Goal: Information Seeking & Learning: Learn about a topic

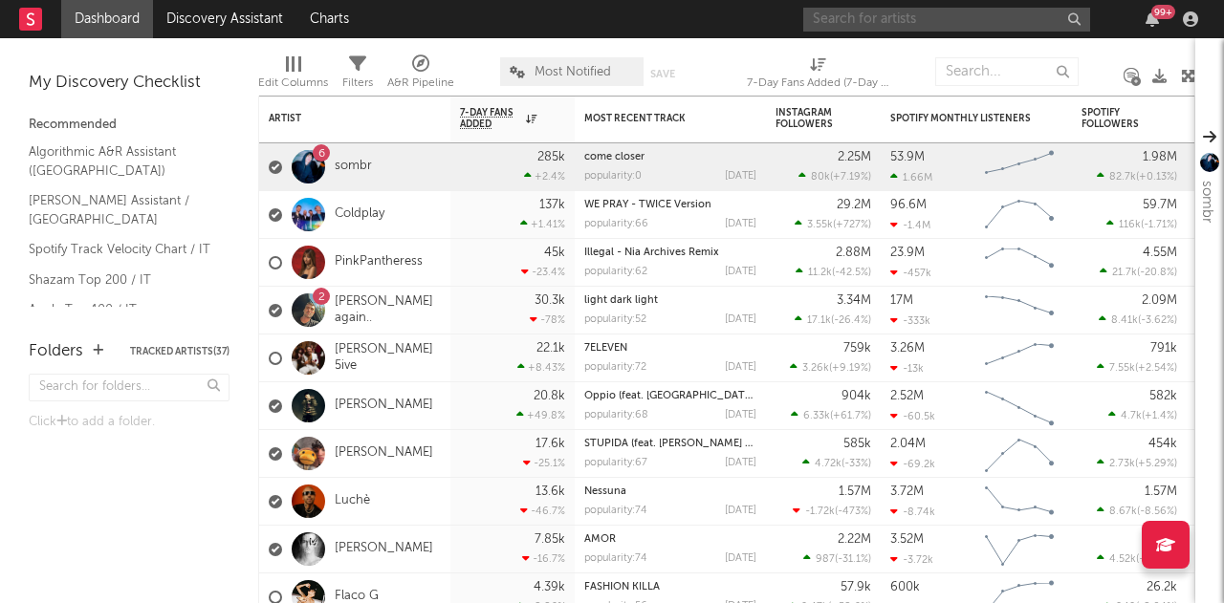
click at [876, 17] on input "text" at bounding box center [946, 20] width 287 height 24
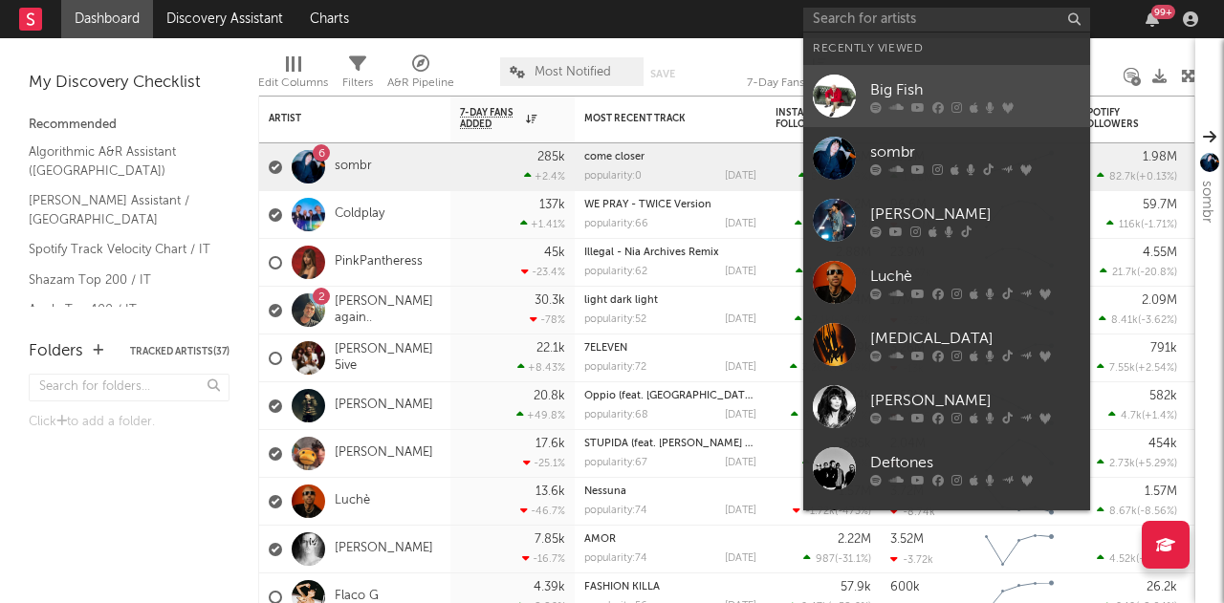
click at [903, 70] on link "Big Fish" at bounding box center [946, 96] width 287 height 62
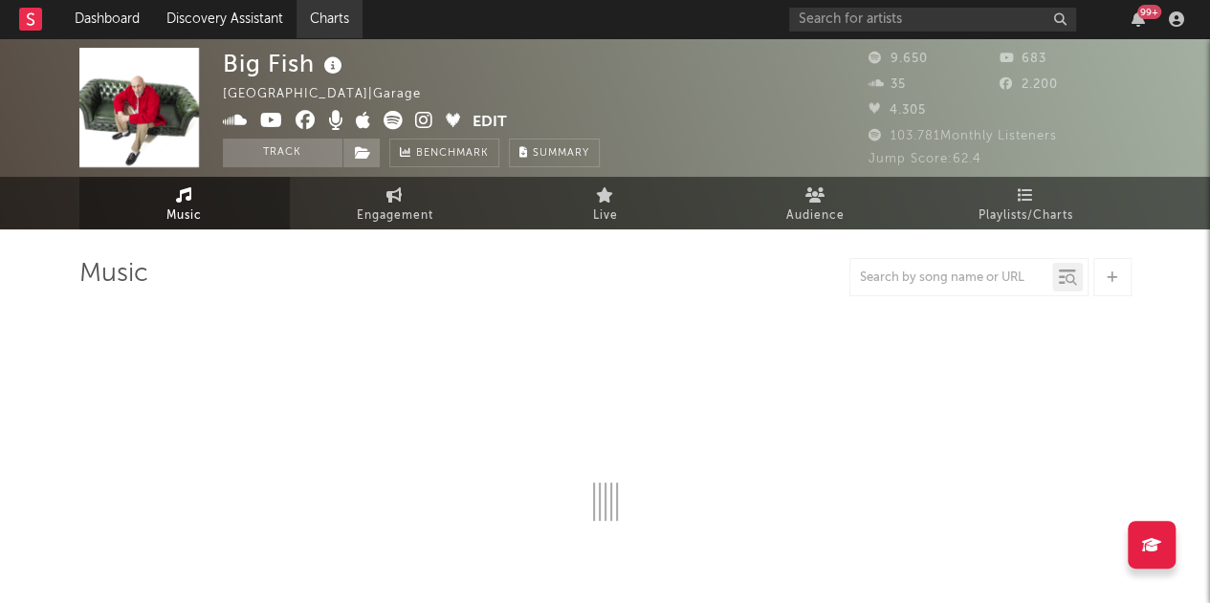
select select "1w"
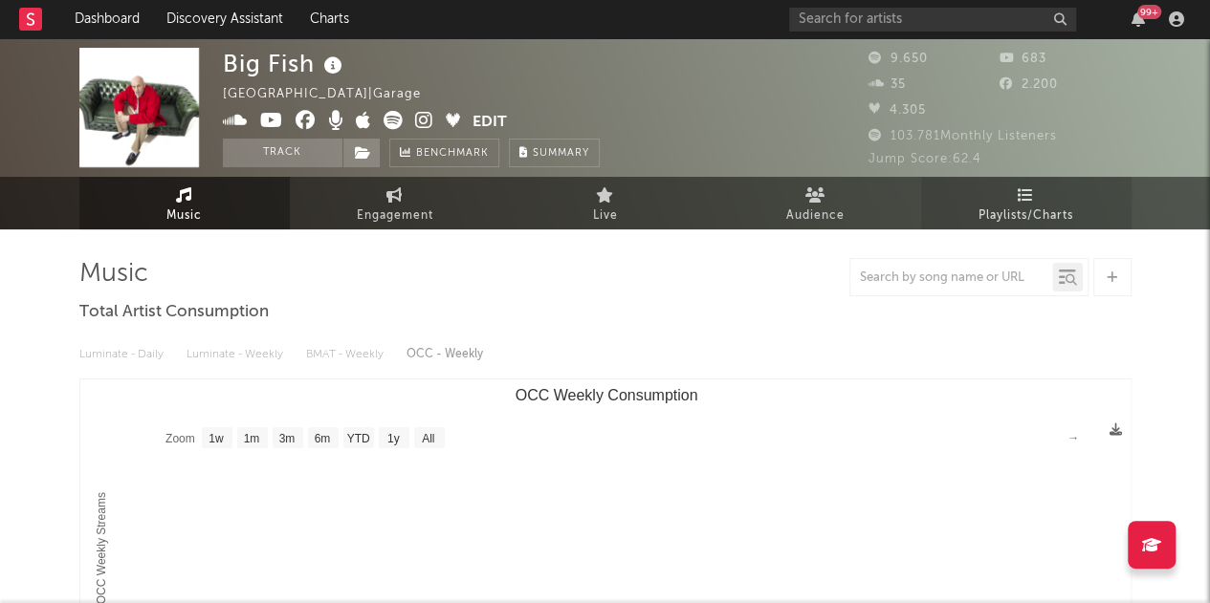
click at [982, 226] on span "Playlists/Charts" at bounding box center [1025, 216] width 95 height 23
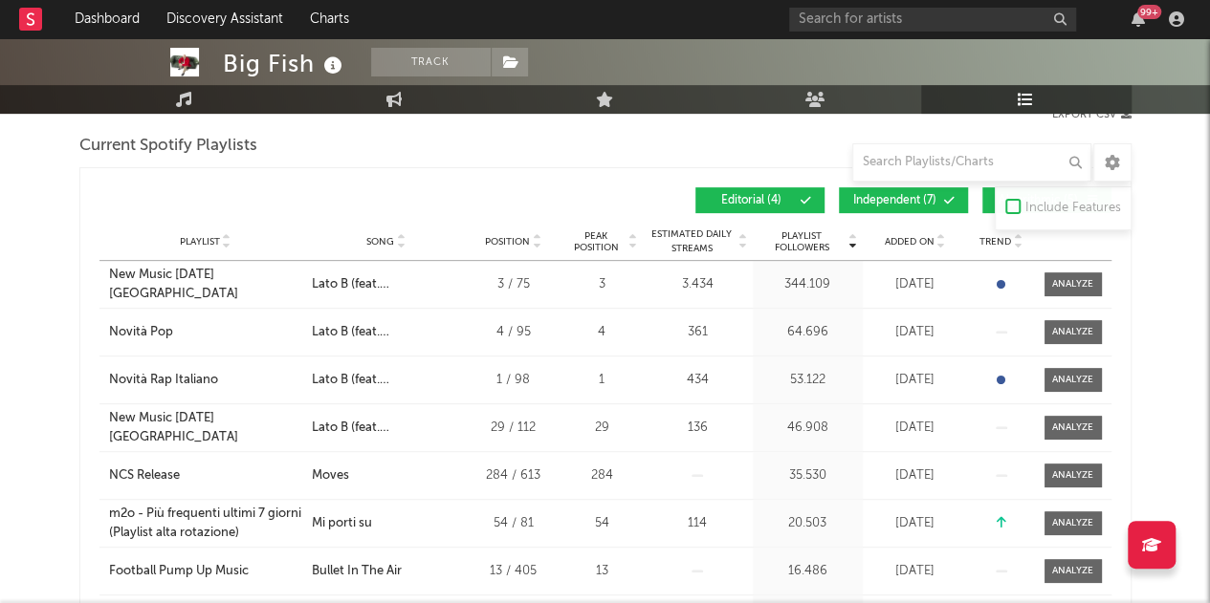
scroll to position [268, 0]
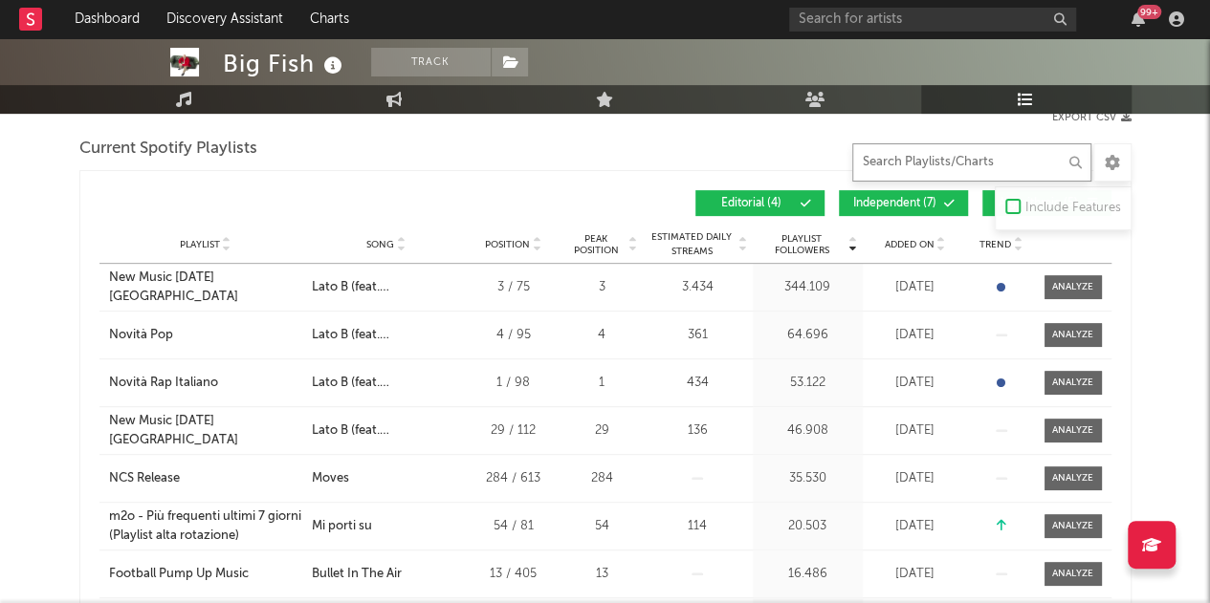
click at [899, 158] on input "text" at bounding box center [971, 162] width 239 height 38
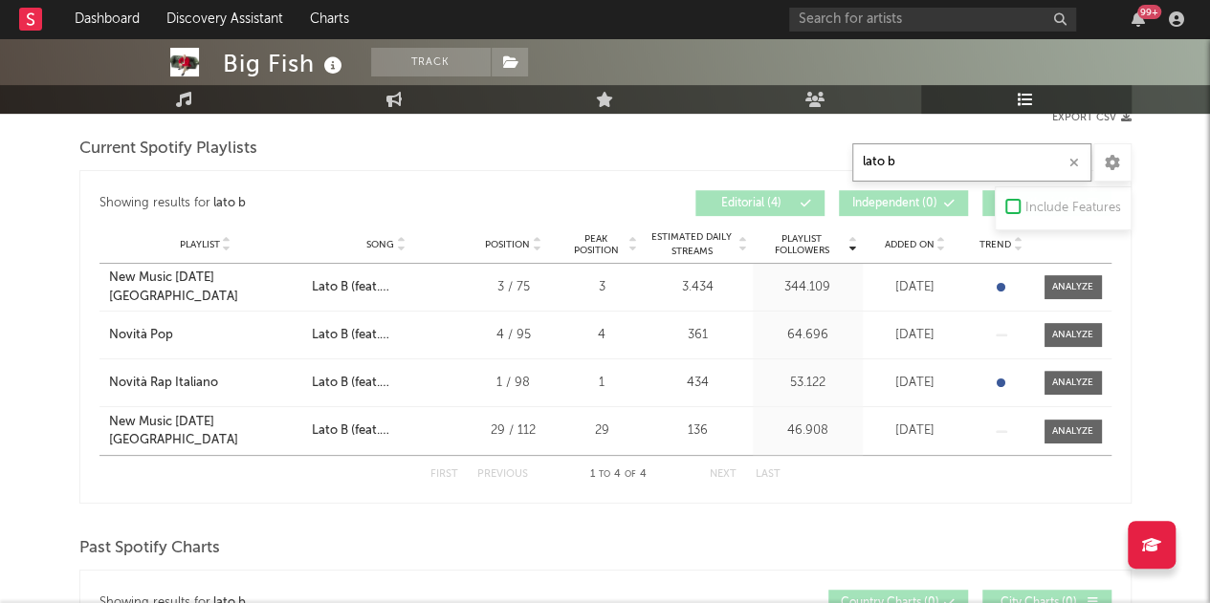
type input "lato b"
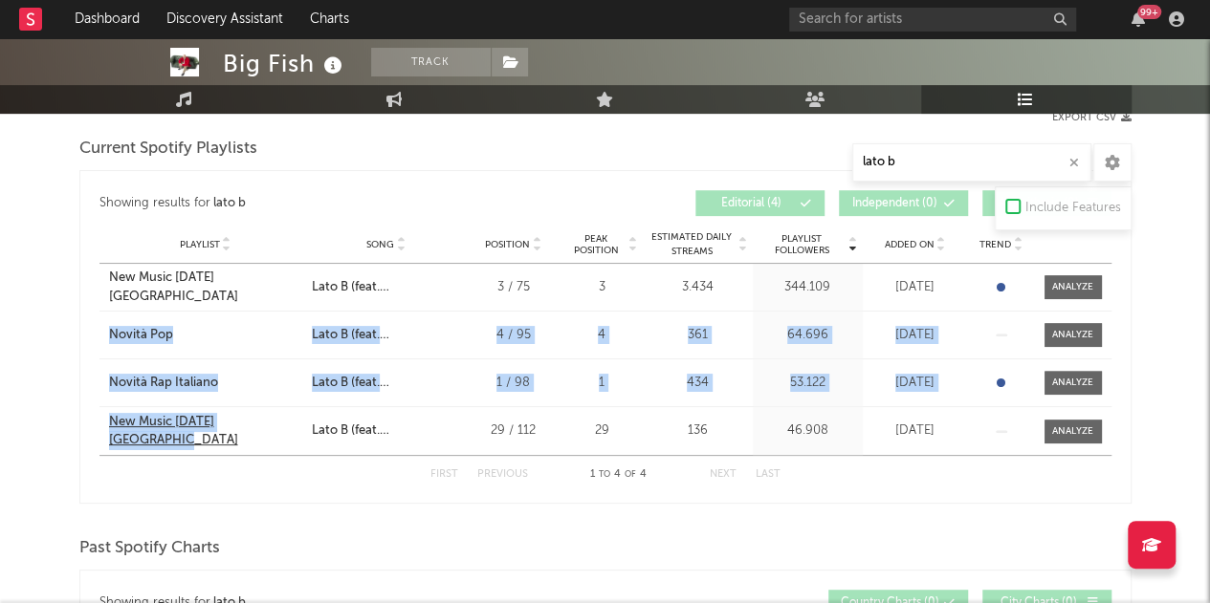
drag, startPoint x: 73, startPoint y: 336, endPoint x: 292, endPoint y: 431, distance: 239.0
click at [292, 431] on div "Big Fish Track Italy | Garage Edit Track Benchmark Summary 9.650 683 35 2.200 4…" at bounding box center [605, 597] width 1210 height 1654
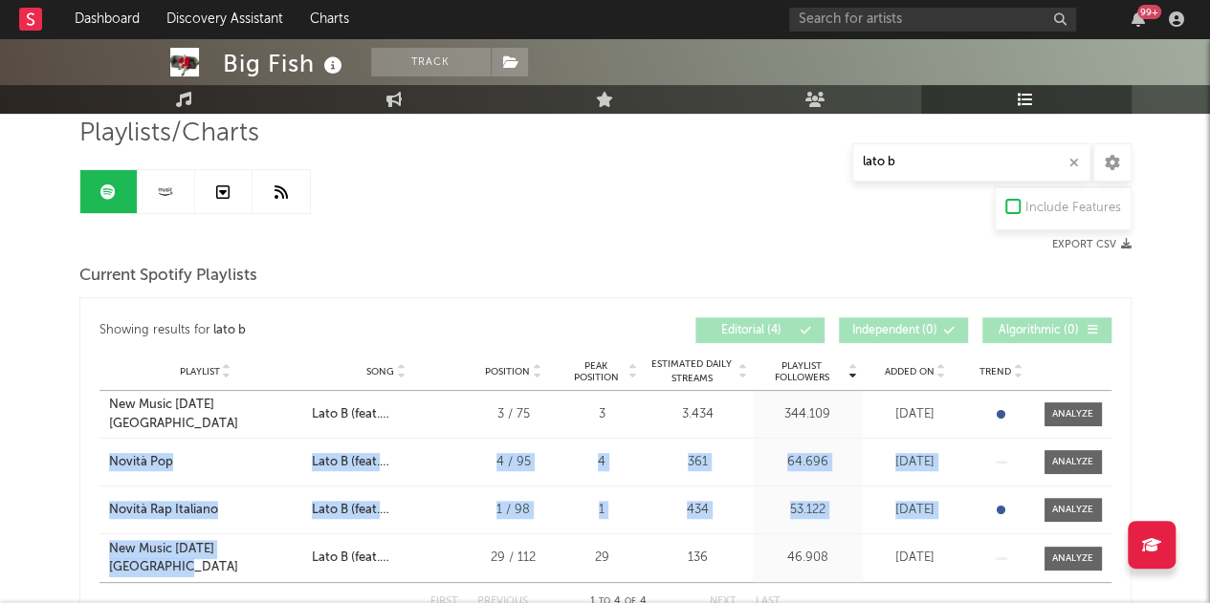
scroll to position [124, 0]
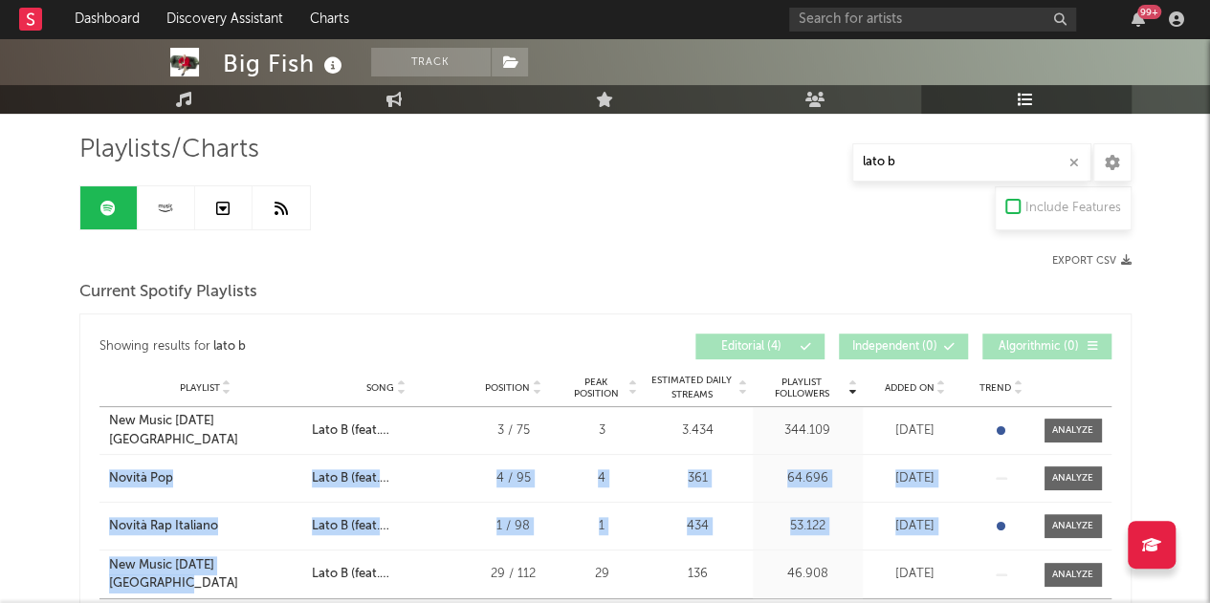
click at [181, 204] on link at bounding box center [166, 207] width 57 height 43
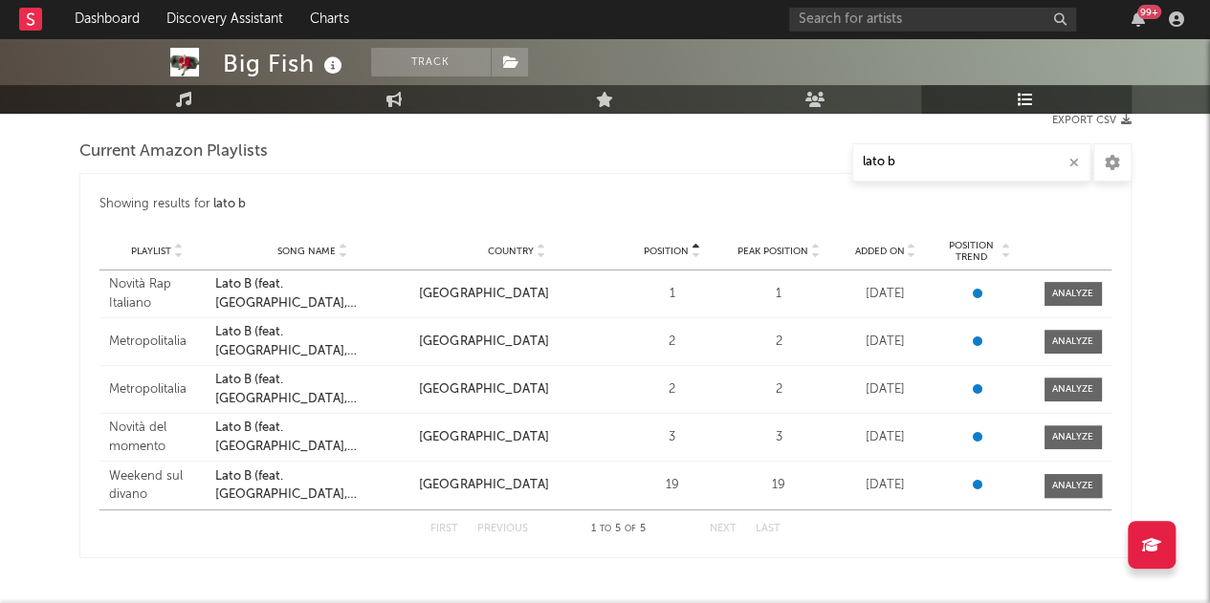
scroll to position [263, 0]
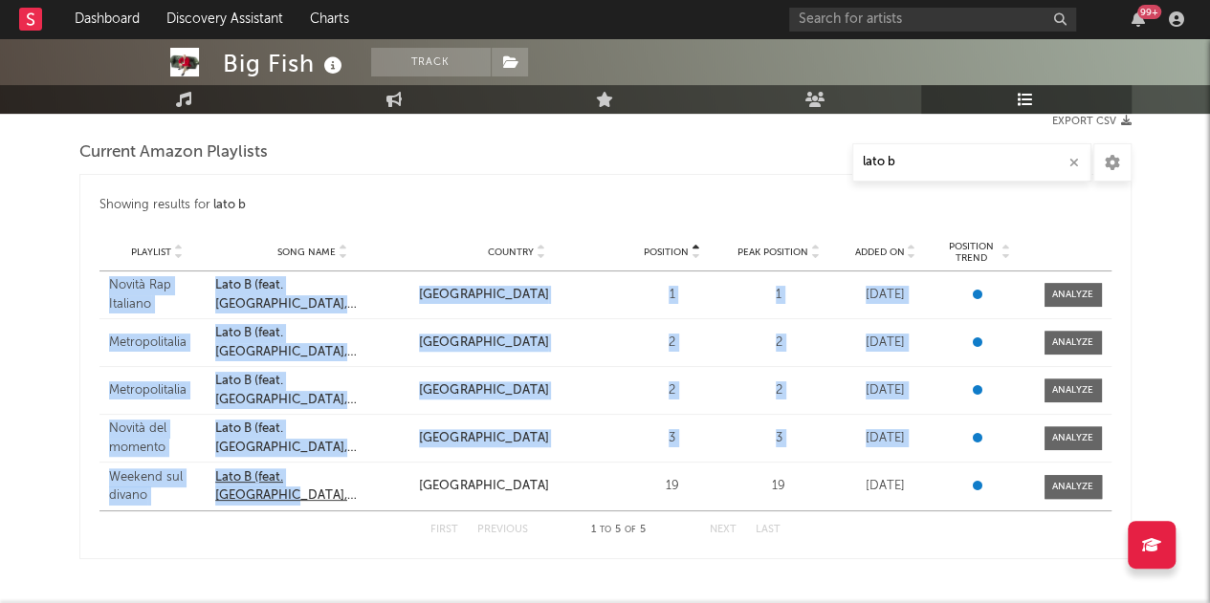
drag, startPoint x: 83, startPoint y: 290, endPoint x: 374, endPoint y: 489, distance: 352.3
click at [374, 489] on div "Showing results for lato b Position Playlist Song Name Country Position Peak Po…" at bounding box center [605, 366] width 1052 height 385
copy div "Novità Rap Italiano Song Name Lato B (feat. Mecna, Guè) Country Italy Position …"
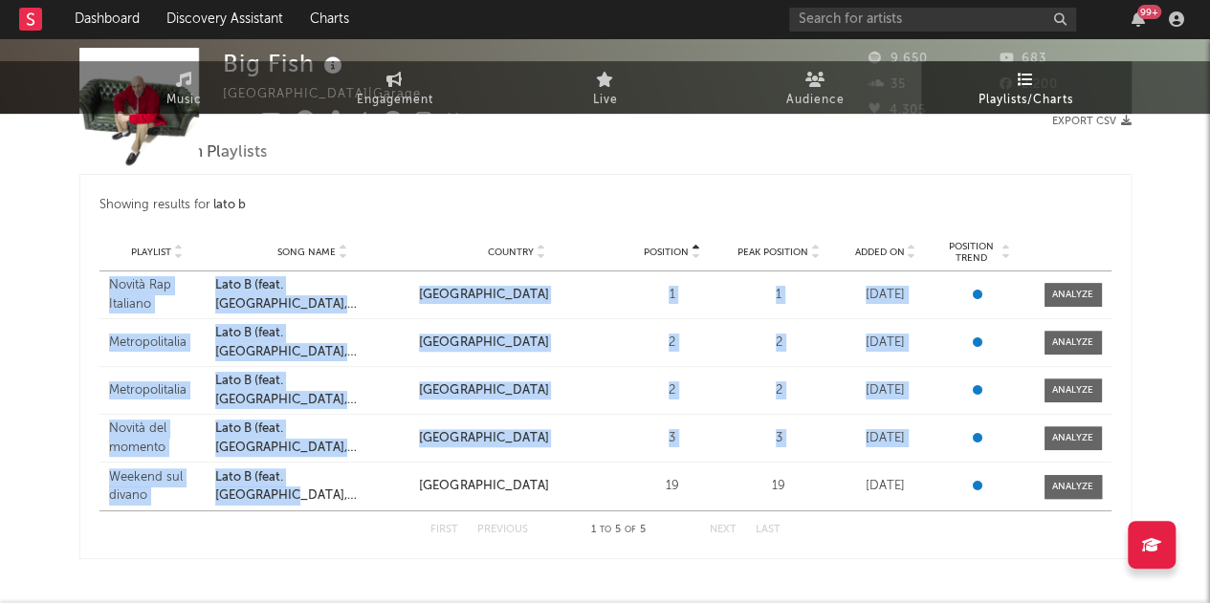
scroll to position [0, 0]
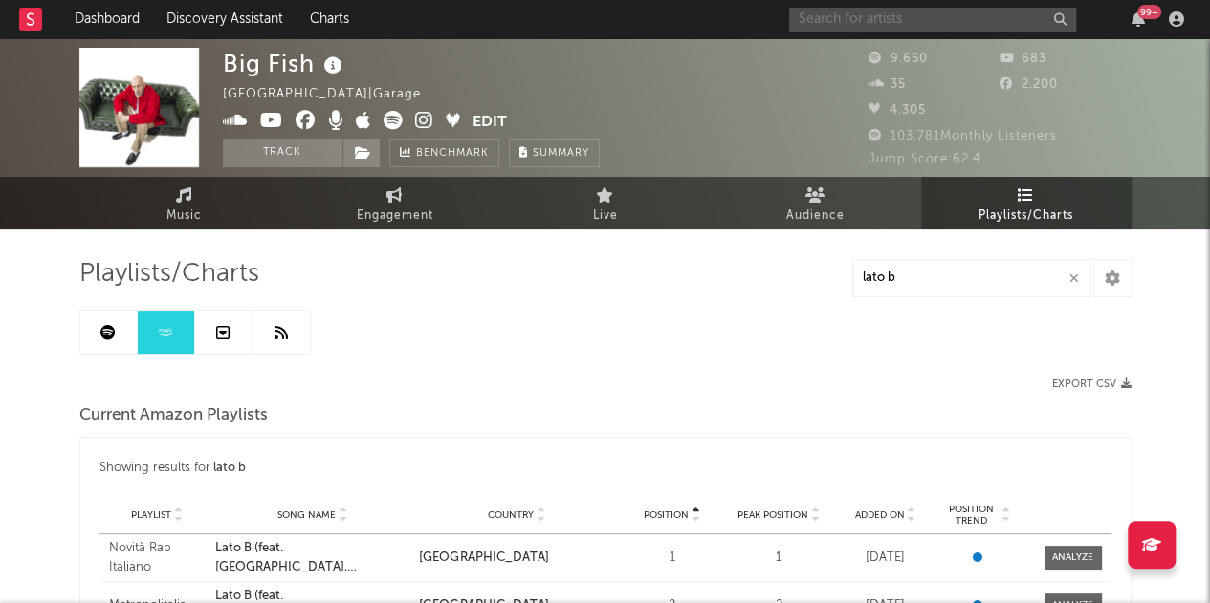
click at [874, 18] on input "text" at bounding box center [932, 20] width 287 height 24
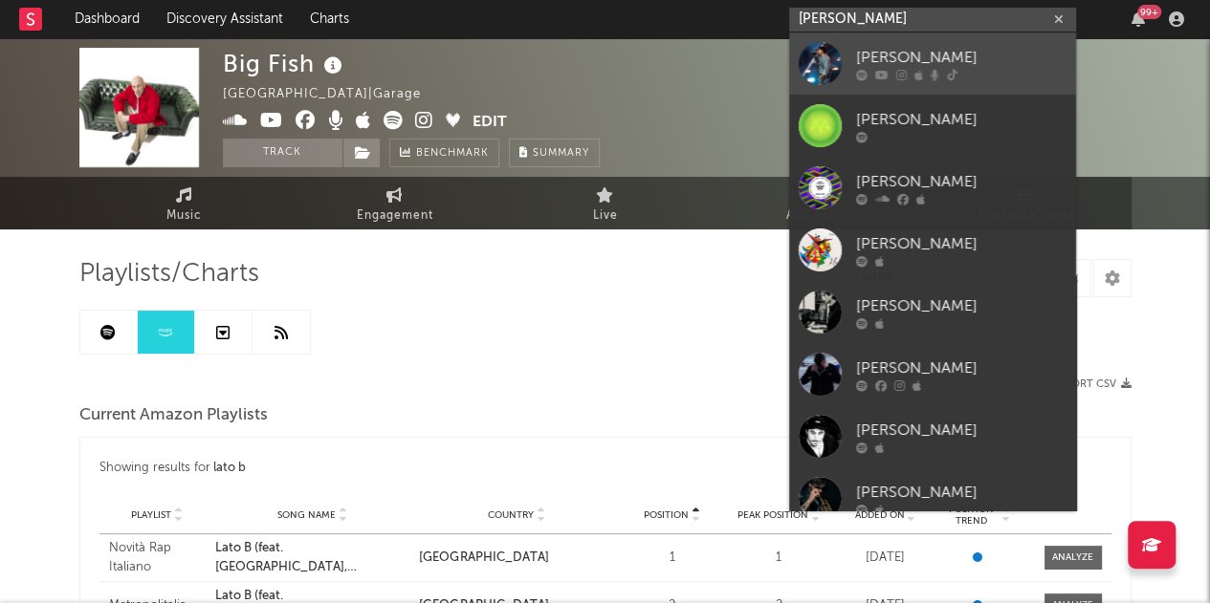
type input "CIOFFI"
click at [924, 53] on div "[PERSON_NAME]" at bounding box center [961, 57] width 210 height 23
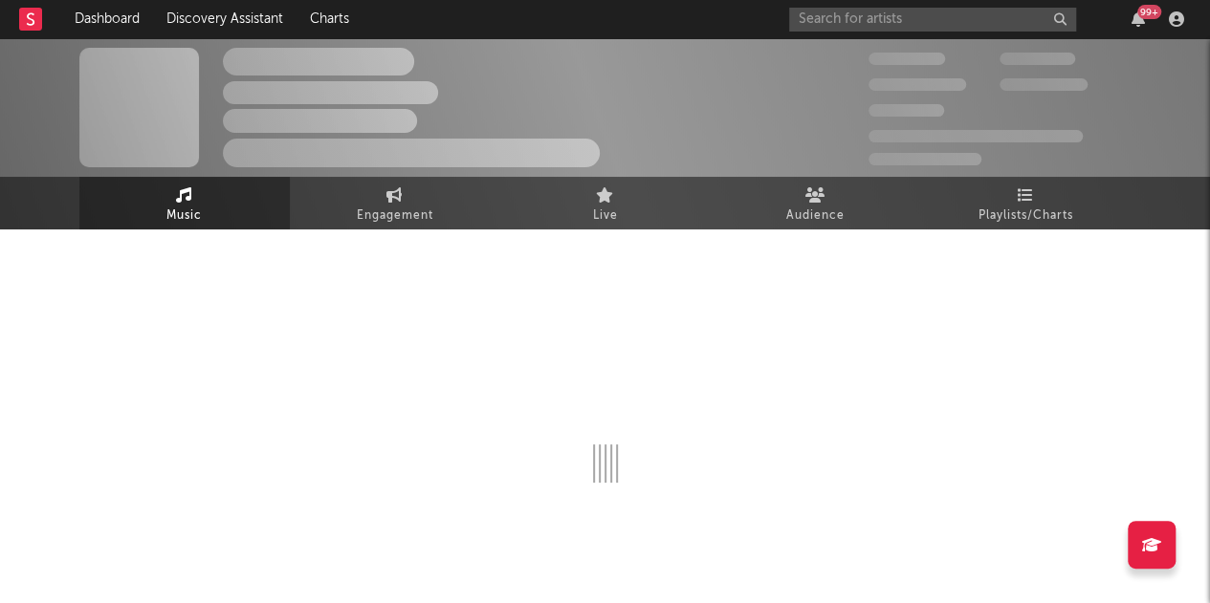
select select "6m"
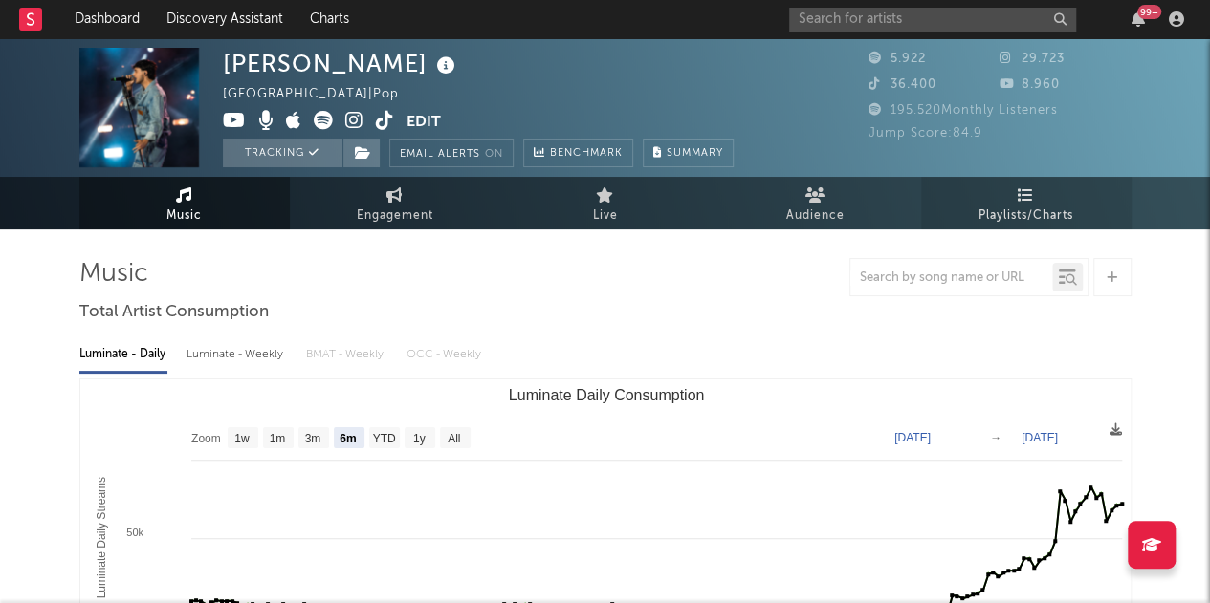
click at [1015, 202] on link "Playlists/Charts" at bounding box center [1026, 203] width 210 height 53
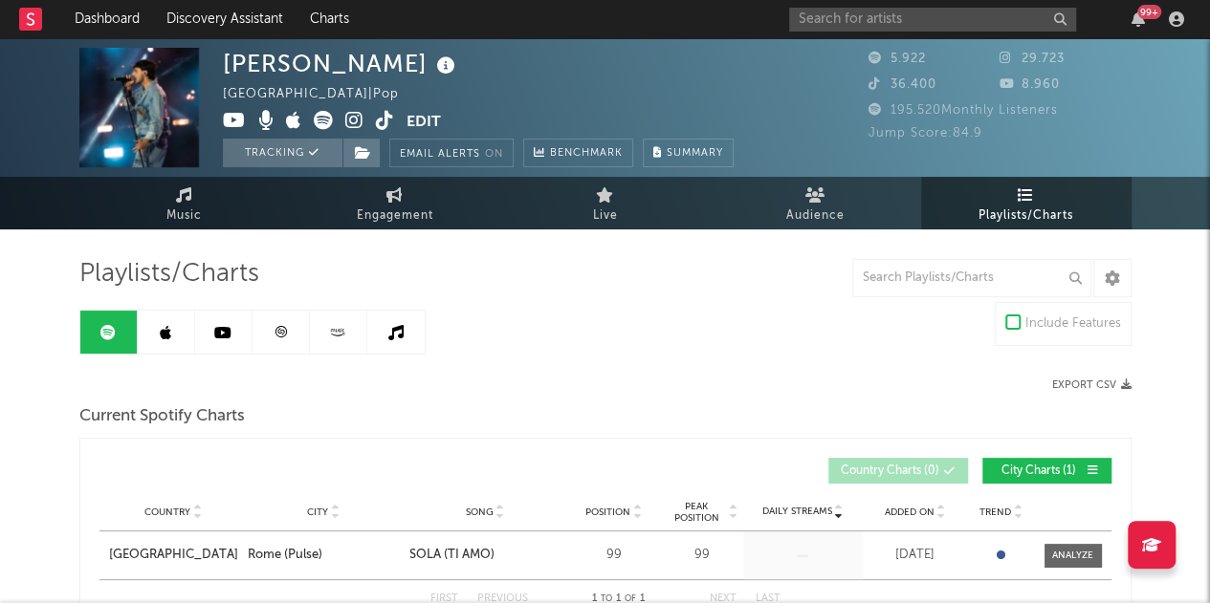
click at [158, 330] on link at bounding box center [166, 332] width 57 height 43
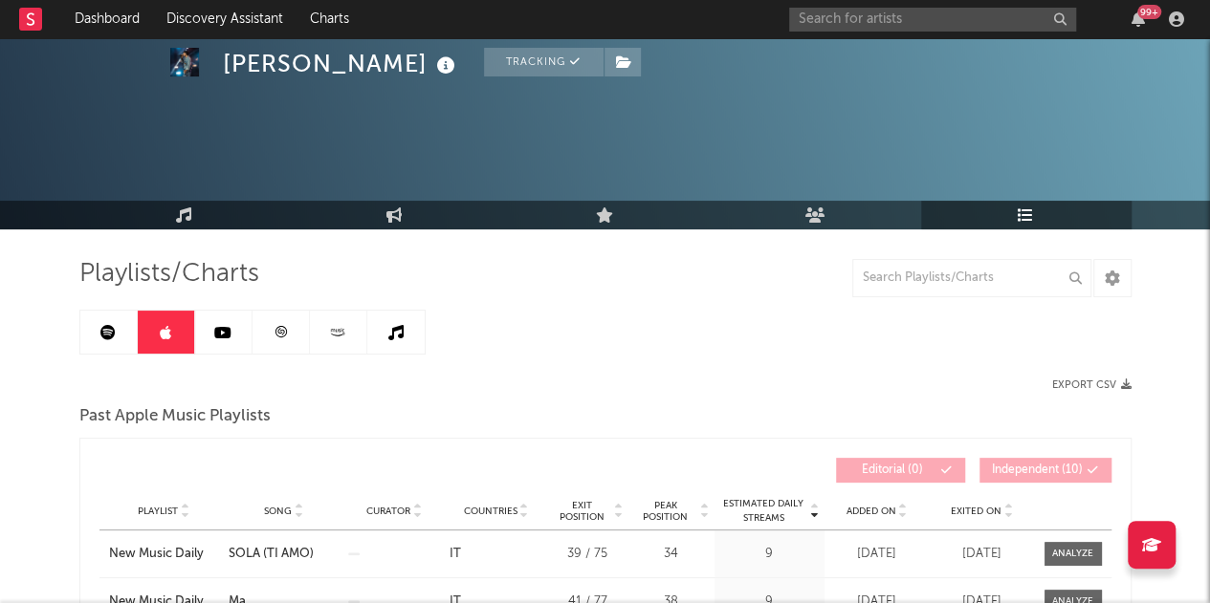
scroll to position [146, 0]
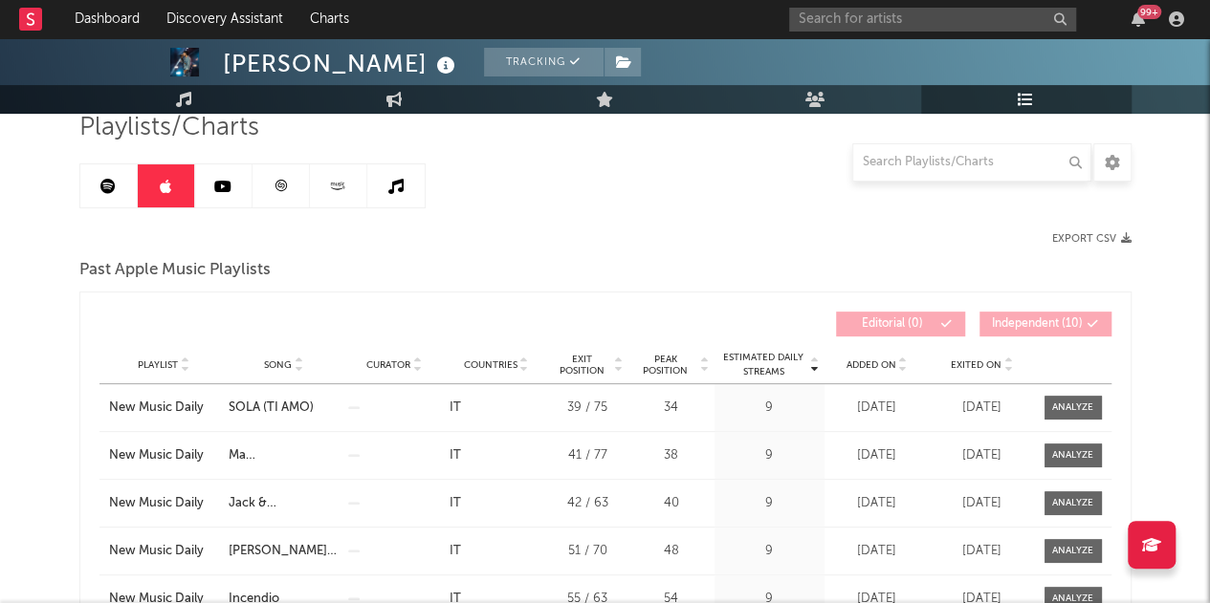
click at [886, 358] on div "Added On" at bounding box center [877, 365] width 96 height 14
click at [885, 360] on span "Added On" at bounding box center [871, 365] width 50 height 11
click at [880, 364] on span "Added On" at bounding box center [871, 365] width 50 height 11
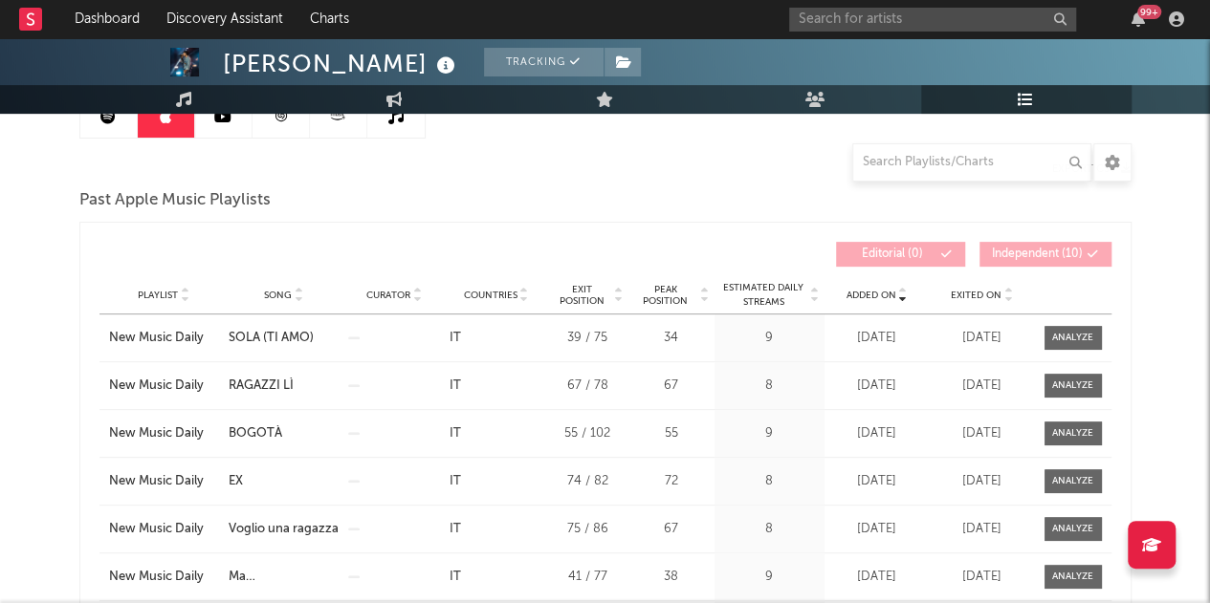
scroll to position [230, 0]
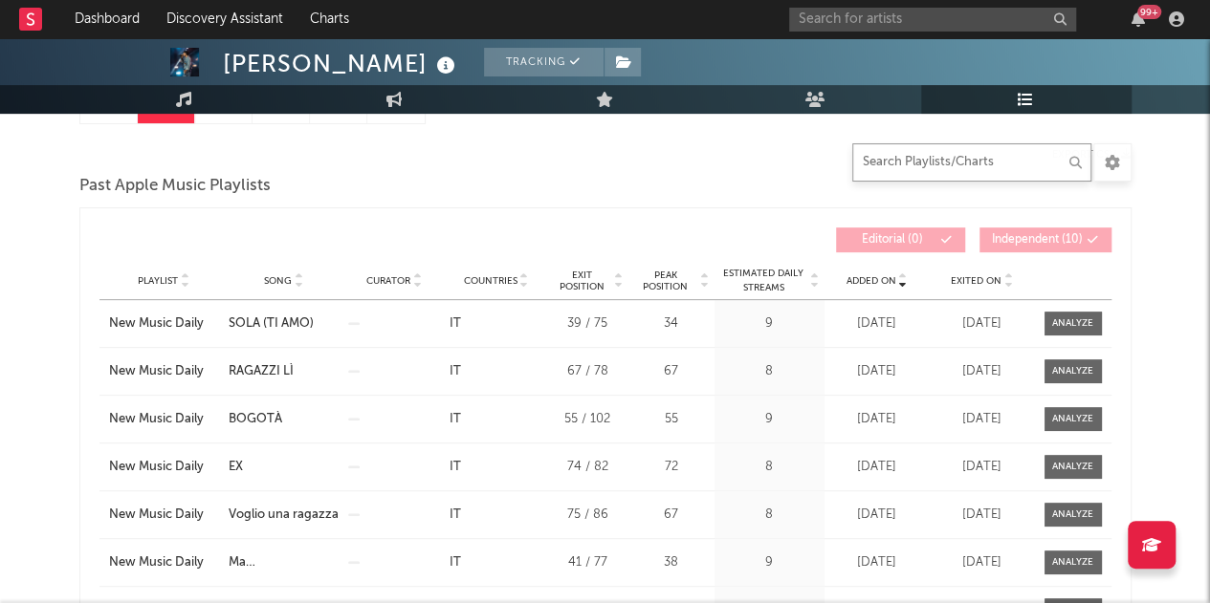
click at [886, 167] on input "text" at bounding box center [971, 162] width 239 height 38
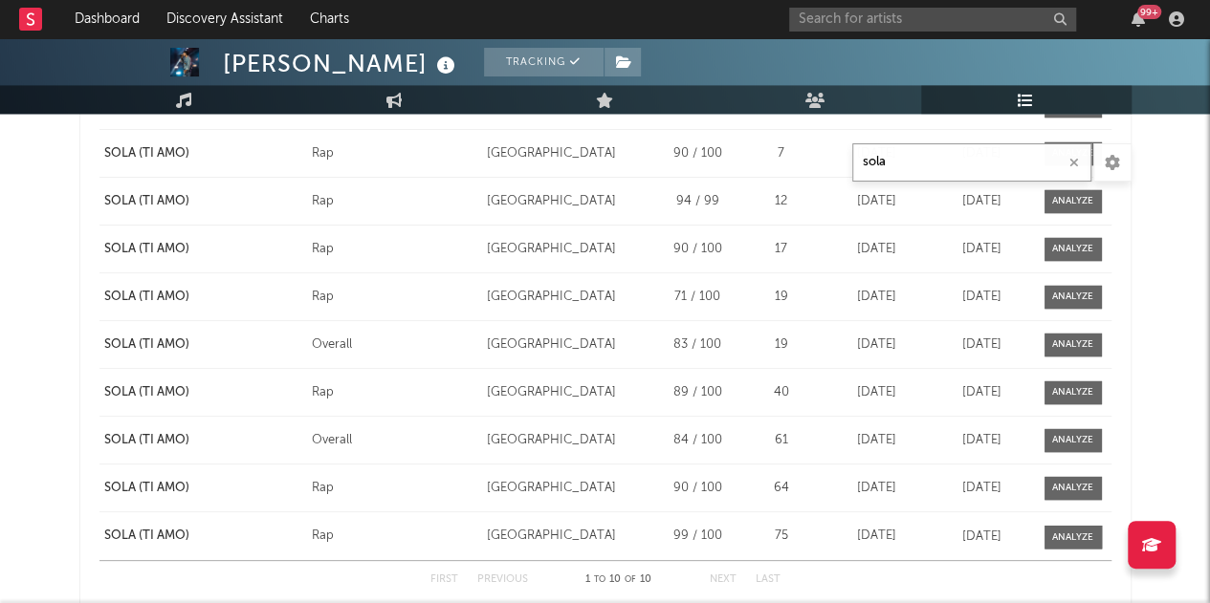
scroll to position [1407, 0]
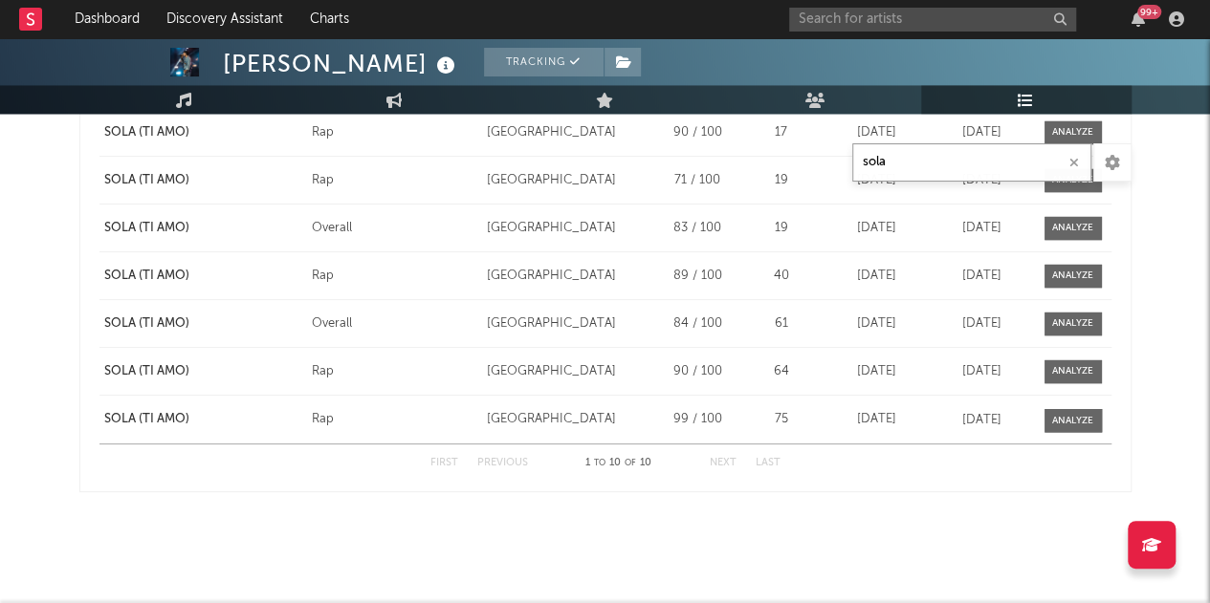
type input "sola"
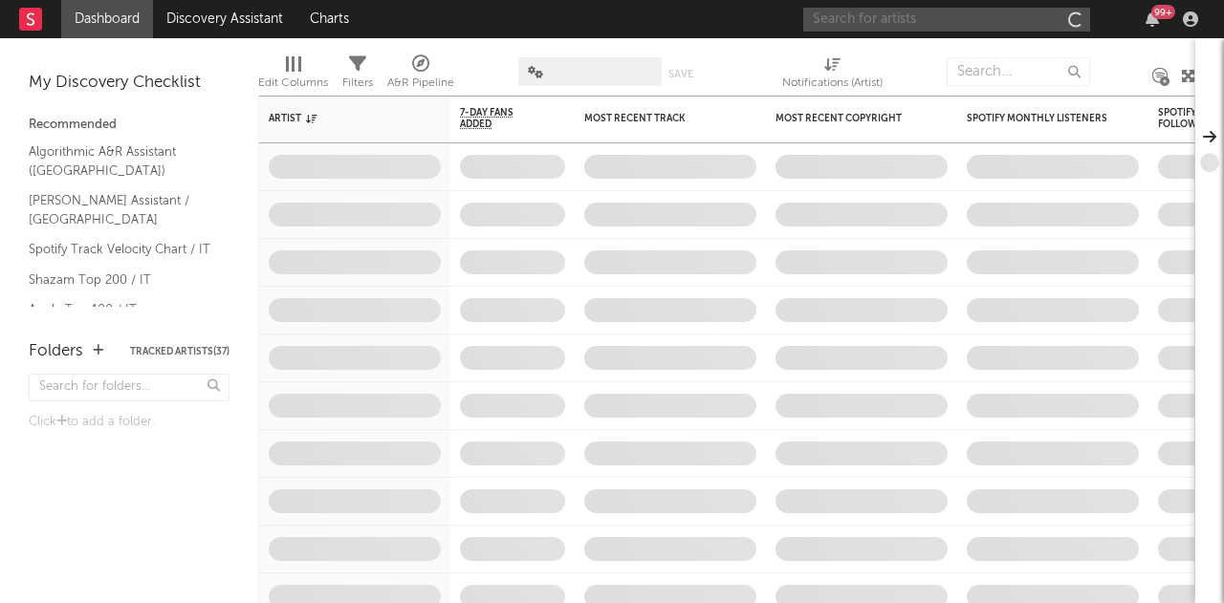
click at [953, 24] on input "text" at bounding box center [946, 20] width 287 height 24
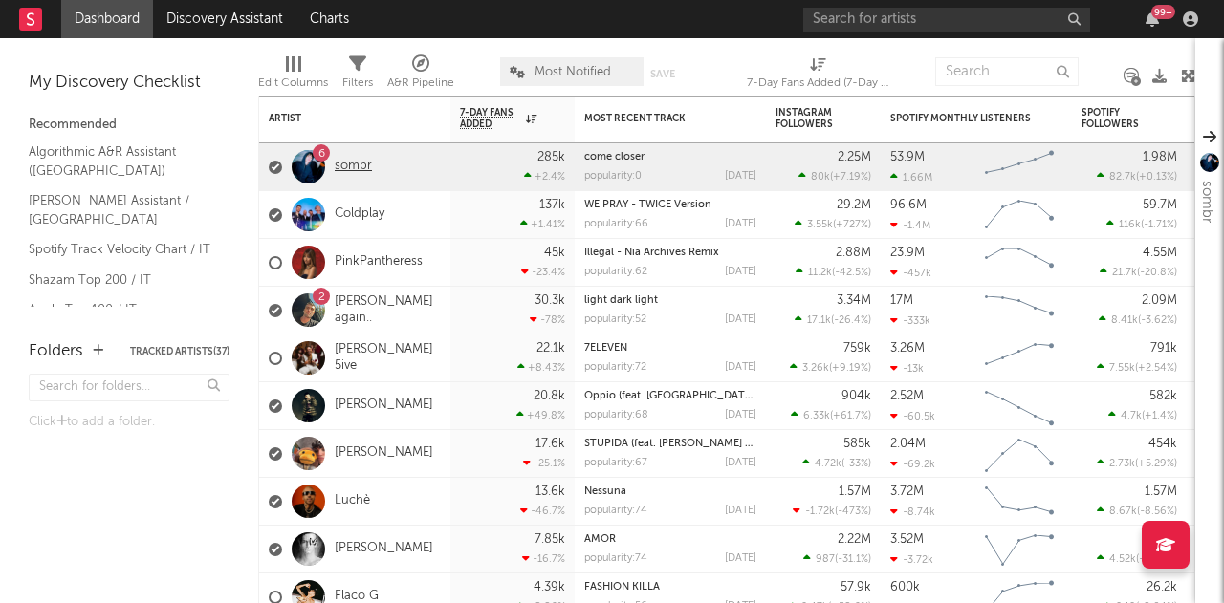
click at [350, 159] on link "sombr" at bounding box center [353, 167] width 37 height 16
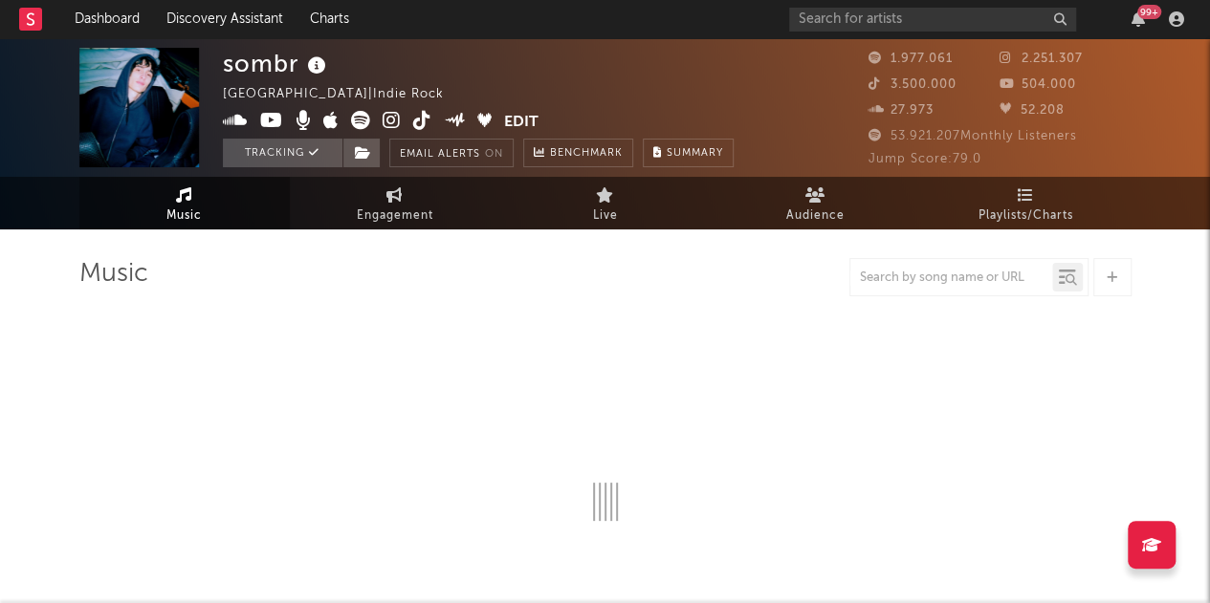
select select "6m"
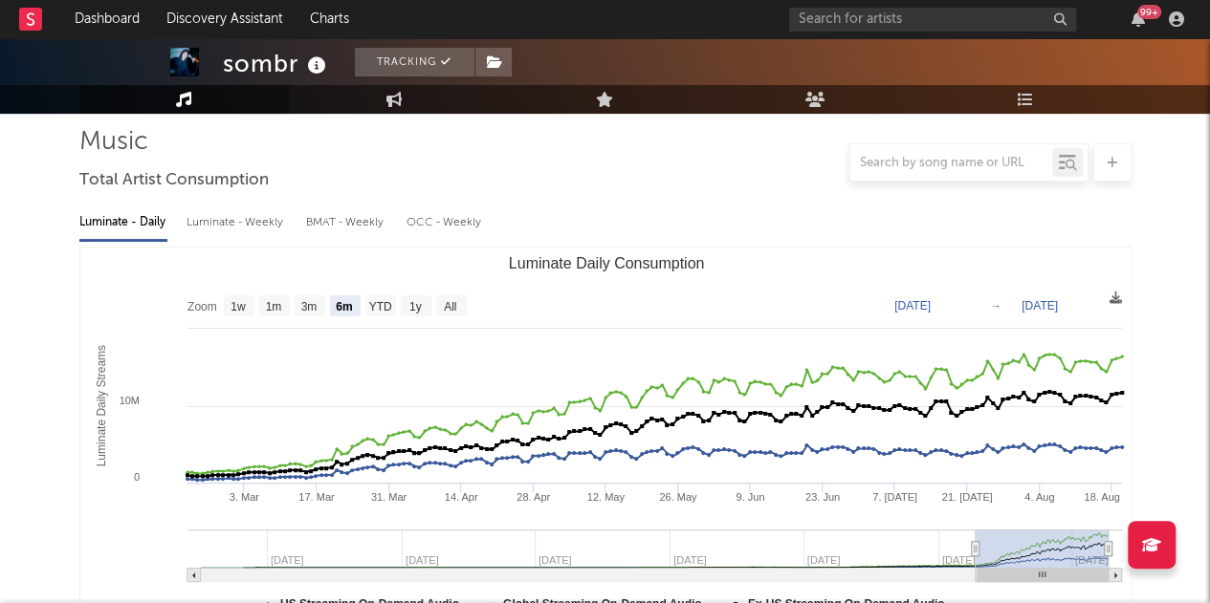
scroll to position [140, 0]
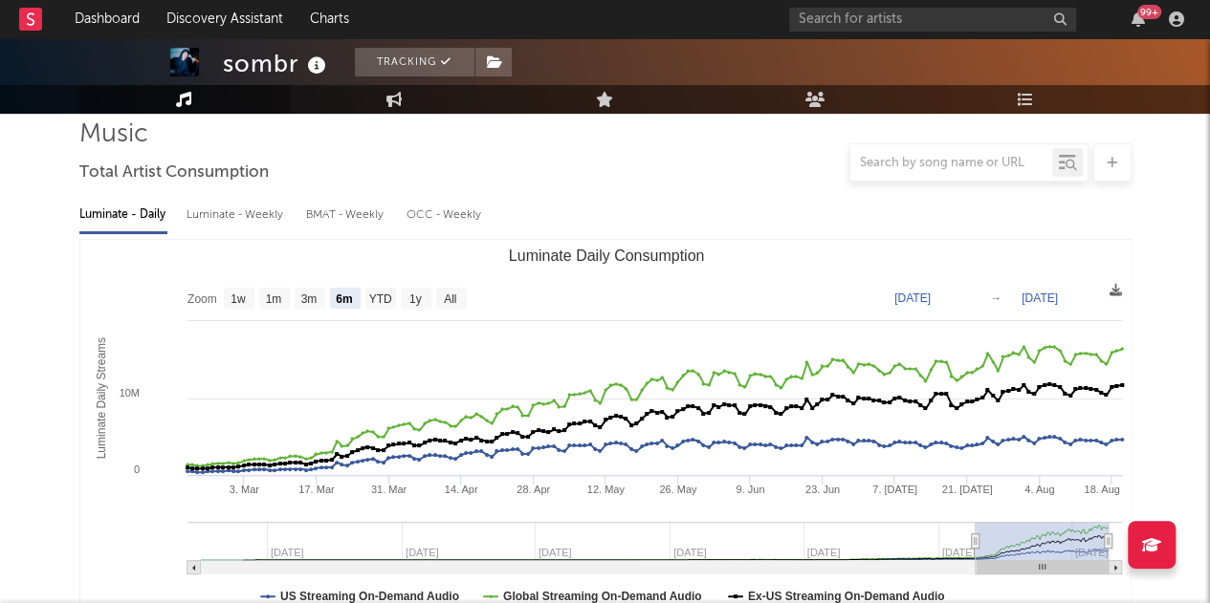
click at [1020, 104] on icon at bounding box center [1026, 99] width 16 height 15
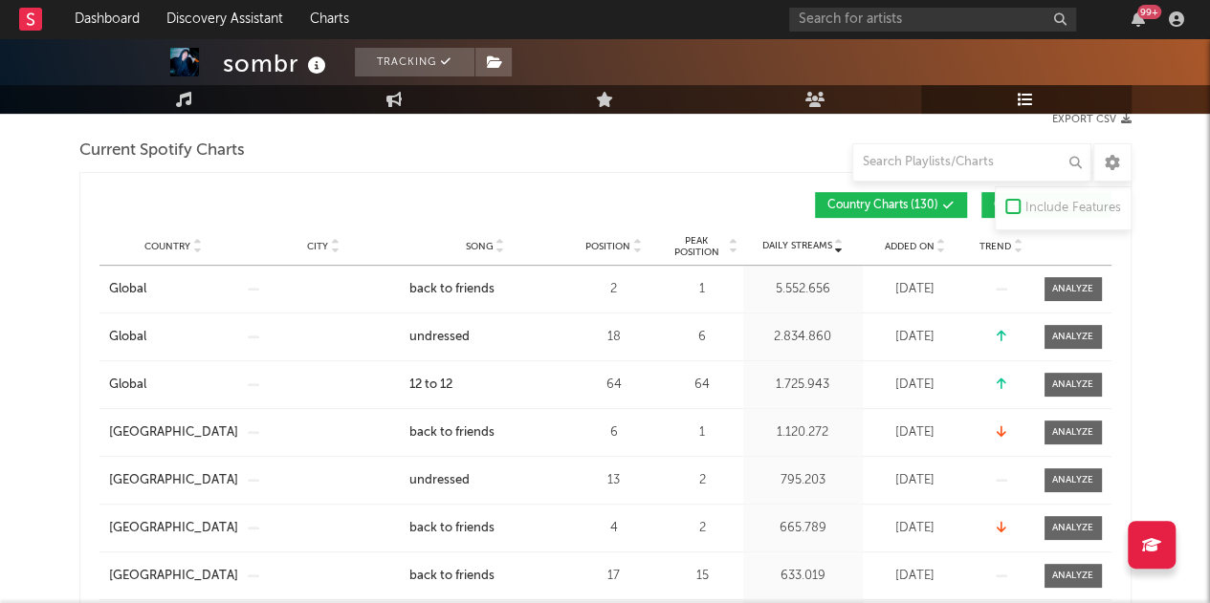
scroll to position [265, 0]
click at [910, 242] on span "Added On" at bounding box center [910, 247] width 50 height 11
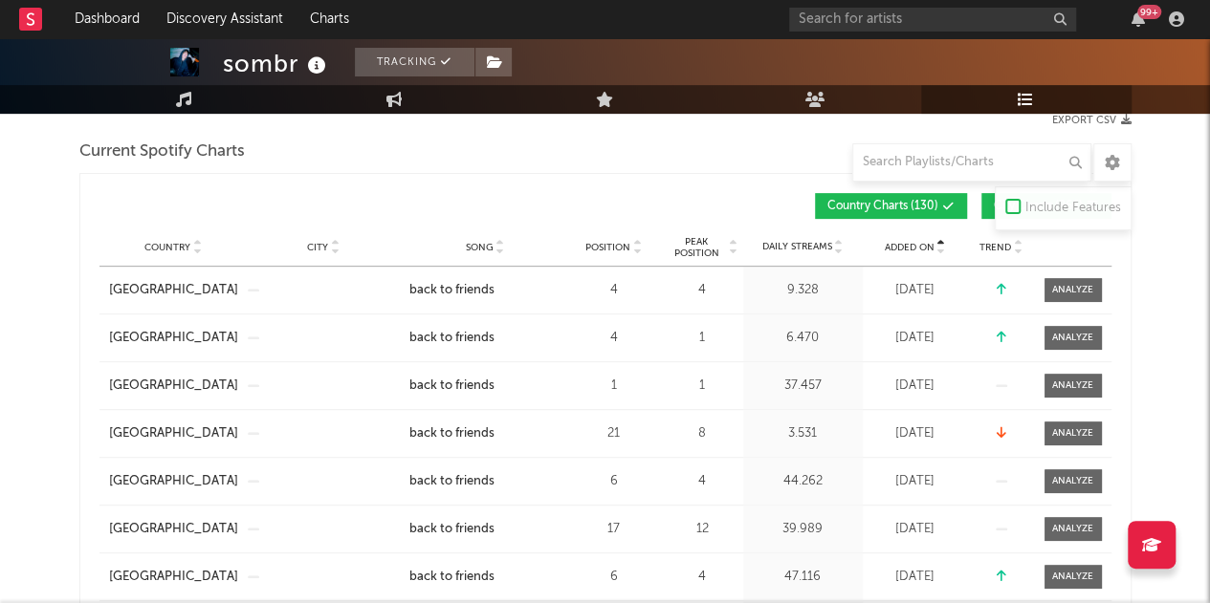
click at [910, 242] on span "Added On" at bounding box center [910, 247] width 50 height 11
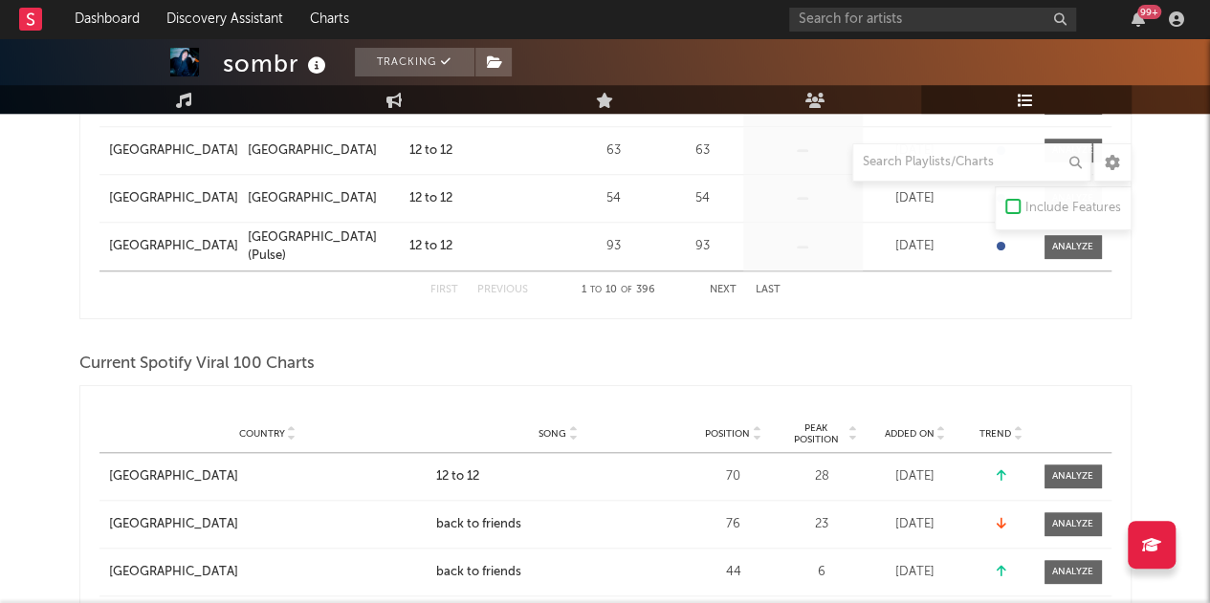
scroll to position [748, 0]
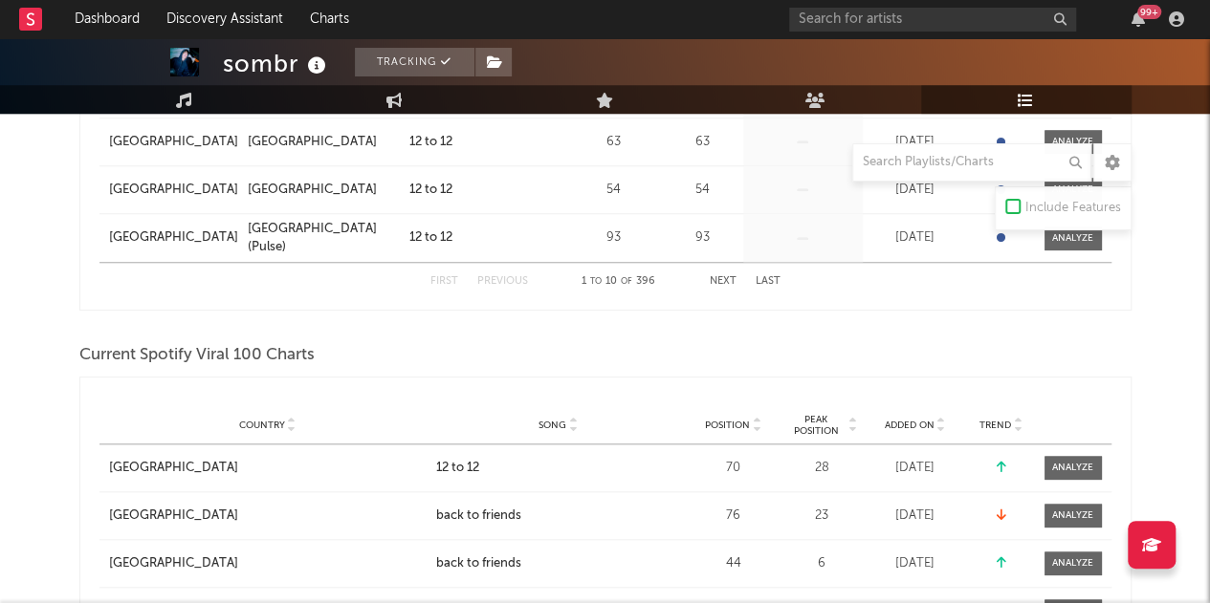
click at [922, 432] on div "Country City Song Position Peak Position Estimated Daily Streams Playlist Follo…" at bounding box center [605, 425] width 1012 height 38
click at [924, 423] on span "Added On" at bounding box center [910, 425] width 50 height 11
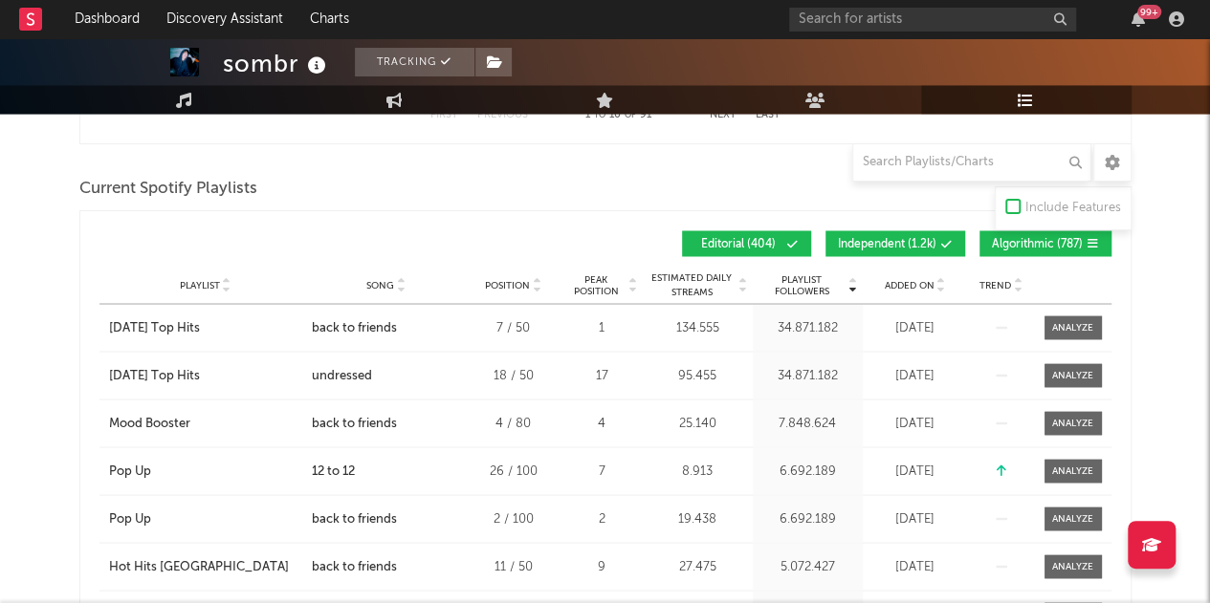
scroll to position [1561, 0]
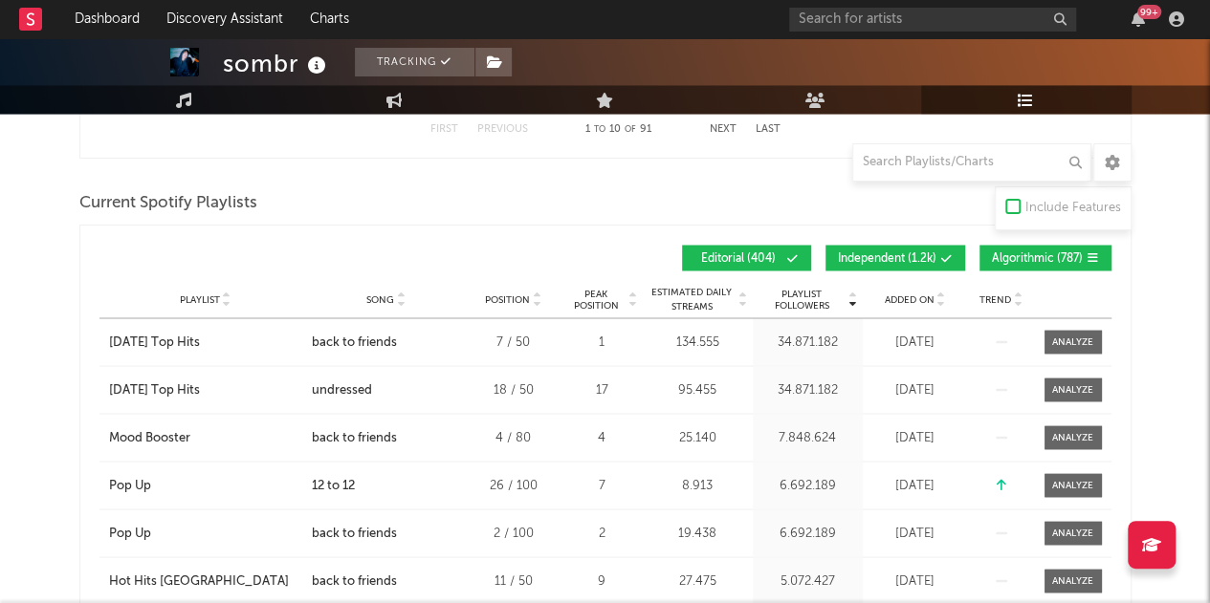
click at [922, 294] on span "Added On" at bounding box center [910, 299] width 50 height 11
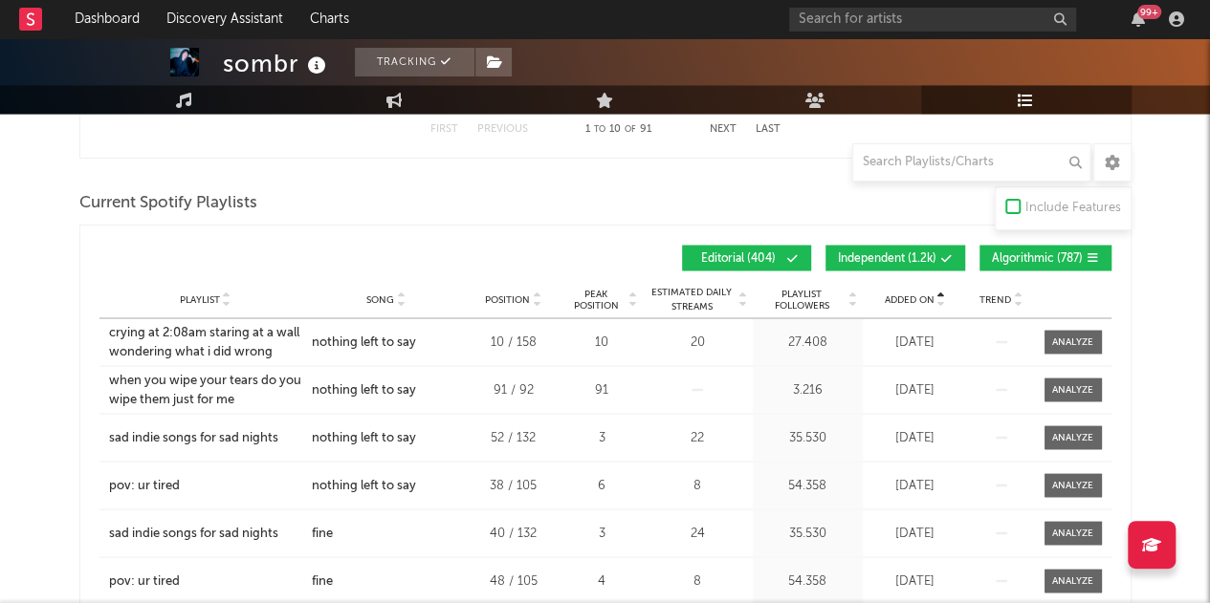
drag, startPoint x: 922, startPoint y: 293, endPoint x: 935, endPoint y: 292, distance: 13.4
click at [935, 292] on div at bounding box center [939, 299] width 11 height 14
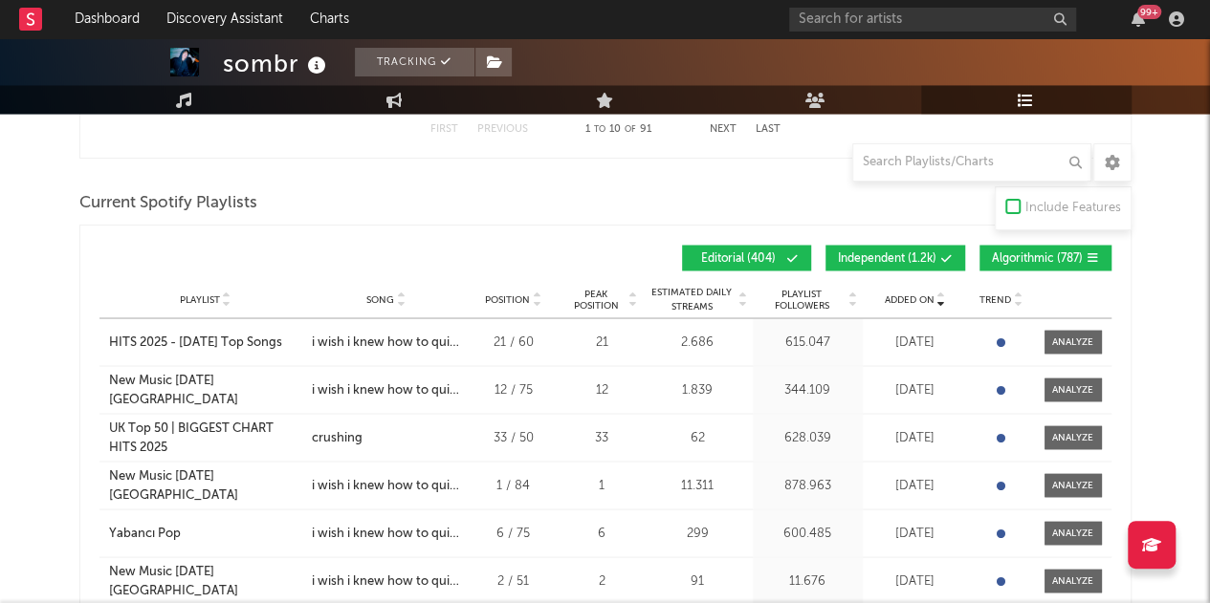
click at [888, 253] on span "Independent ( 1.2k )" at bounding box center [887, 257] width 99 height 11
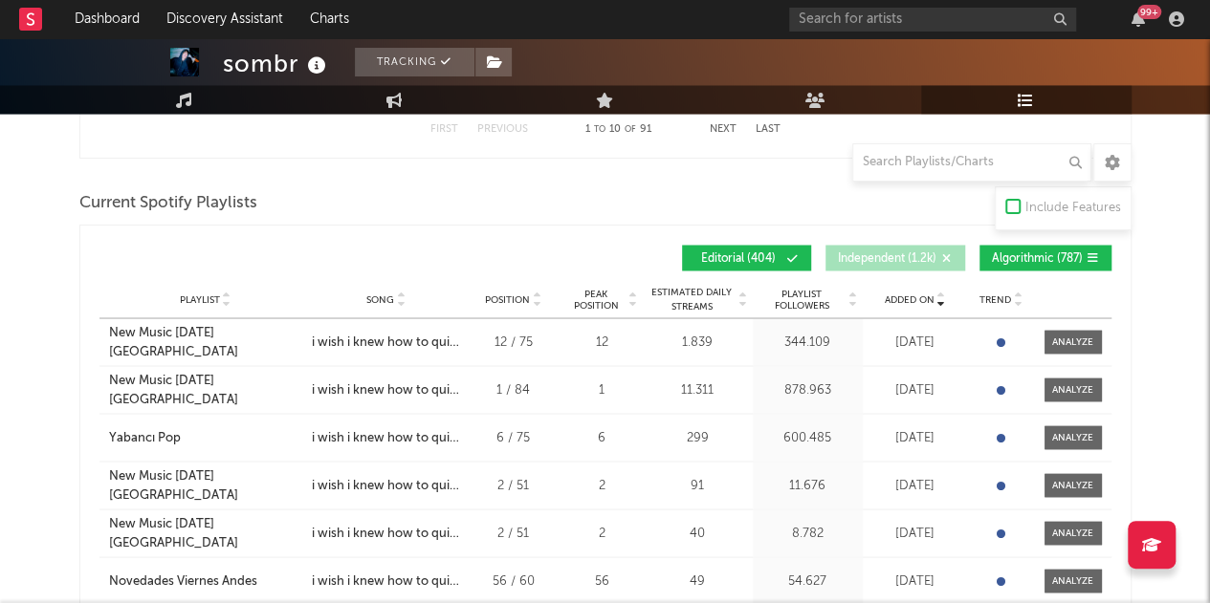
click at [1047, 245] on button "Algorithmic ( 787 )" at bounding box center [1045, 258] width 132 height 26
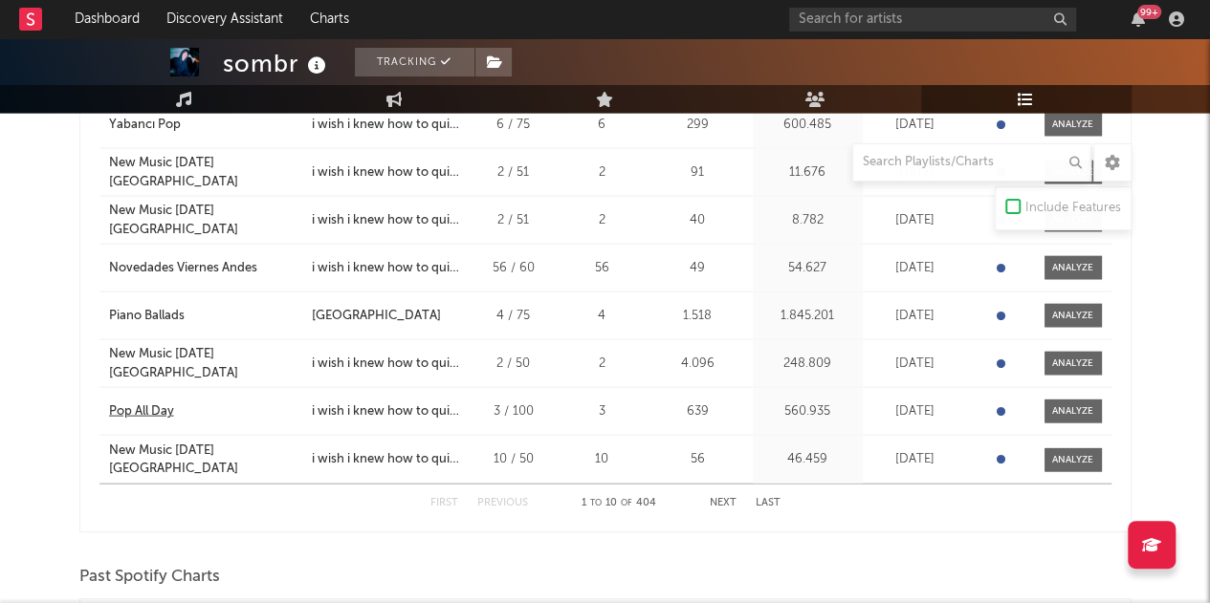
scroll to position [1874, 0]
click at [723, 498] on button "Next" at bounding box center [723, 502] width 27 height 11
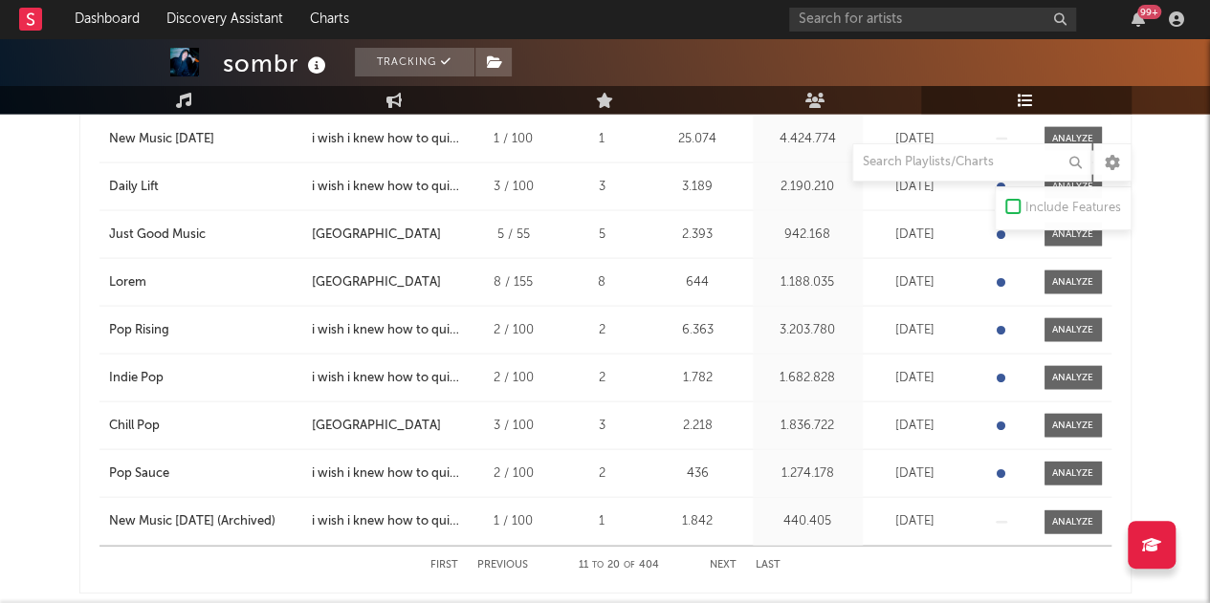
scroll to position [1814, 0]
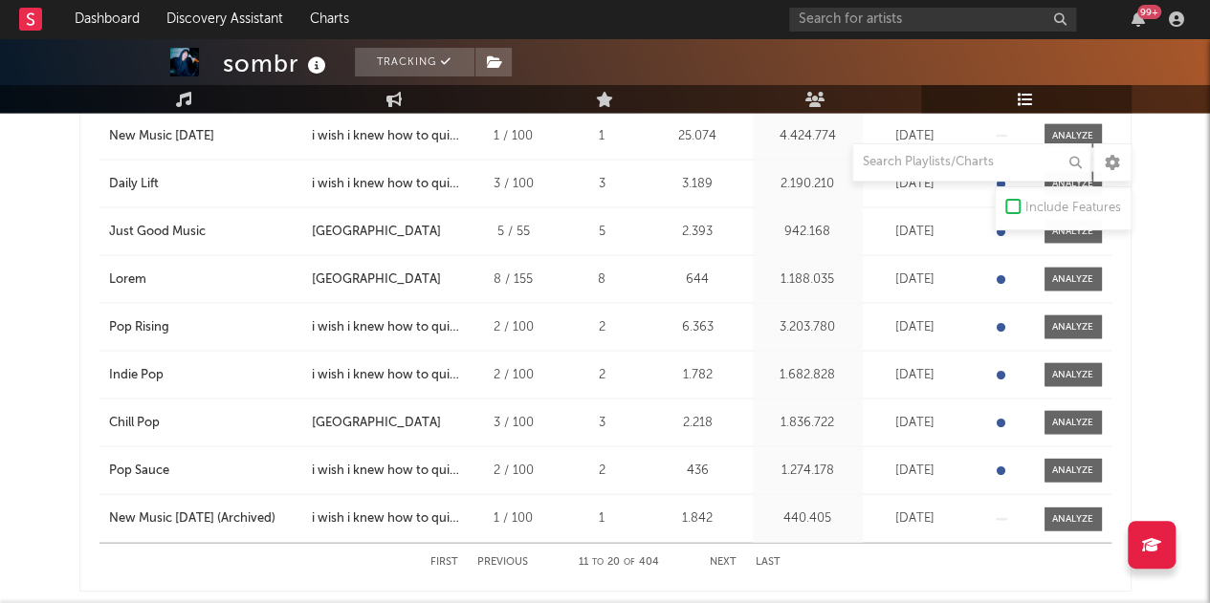
click at [723, 558] on button "Next" at bounding box center [723, 563] width 27 height 11
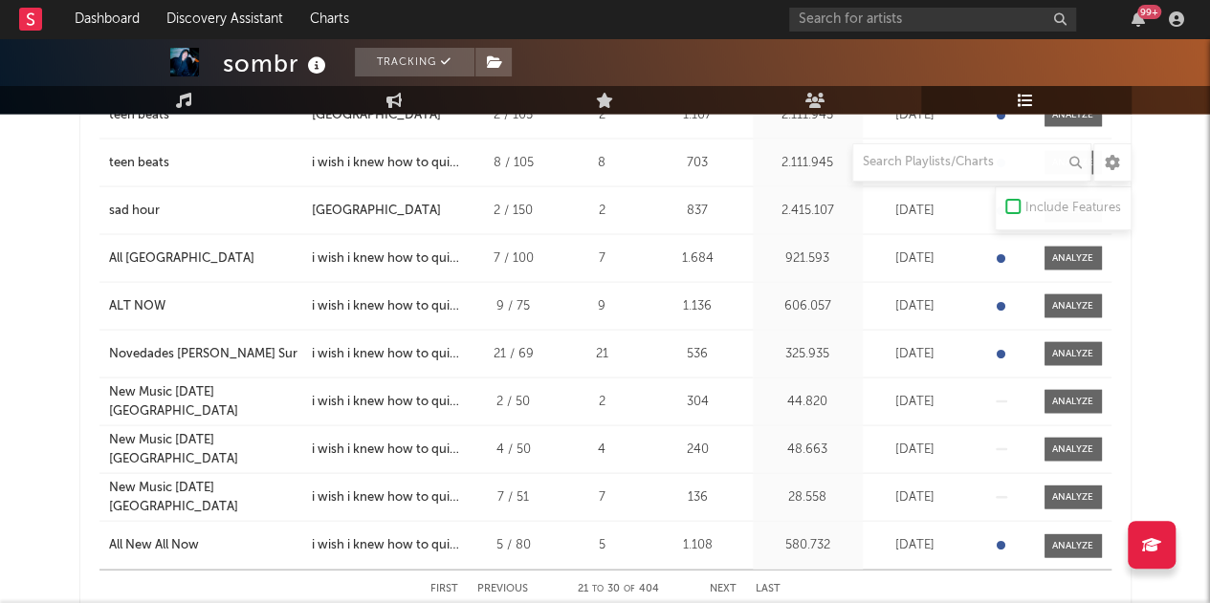
scroll to position [1799, 0]
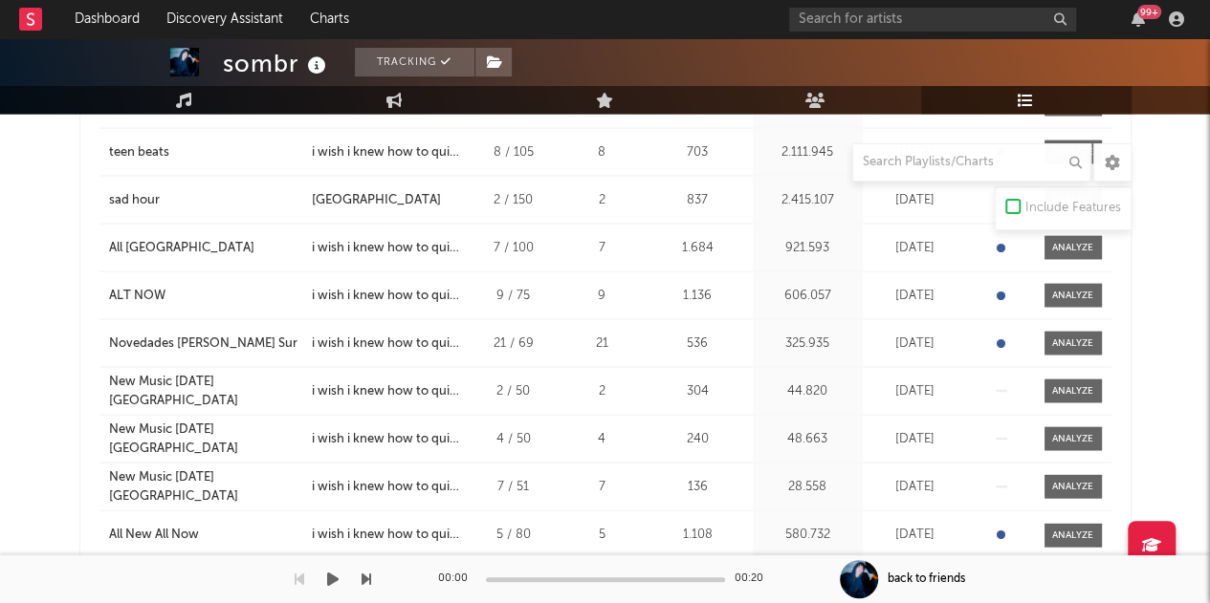
drag, startPoint x: 714, startPoint y: 573, endPoint x: 700, endPoint y: 497, distance: 76.9
click at [700, 497] on div "Dashboard Discovery Assistant Charts 99 + Notifications Settings Mark all as re…" at bounding box center [605, 497] width 1210 height 4517
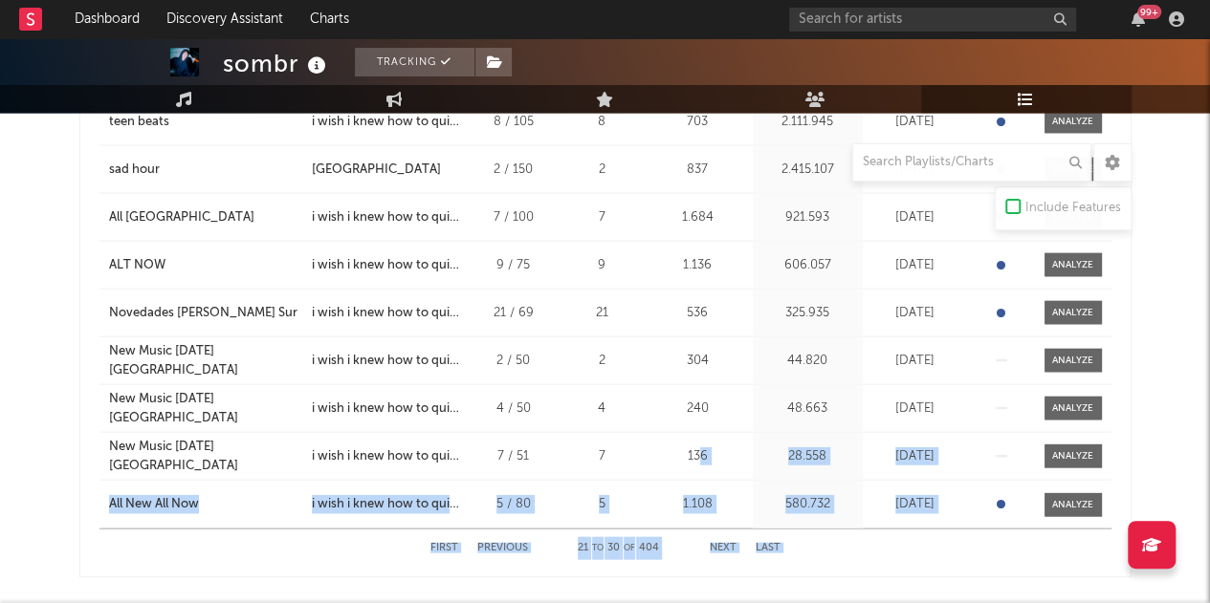
scroll to position [1830, 0]
click at [722, 542] on button "Next" at bounding box center [723, 547] width 27 height 11
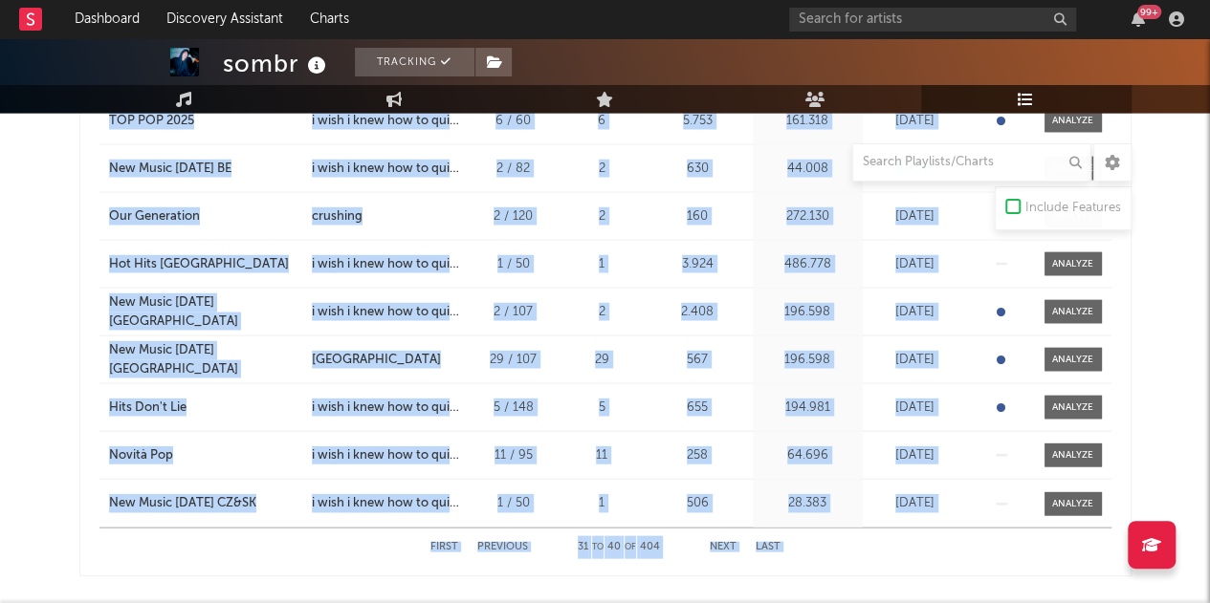
click at [83, 451] on div "Added On Playlist Song Position Peak Position Playlist Followers Added On Trend…" at bounding box center [605, 266] width 1052 height 621
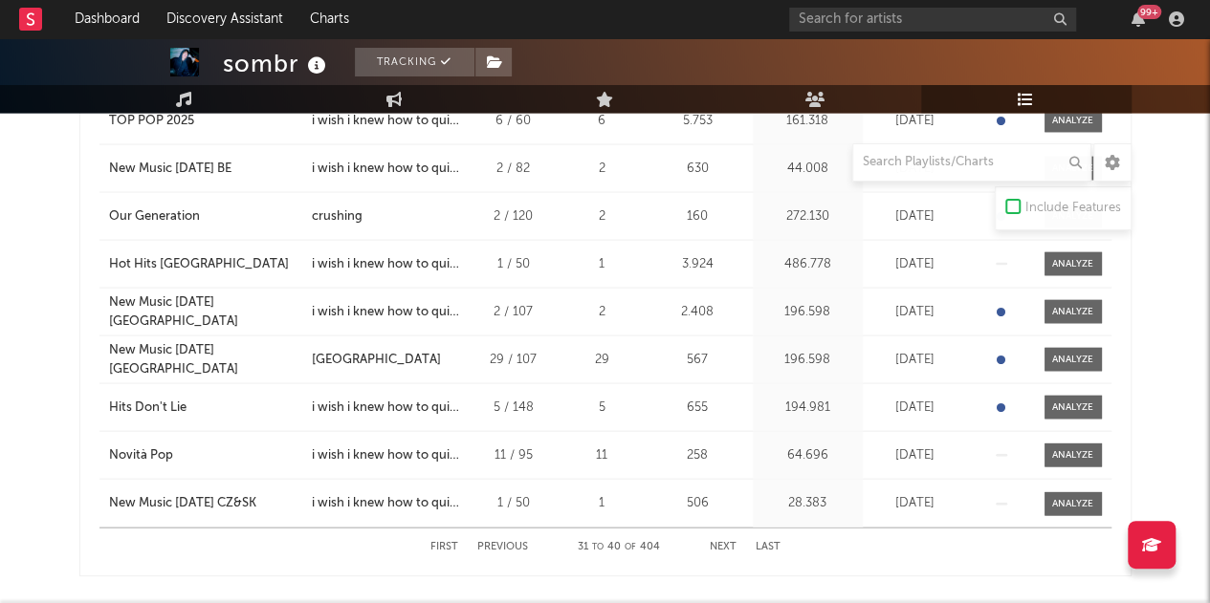
click at [731, 542] on button "Next" at bounding box center [723, 547] width 27 height 11
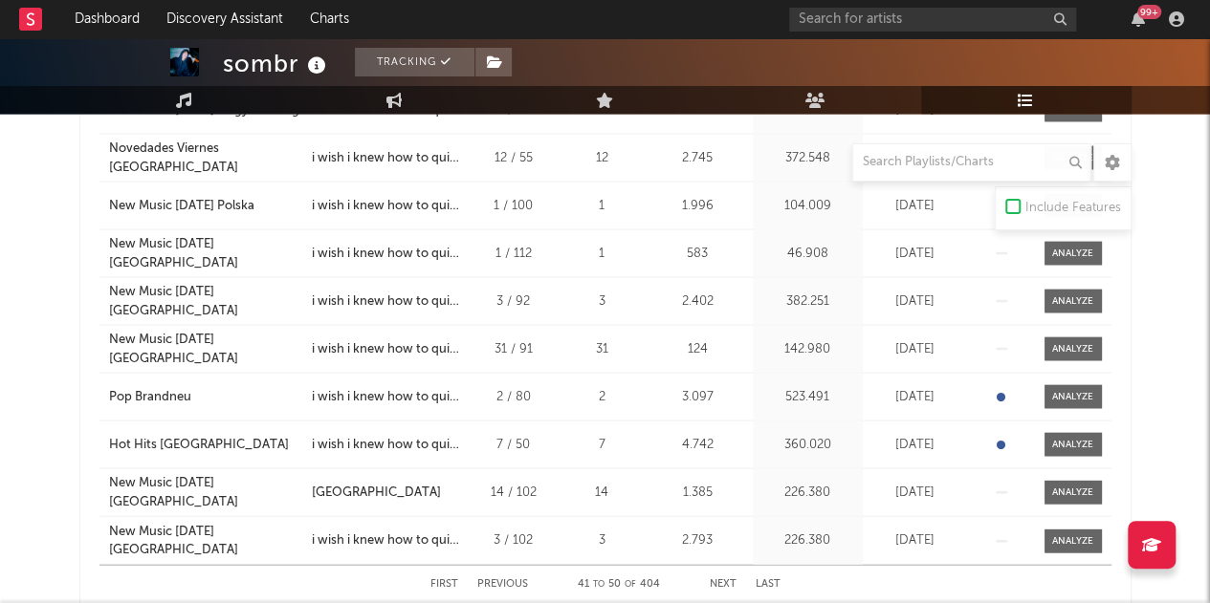
scroll to position [1861, 0]
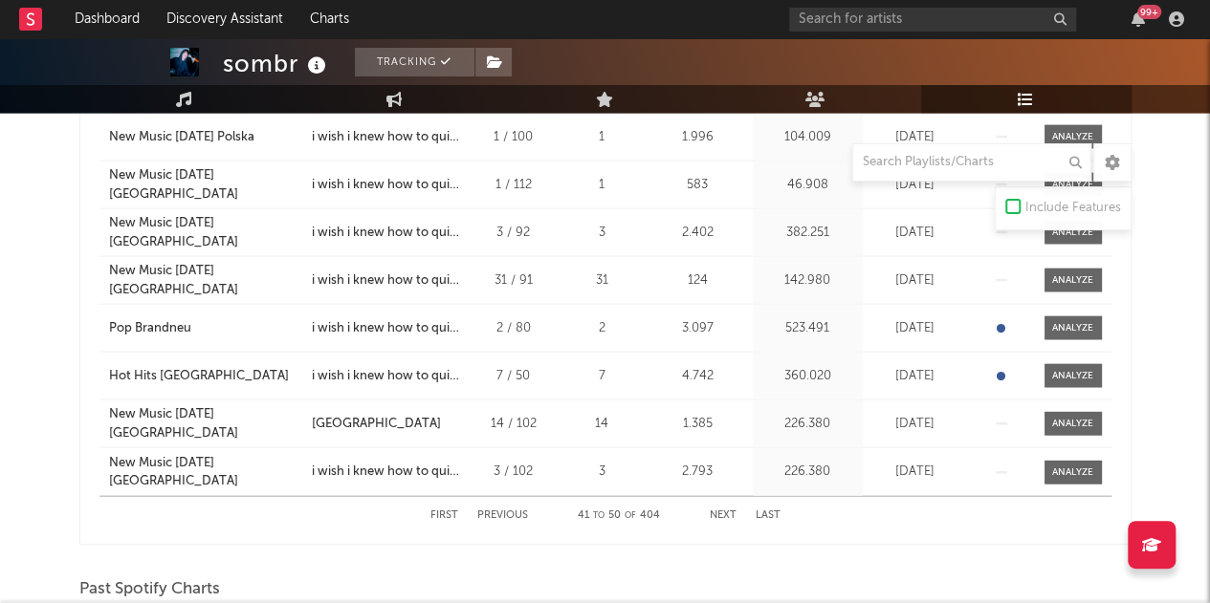
click at [729, 502] on div "First Previous 41 to 50 of 404 Next Last" at bounding box center [605, 515] width 350 height 37
click at [723, 511] on button "Next" at bounding box center [723, 516] width 27 height 11
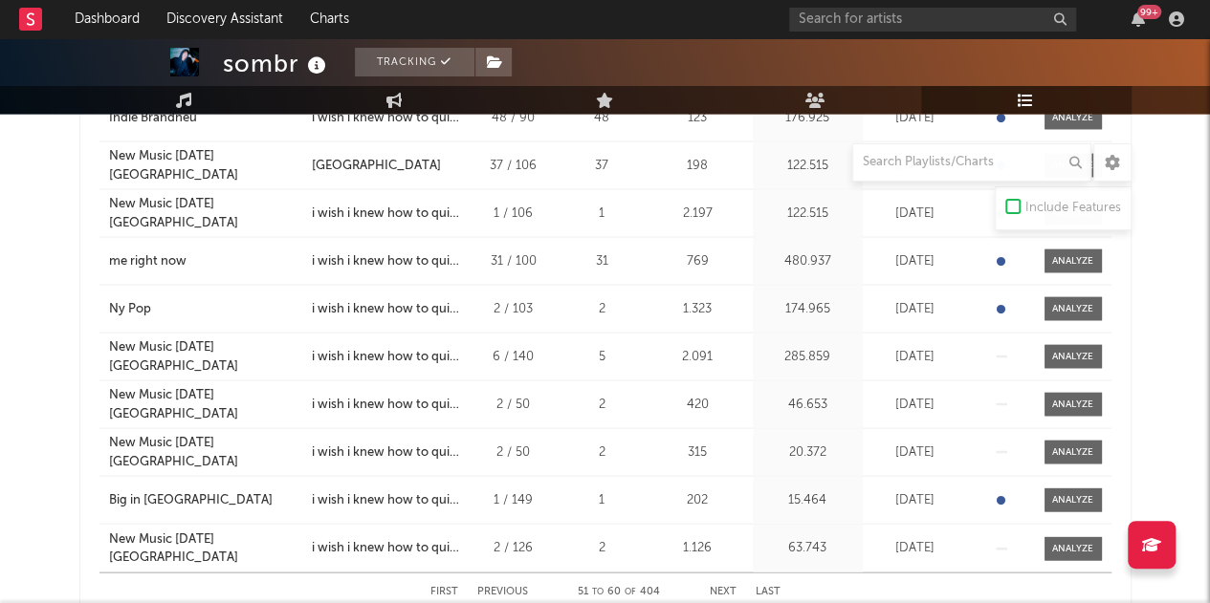
scroll to position [1868, 0]
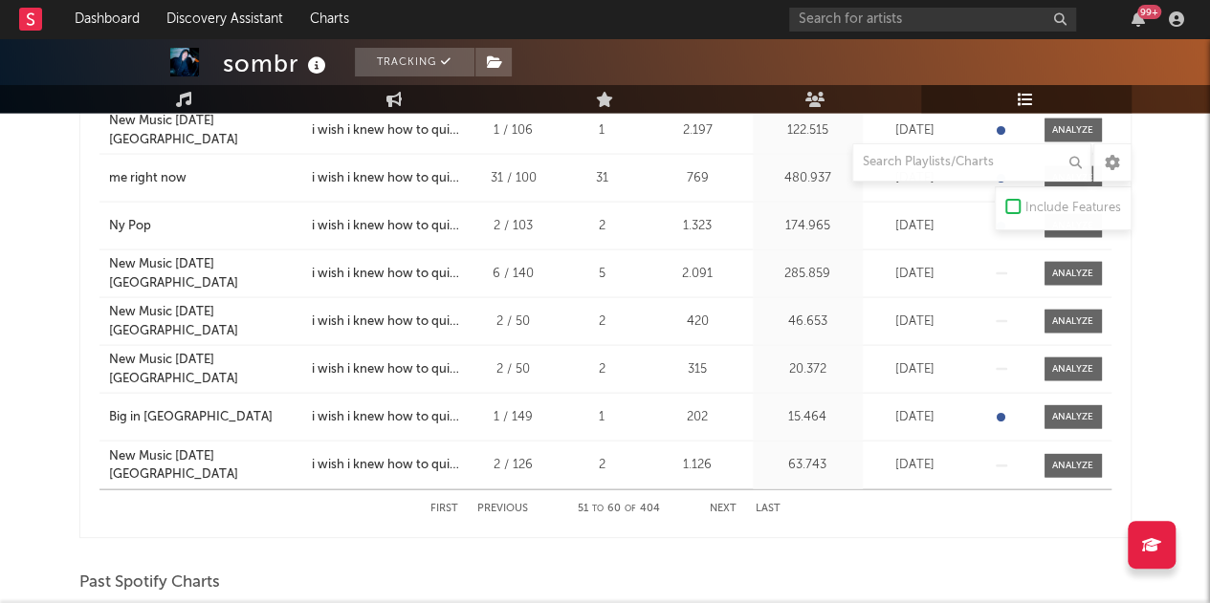
click at [720, 508] on button "Next" at bounding box center [723, 509] width 27 height 11
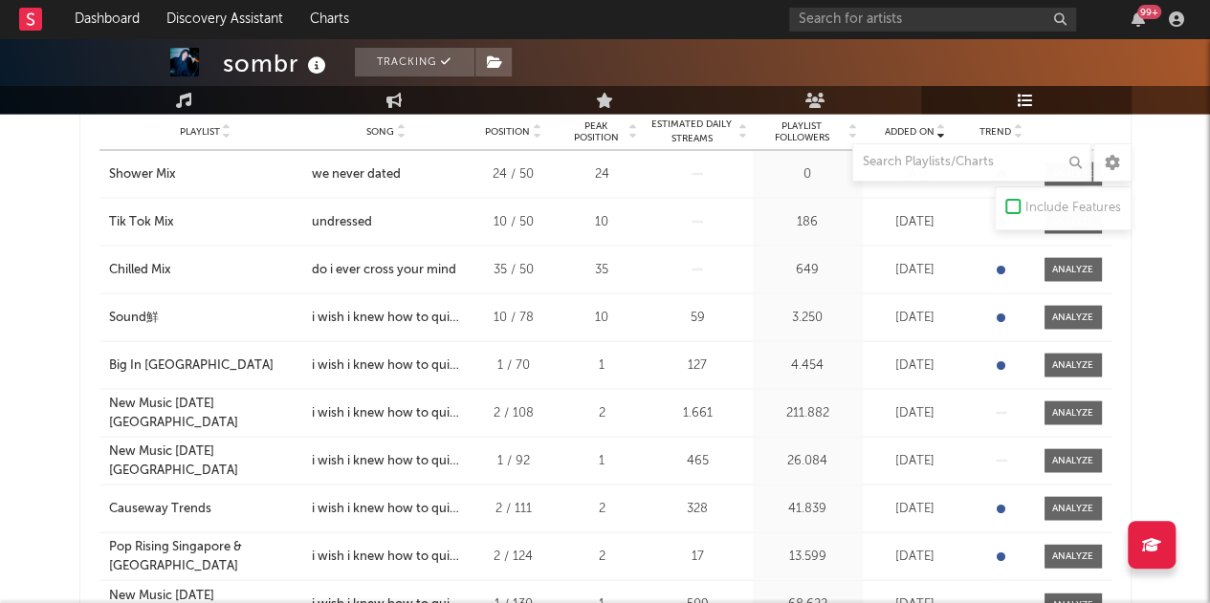
scroll to position [1884, 0]
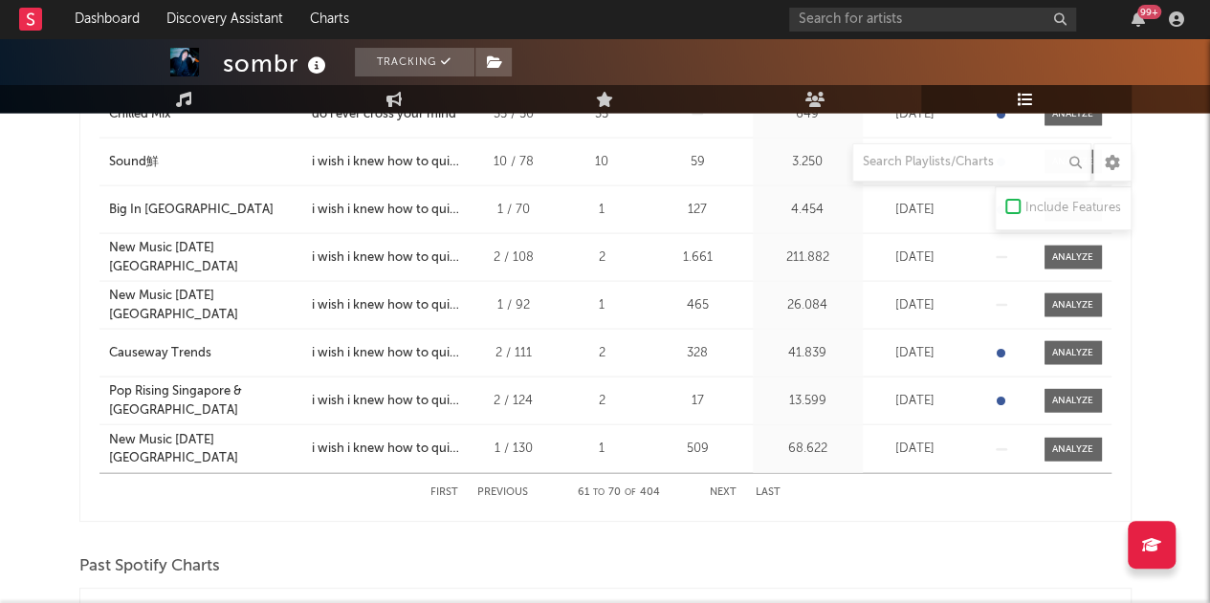
click at [715, 488] on button "Next" at bounding box center [723, 493] width 27 height 11
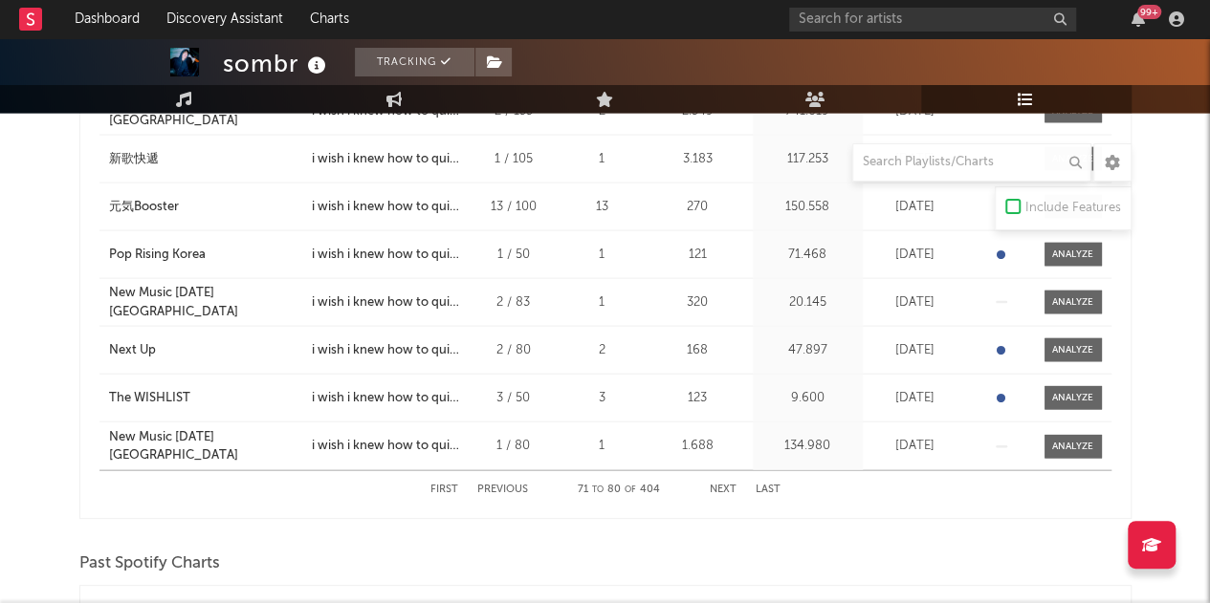
scroll to position [1888, 0]
click at [734, 476] on div "First Previous 71 to 80 of 404 Next Last" at bounding box center [605, 489] width 350 height 37
click at [719, 485] on button "Next" at bounding box center [723, 489] width 27 height 11
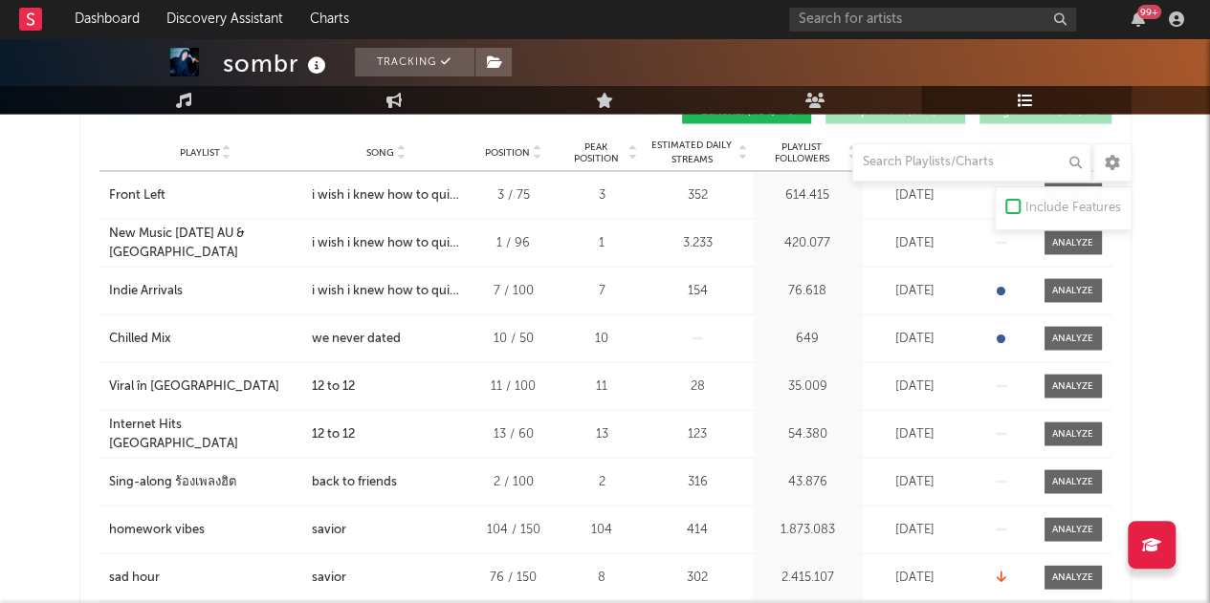
scroll to position [1958, 0]
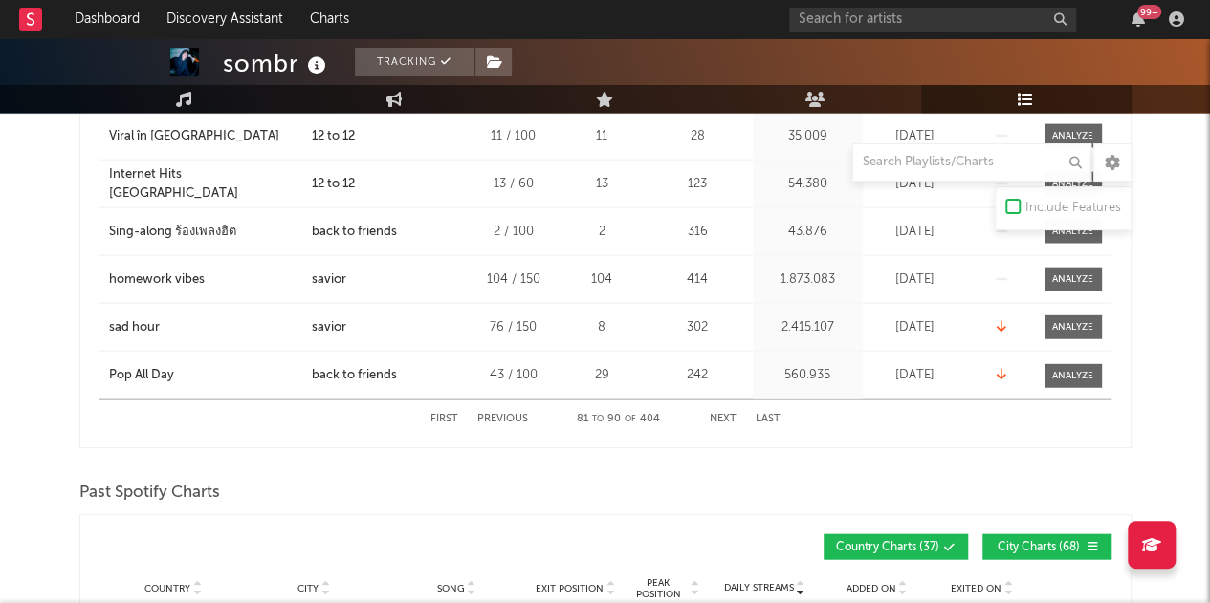
click at [720, 414] on button "Next" at bounding box center [723, 419] width 27 height 11
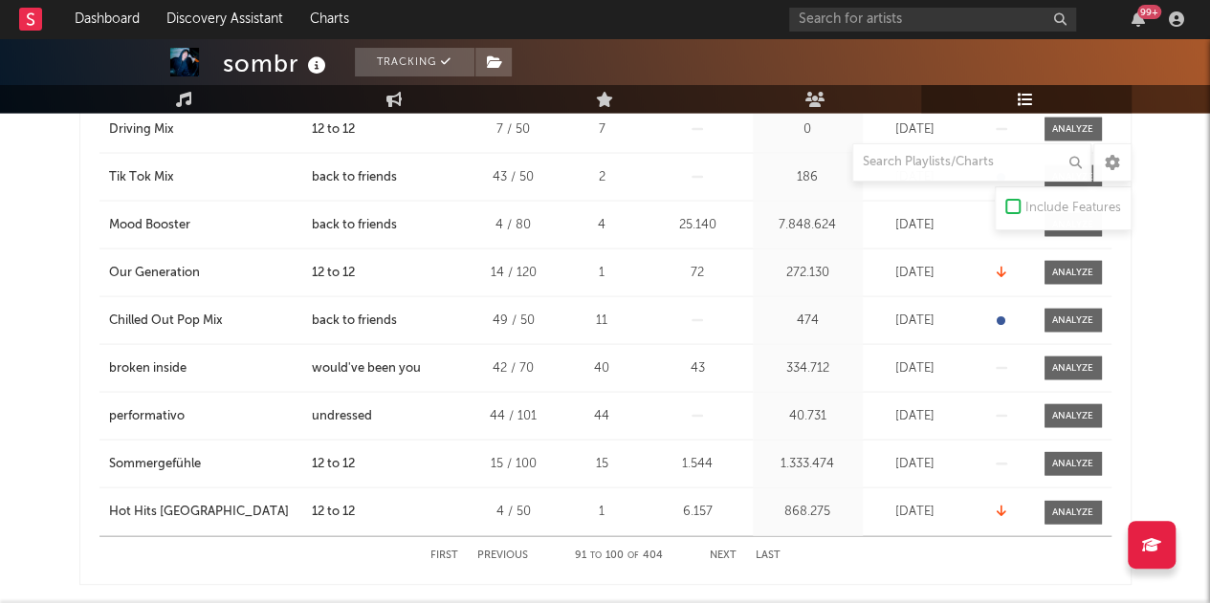
scroll to position [1822, 0]
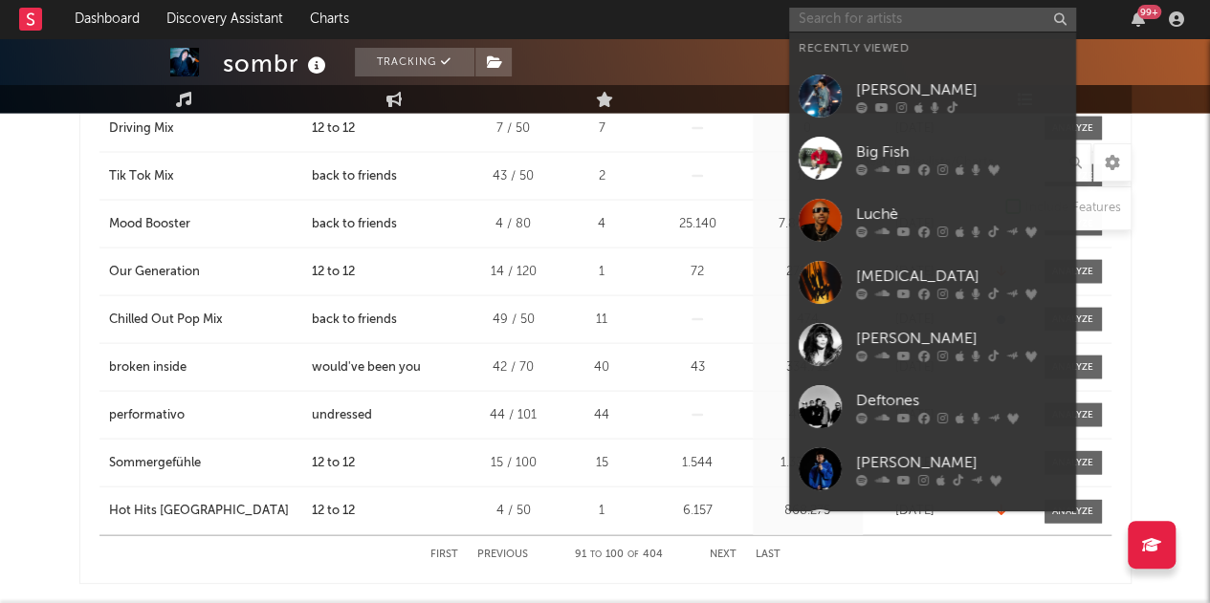
click at [1014, 14] on input "text" at bounding box center [932, 20] width 287 height 24
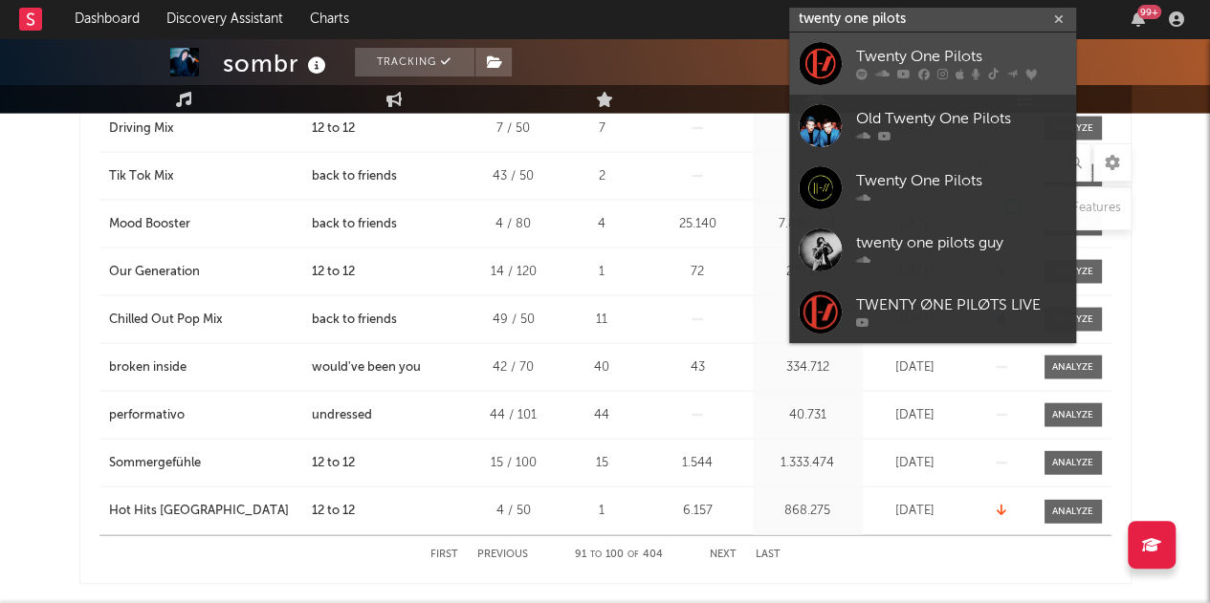
type input "twenty one pilots"
click at [953, 46] on div "Twenty One Pilots" at bounding box center [961, 57] width 210 height 23
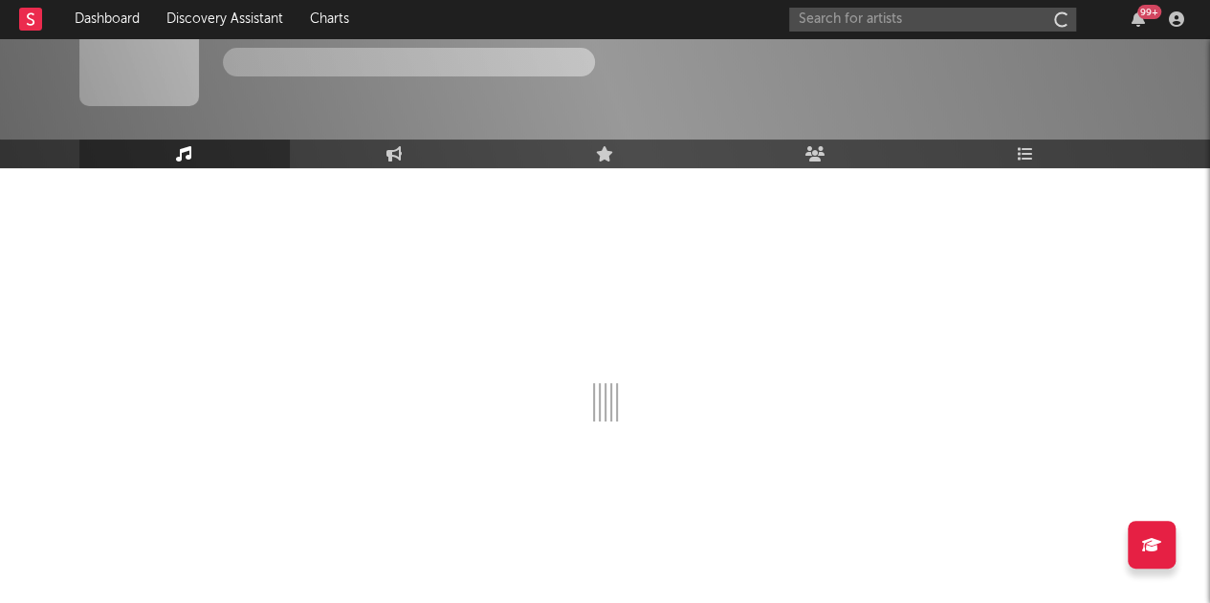
scroll to position [61, 0]
select select "6m"
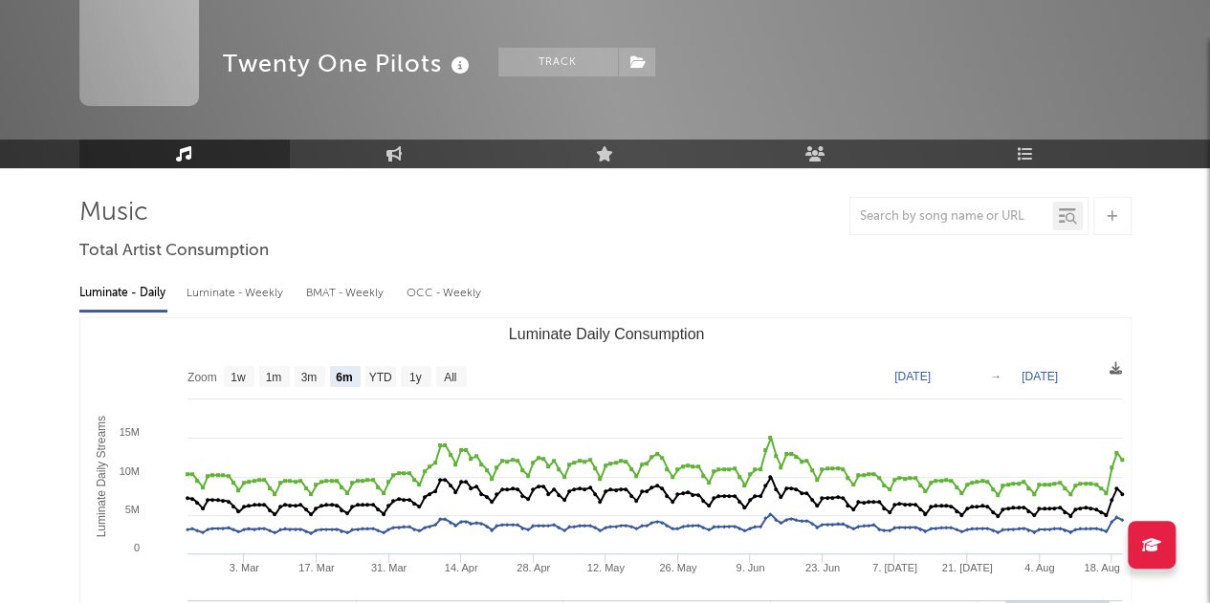
scroll to position [1822, 0]
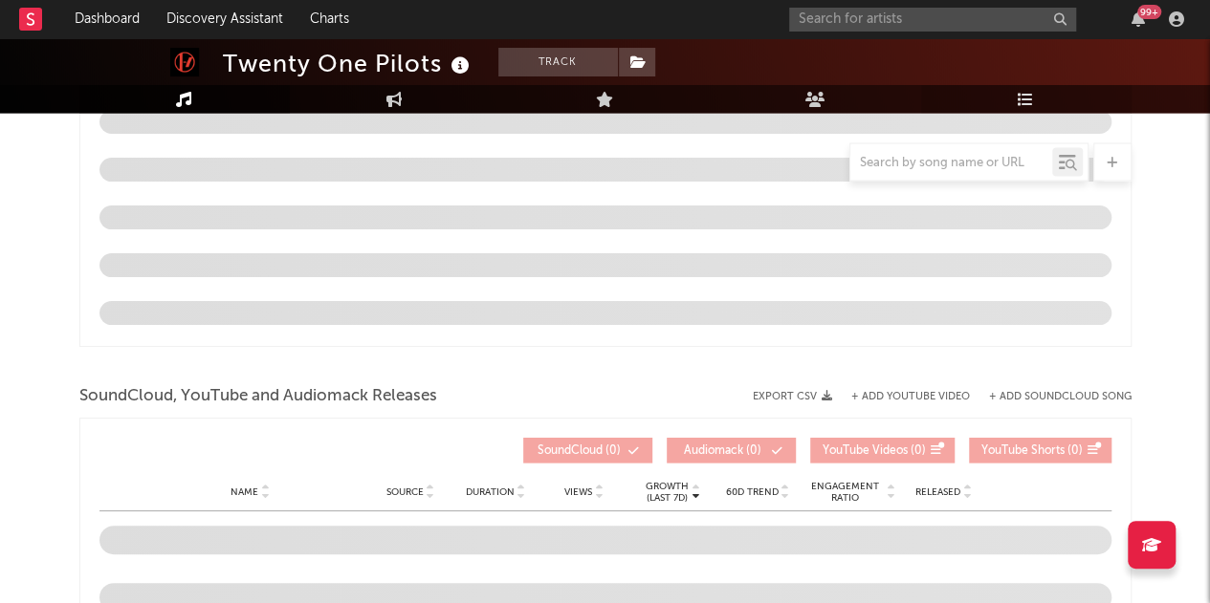
click at [1019, 95] on icon at bounding box center [1026, 99] width 16 height 15
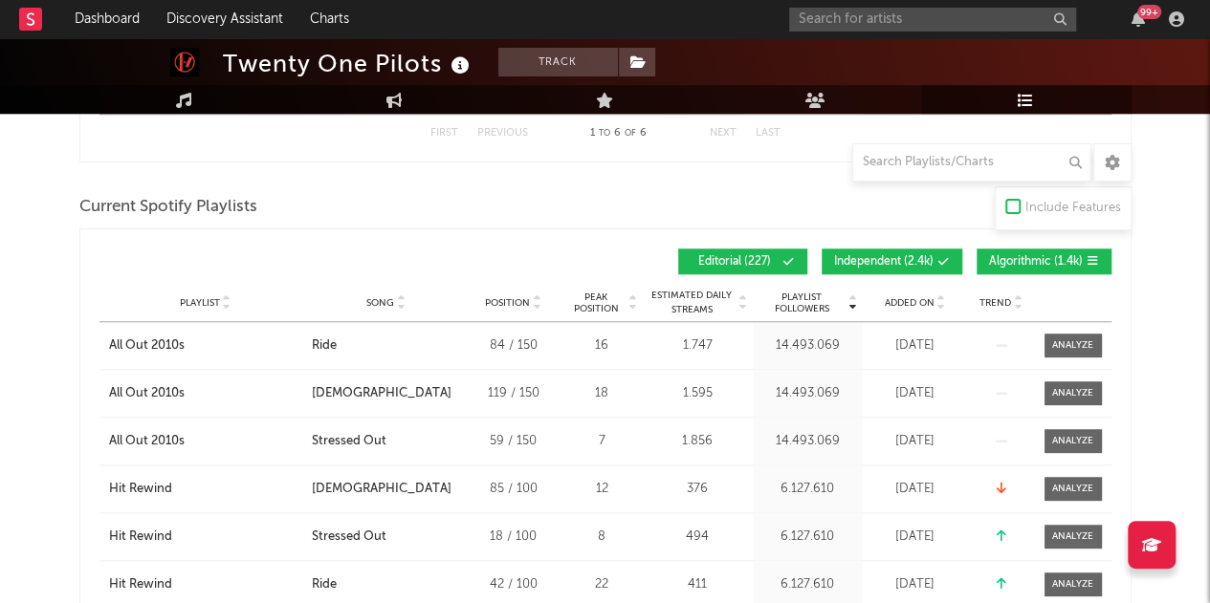
scroll to position [713, 0]
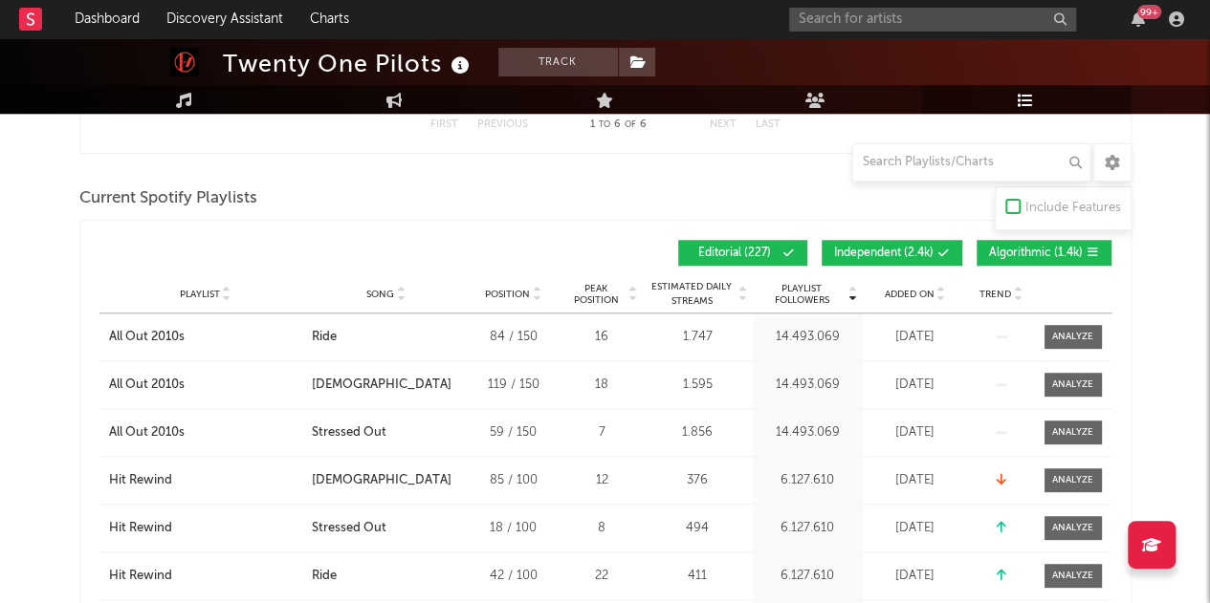
click at [1004, 267] on div "Playlist Followers Playlist Song Position Peak Position Playlist Followers Adde…" at bounding box center [605, 252] width 1012 height 45
click at [935, 236] on div "Playlist Followers Playlist Song Position Peak Position Playlist Followers Adde…" at bounding box center [605, 252] width 1012 height 45
click at [978, 248] on button "Algorithmic ( 1.4k )" at bounding box center [1043, 253] width 135 height 26
click at [924, 248] on span "Independent ( 2.4k )" at bounding box center [883, 253] width 99 height 11
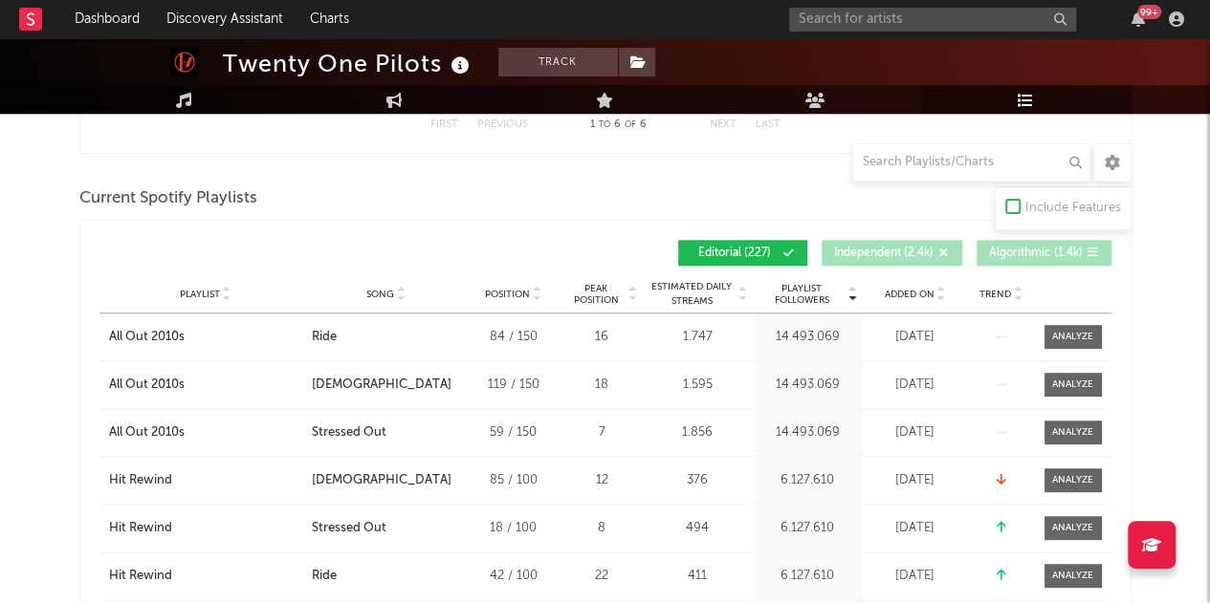
click at [911, 291] on span "Added On" at bounding box center [910, 294] width 50 height 11
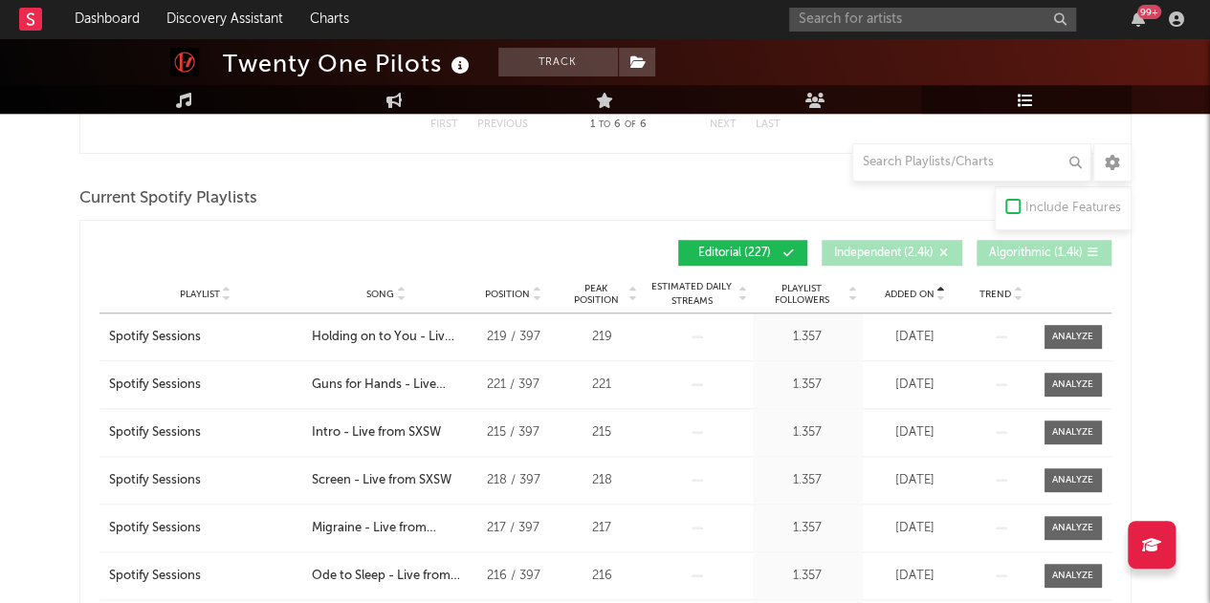
click at [911, 291] on span "Added On" at bounding box center [910, 294] width 50 height 11
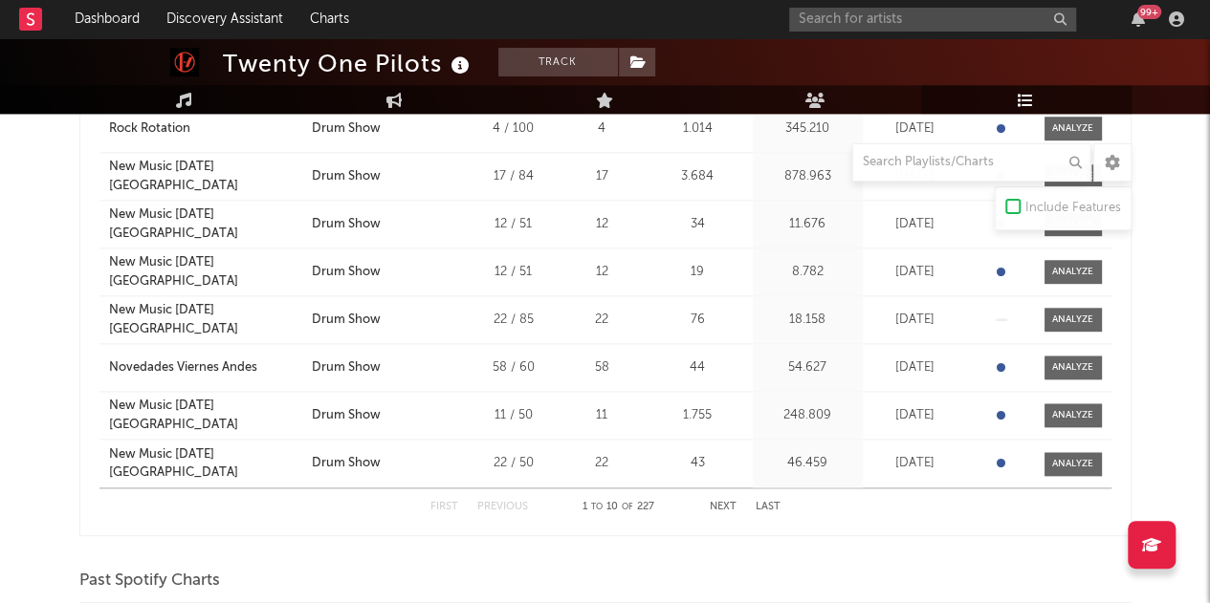
scroll to position [1045, 0]
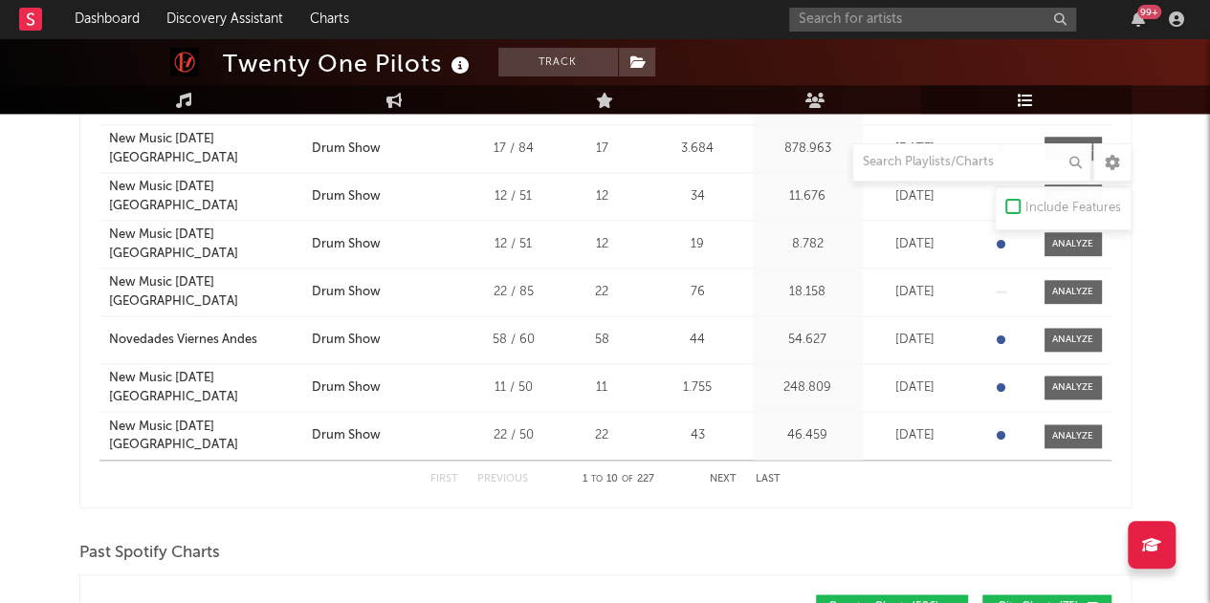
click at [716, 474] on button "Next" at bounding box center [723, 479] width 27 height 11
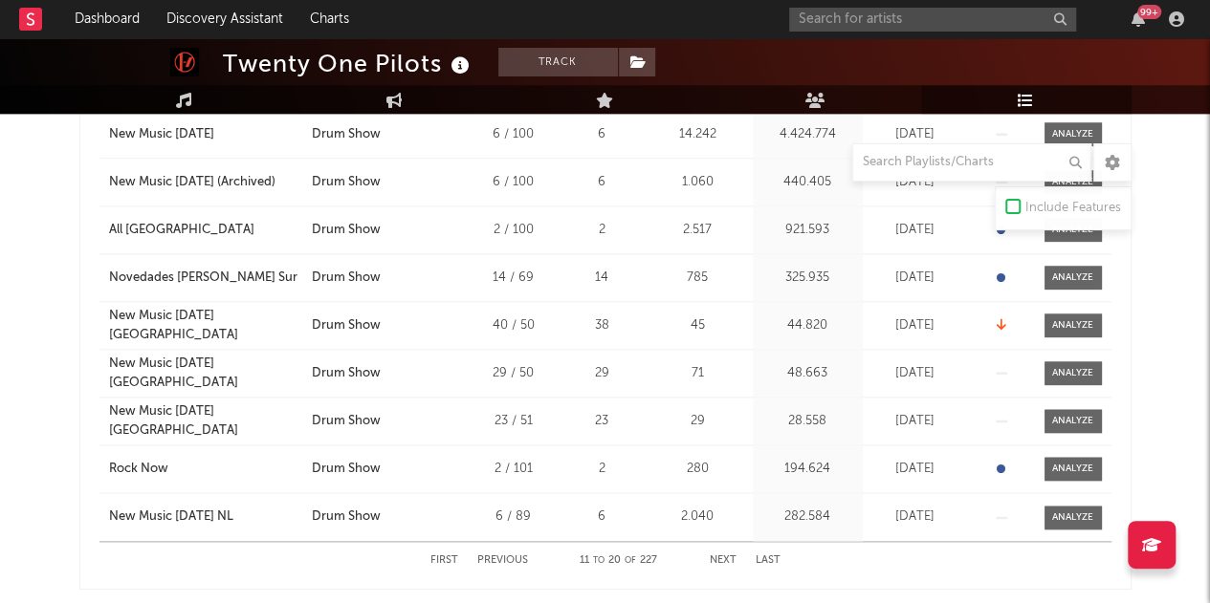
scroll to position [971, 0]
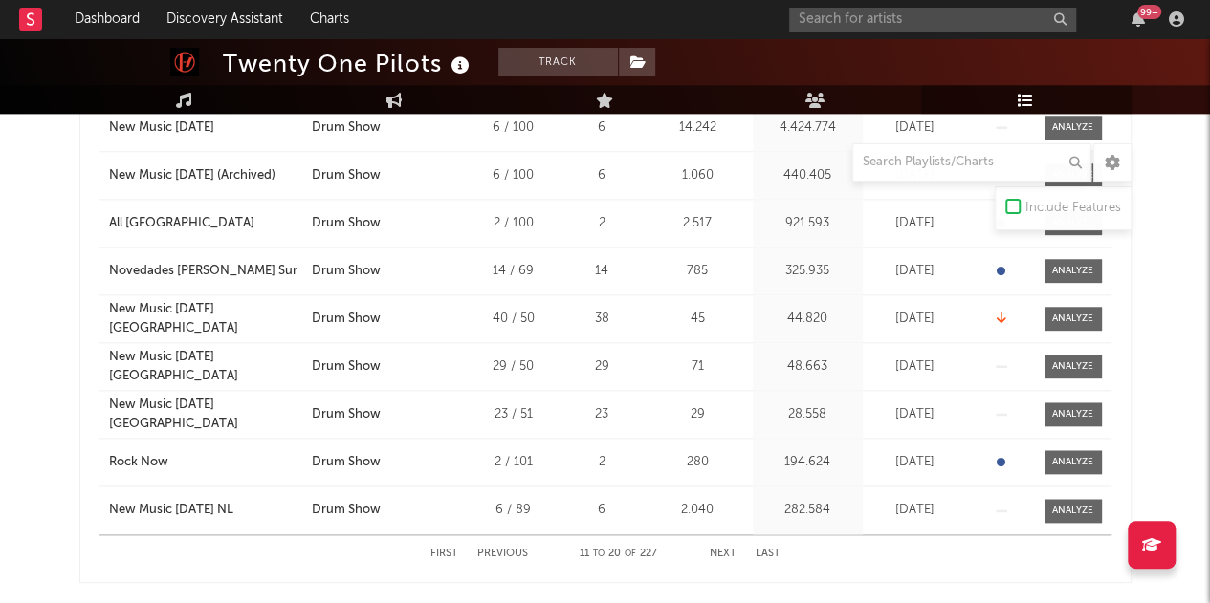
click at [725, 549] on button "Next" at bounding box center [723, 554] width 27 height 11
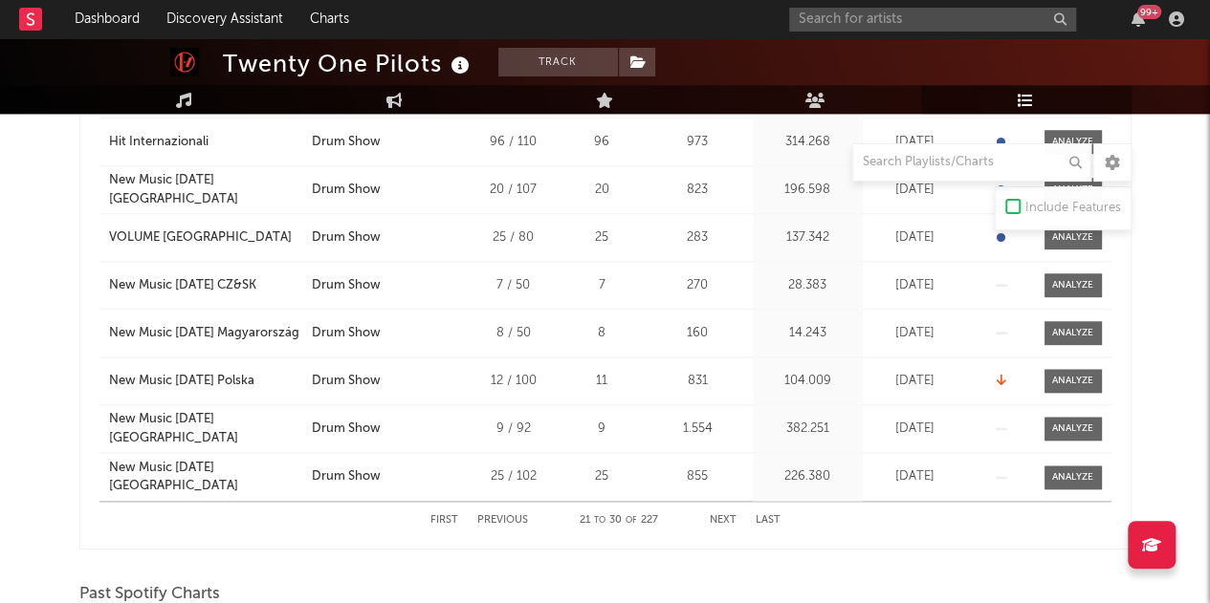
scroll to position [1027, 0]
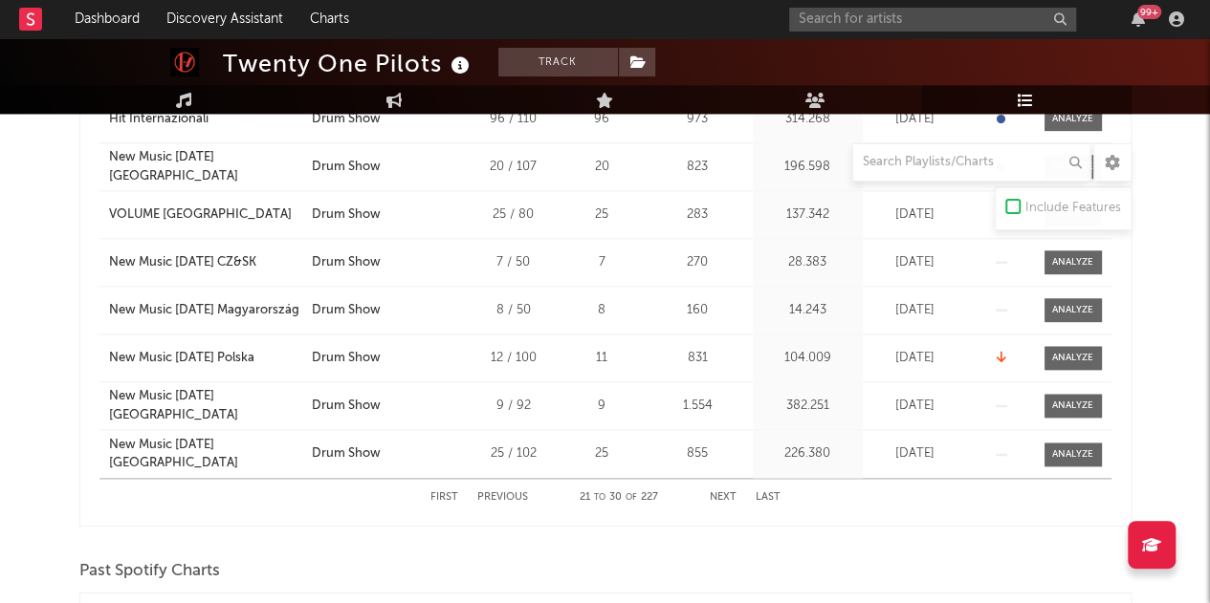
click at [728, 493] on button "Next" at bounding box center [723, 498] width 27 height 11
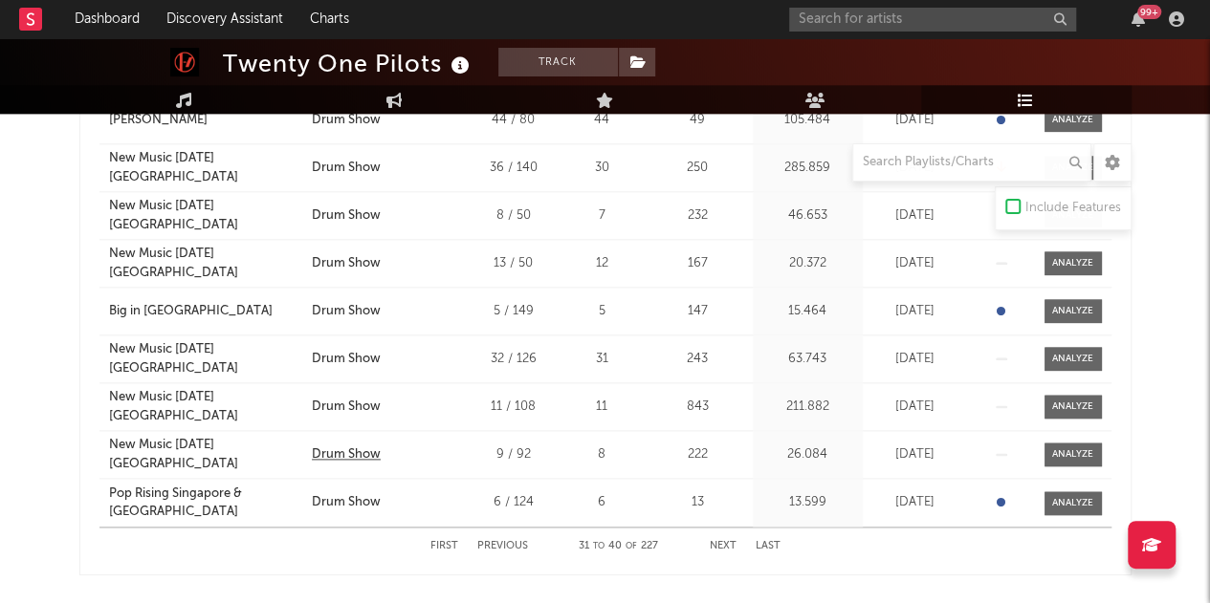
scroll to position [989, 0]
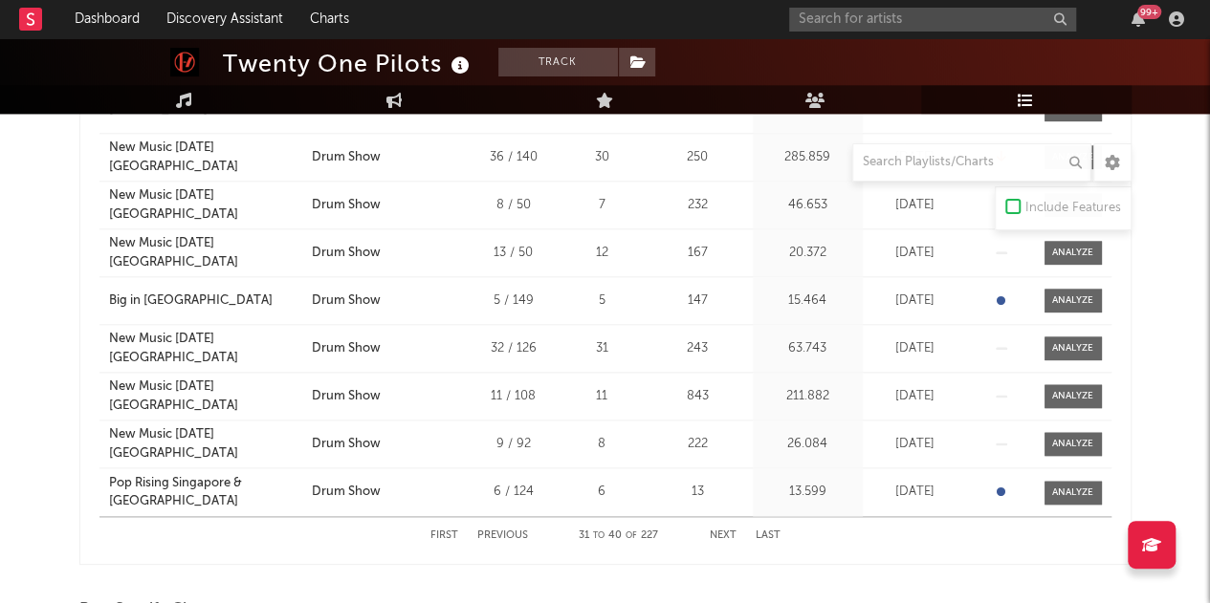
click at [721, 531] on button "Next" at bounding box center [723, 536] width 27 height 11
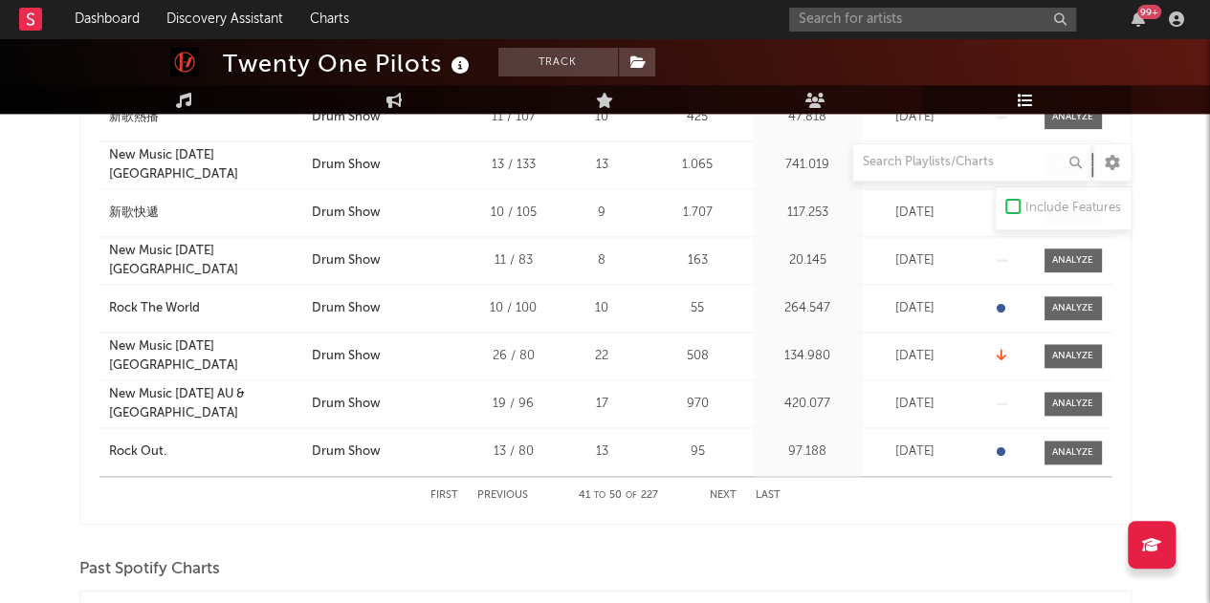
scroll to position [1037, 0]
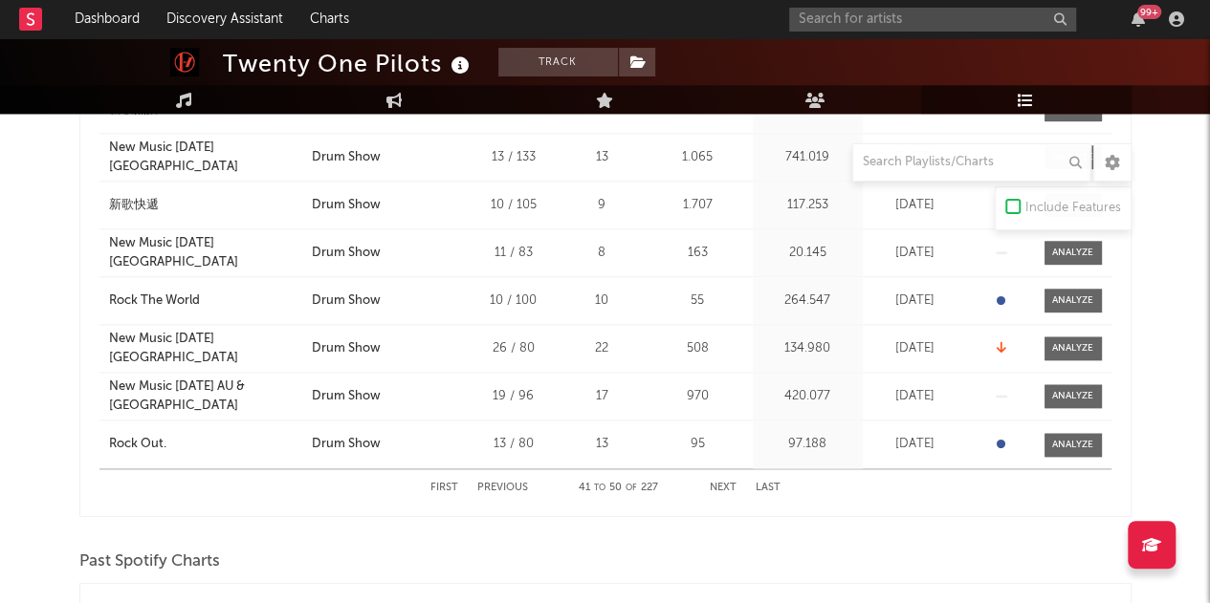
click at [721, 483] on button "Next" at bounding box center [723, 488] width 27 height 11
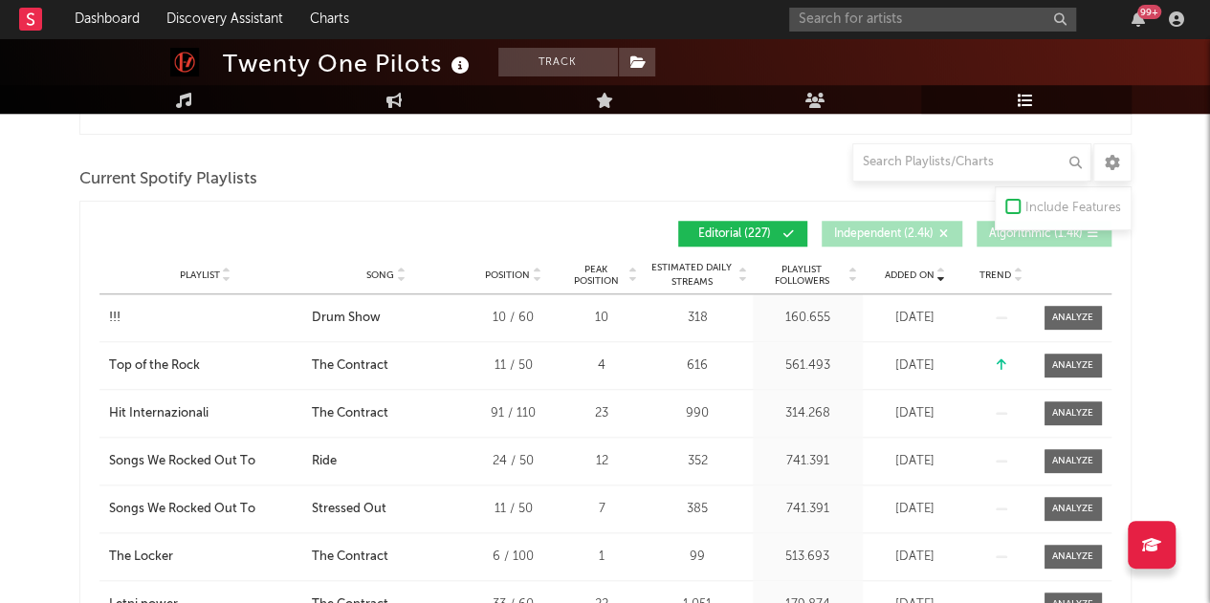
scroll to position [722, 0]
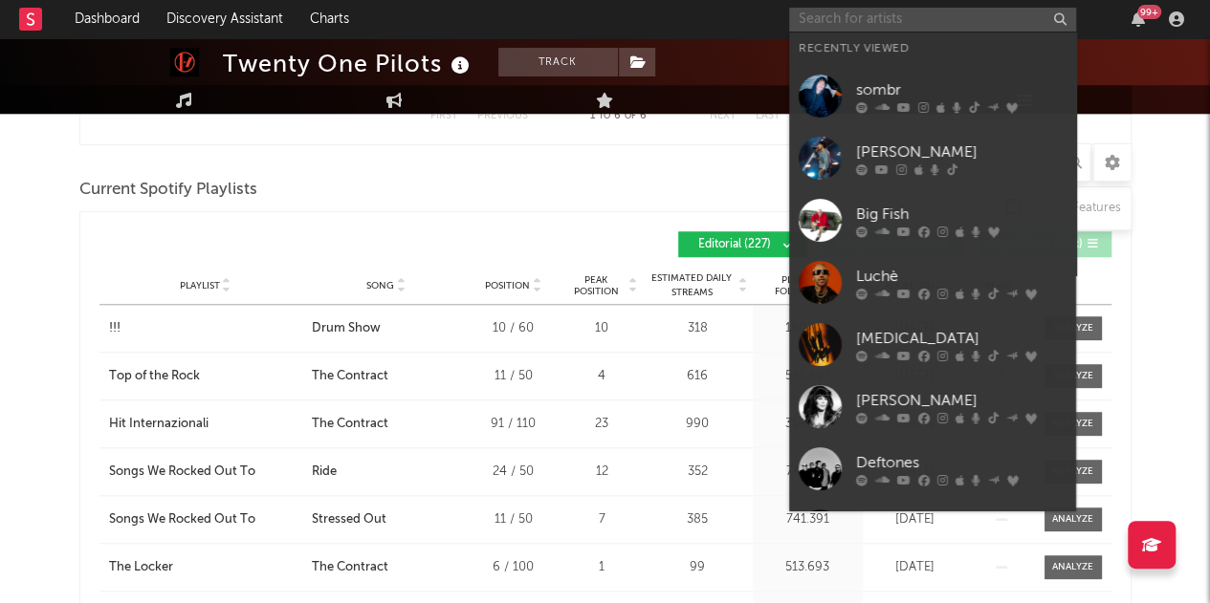
click at [958, 9] on input "text" at bounding box center [932, 20] width 287 height 24
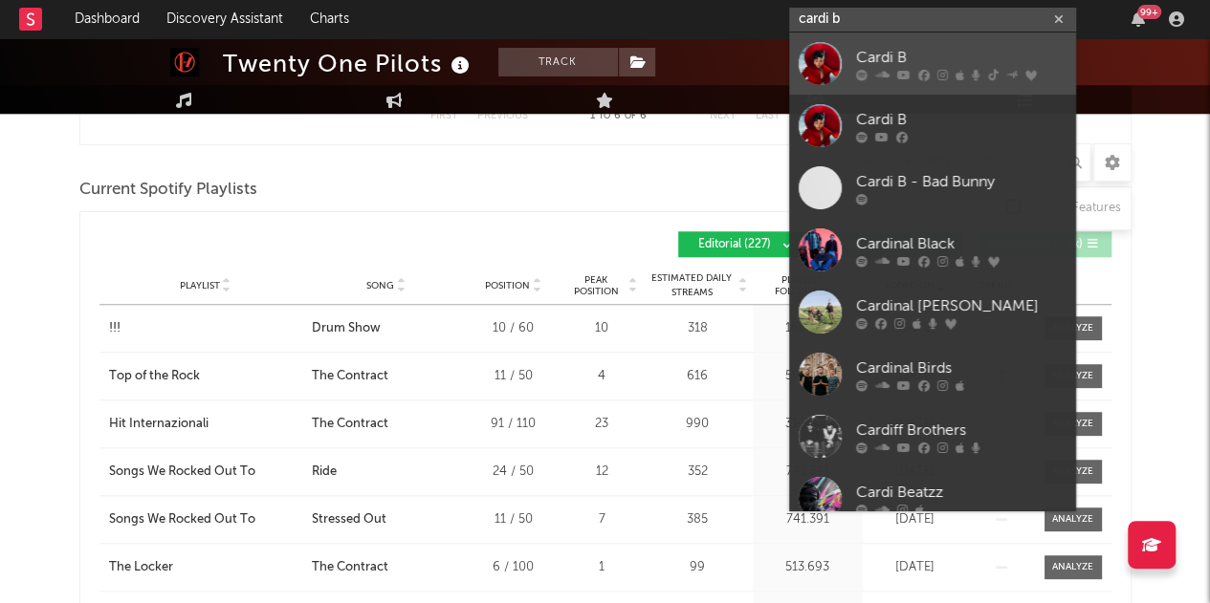
type input "cardi b"
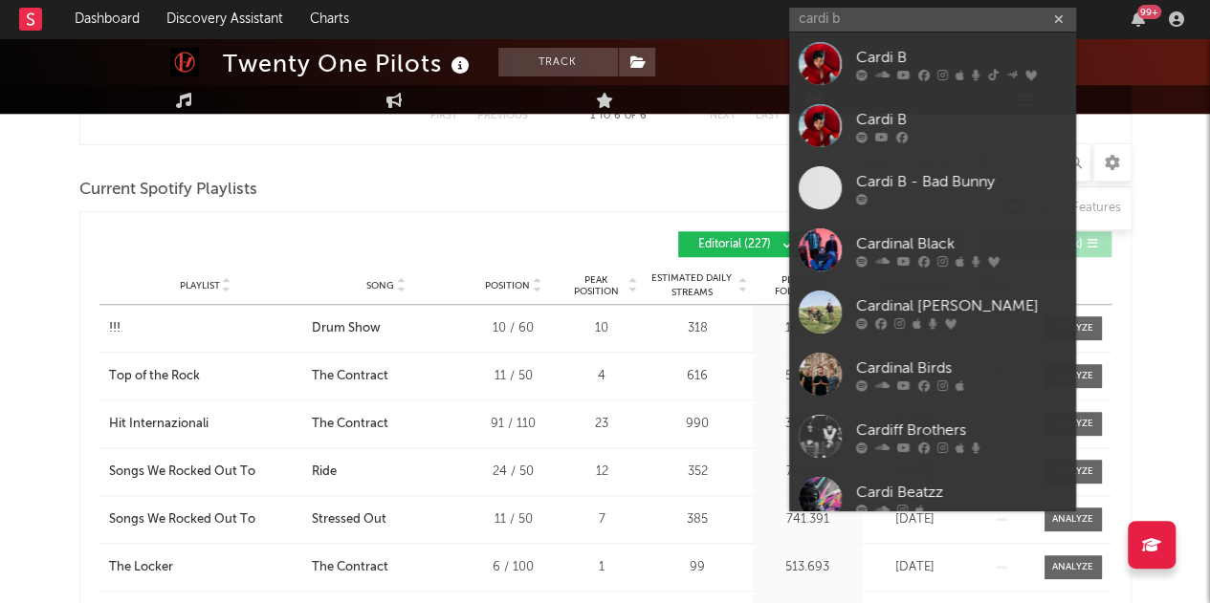
drag, startPoint x: 914, startPoint y: 46, endPoint x: 877, endPoint y: 0, distance: 59.1
click at [914, 46] on div "Cardi B" at bounding box center [961, 57] width 210 height 23
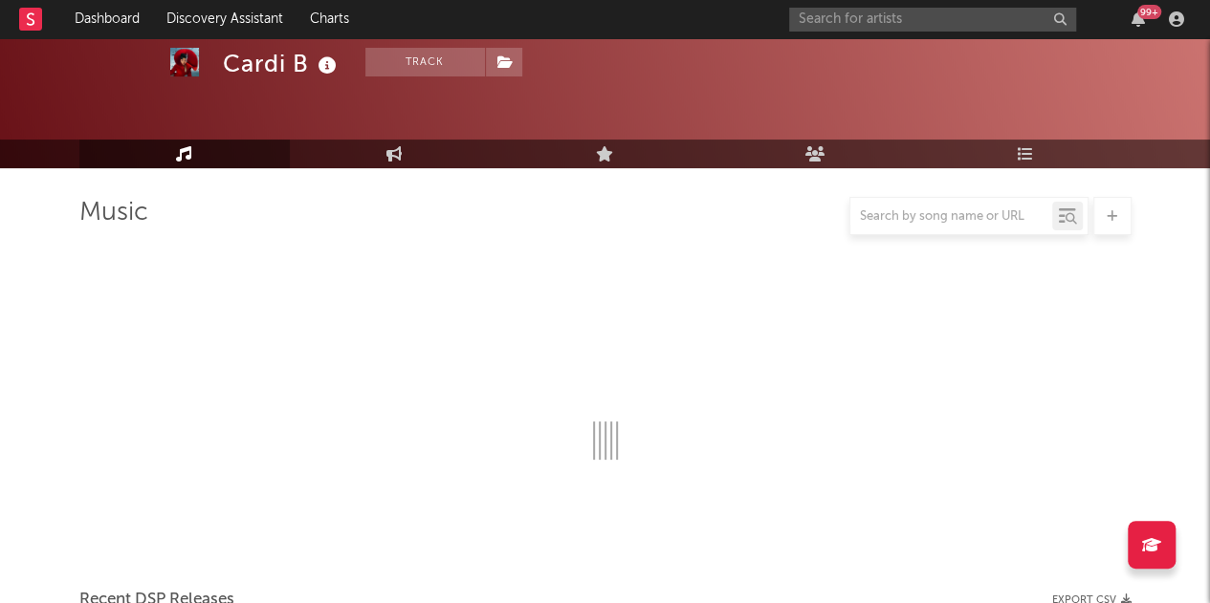
scroll to position [722, 0]
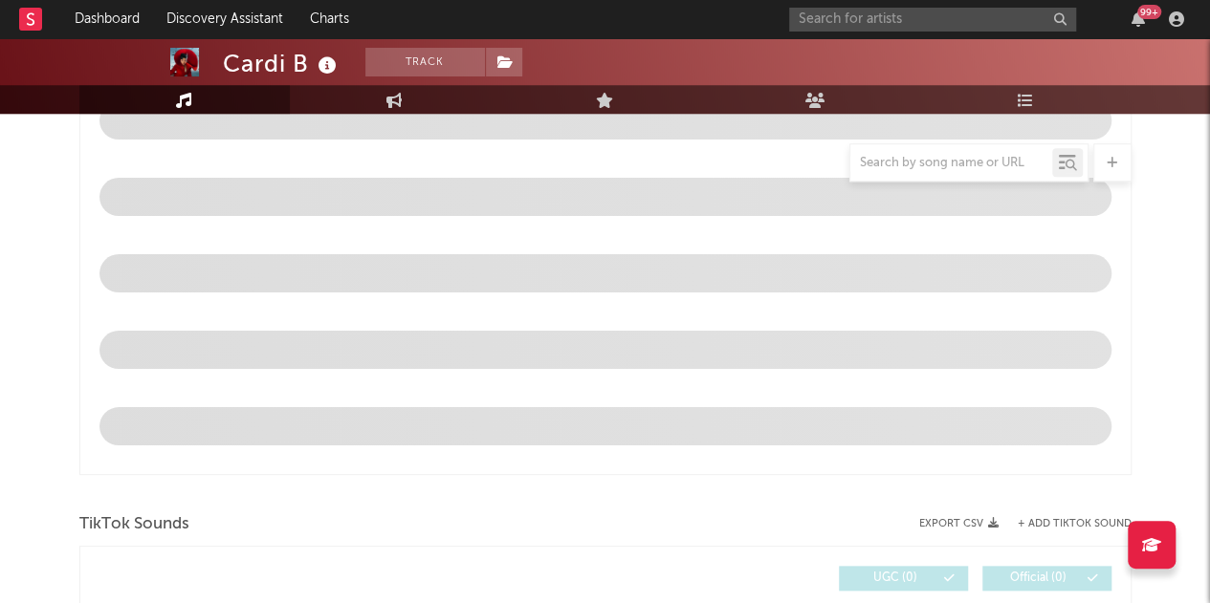
select select "6m"
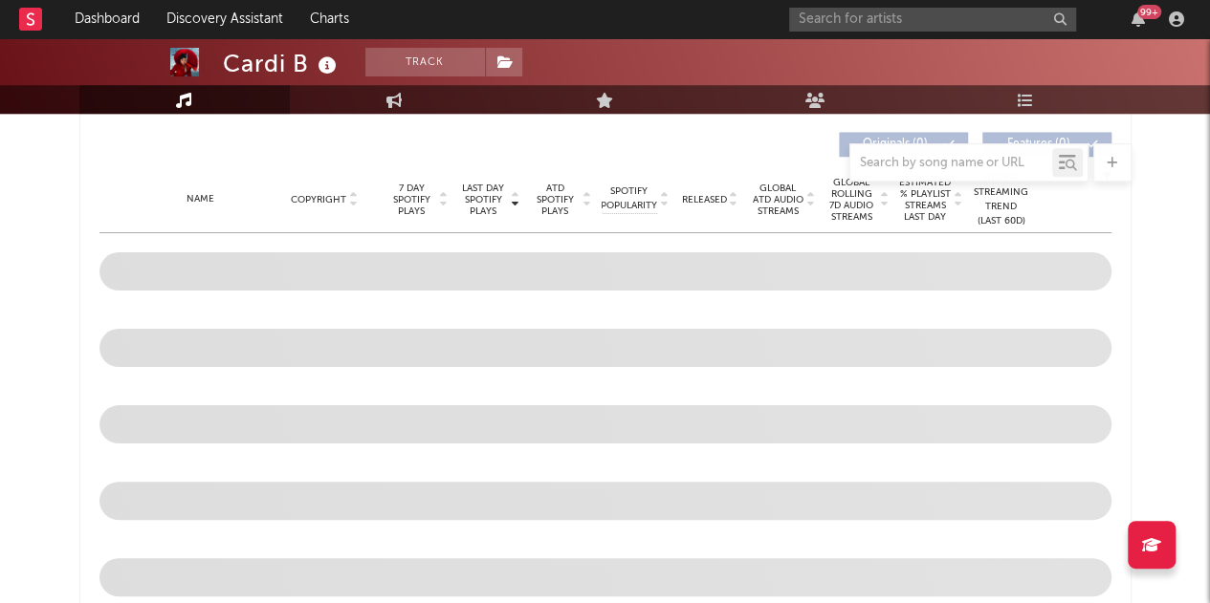
select select "6m"
click at [1037, 101] on link "Playlists/Charts" at bounding box center [1026, 99] width 210 height 29
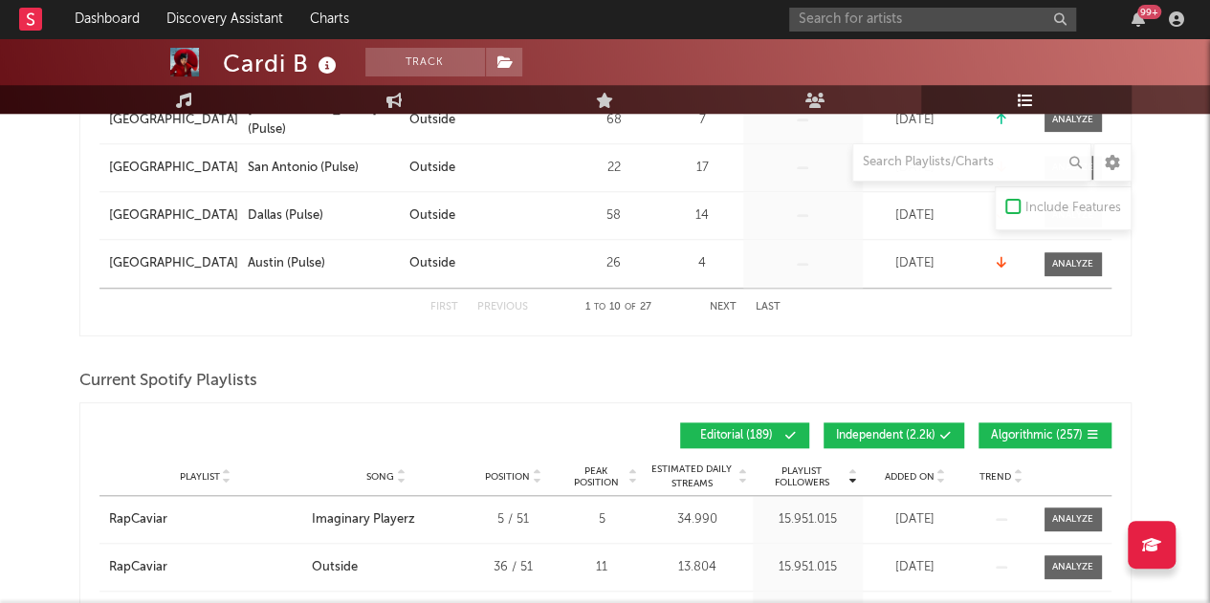
scroll to position [747, 0]
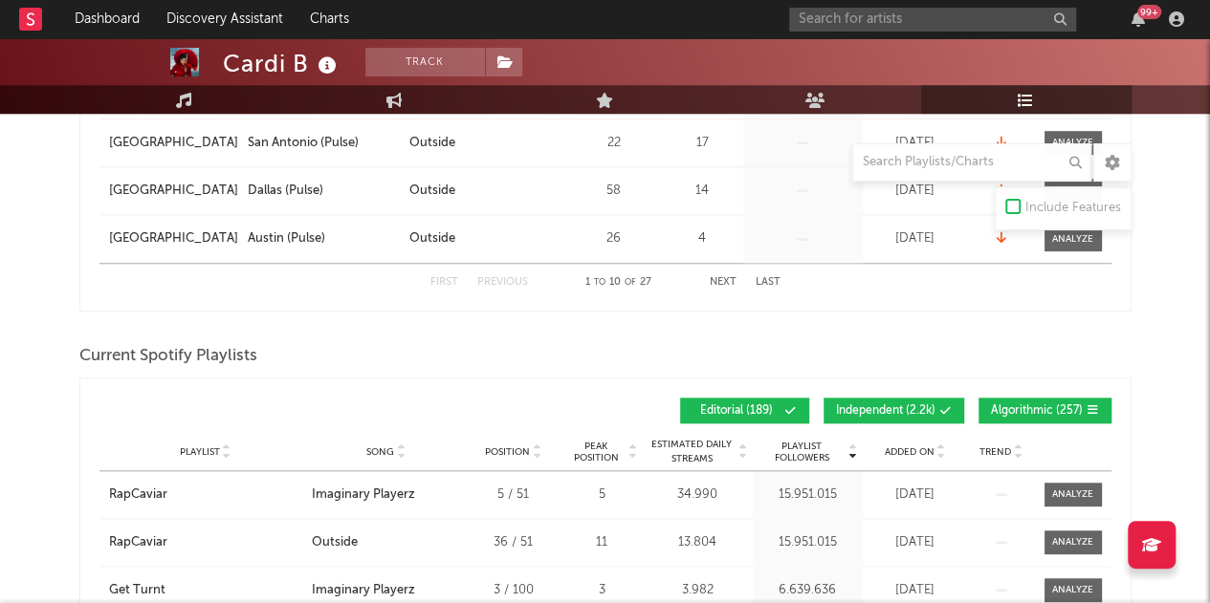
click at [909, 414] on button "Independent ( 2.2k )" at bounding box center [893, 411] width 141 height 26
click at [1019, 405] on span "Algorithmic ( 257 )" at bounding box center [1037, 410] width 92 height 11
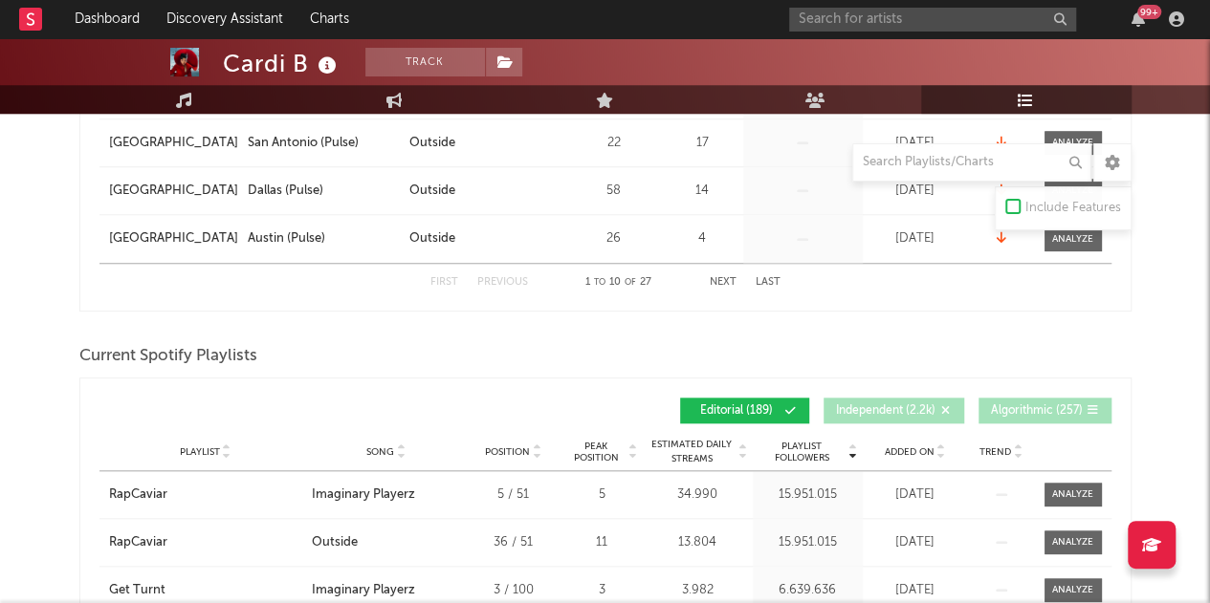
click at [924, 447] on span "Added On" at bounding box center [910, 452] width 50 height 11
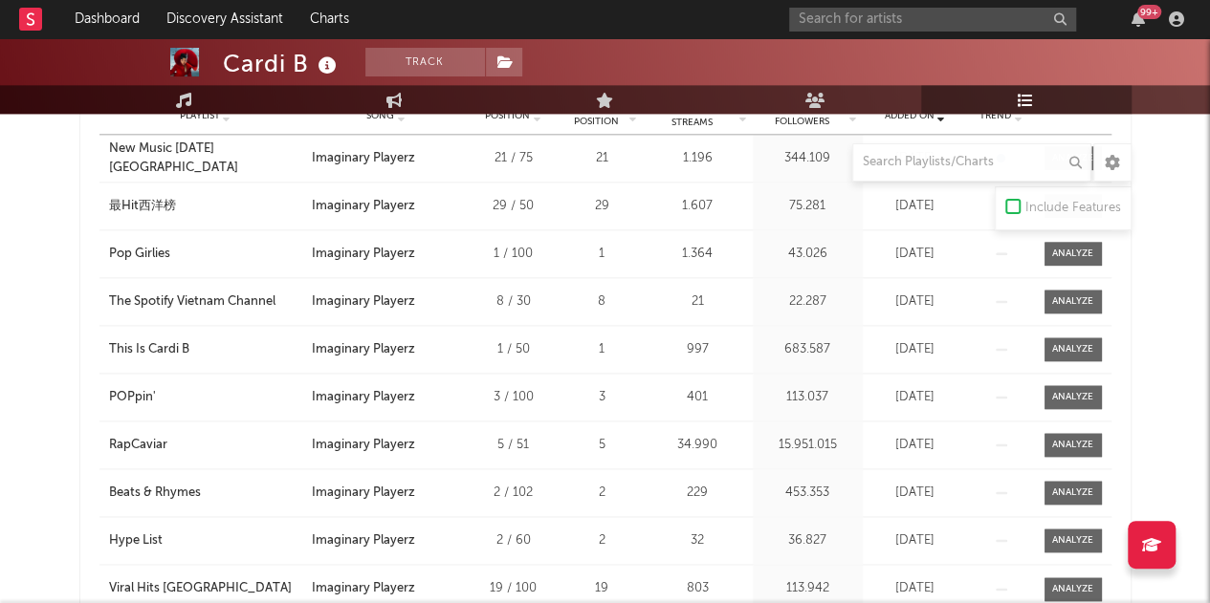
scroll to position [1088, 0]
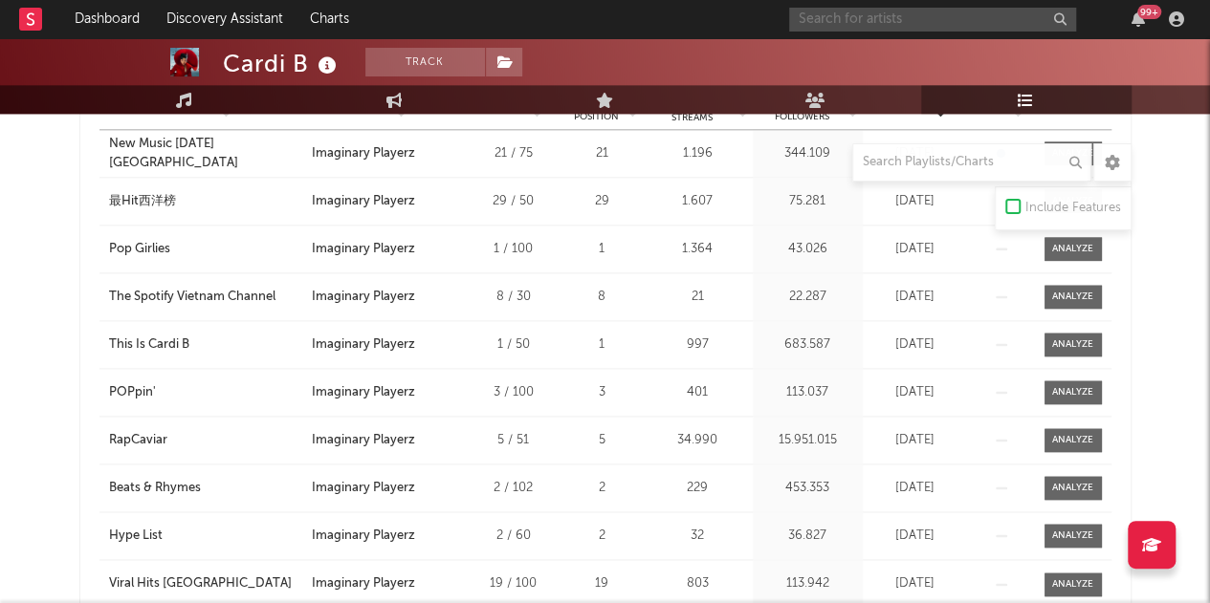
click at [957, 24] on input "text" at bounding box center [932, 20] width 287 height 24
click at [913, 11] on input "deftones" at bounding box center [932, 20] width 287 height 24
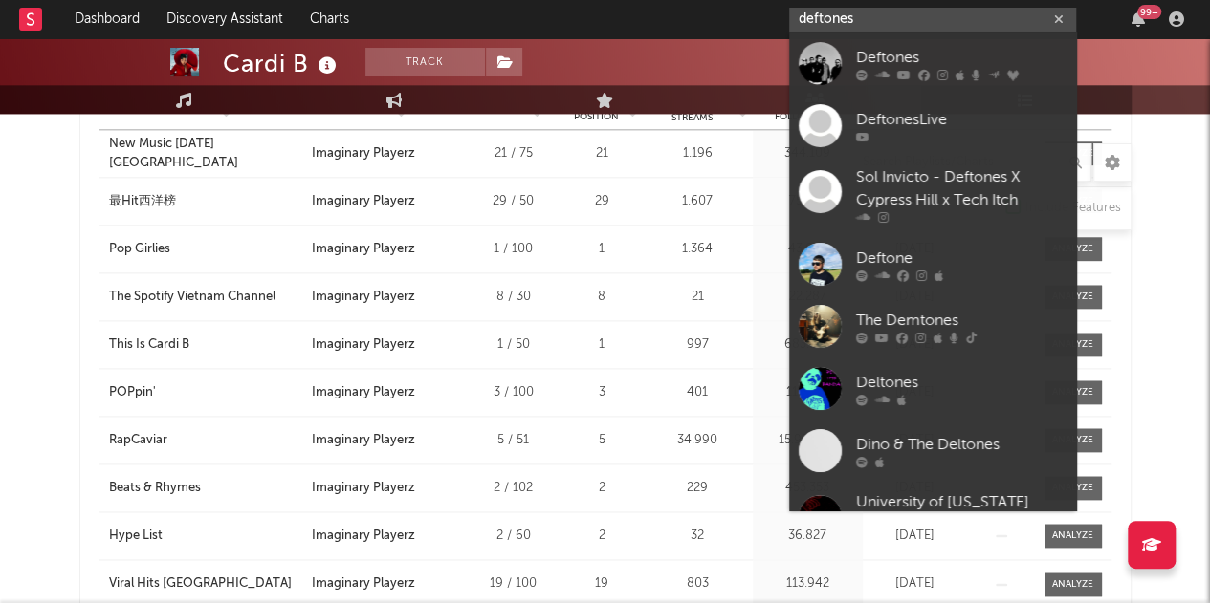
type input "deftones"
click at [893, 58] on div "Deftones" at bounding box center [961, 57] width 210 height 23
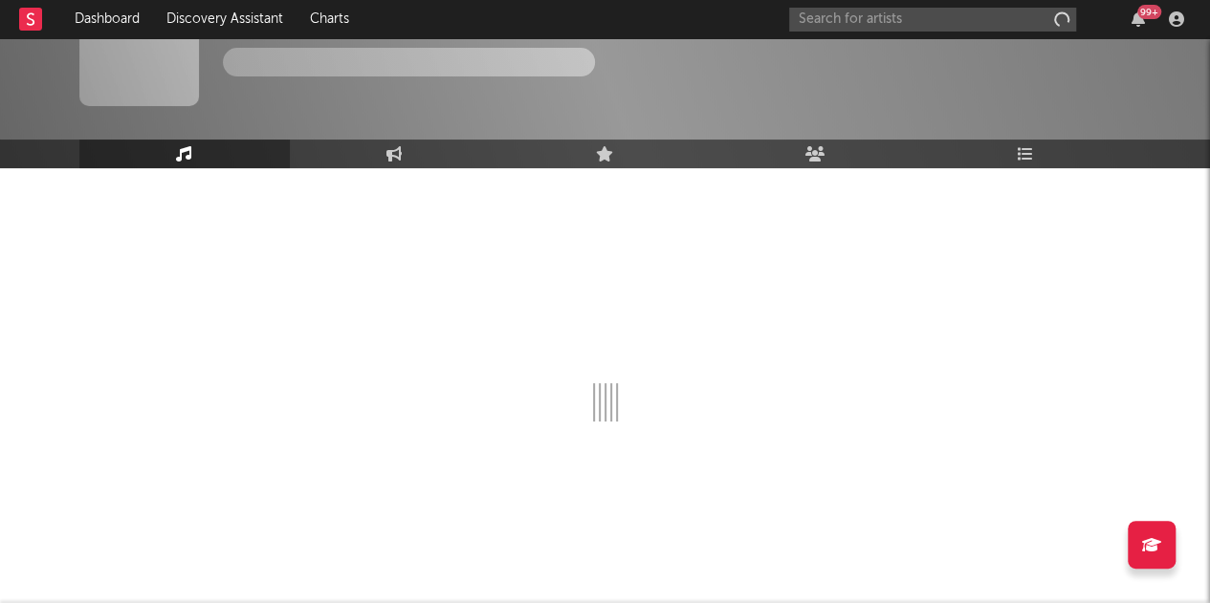
scroll to position [61, 0]
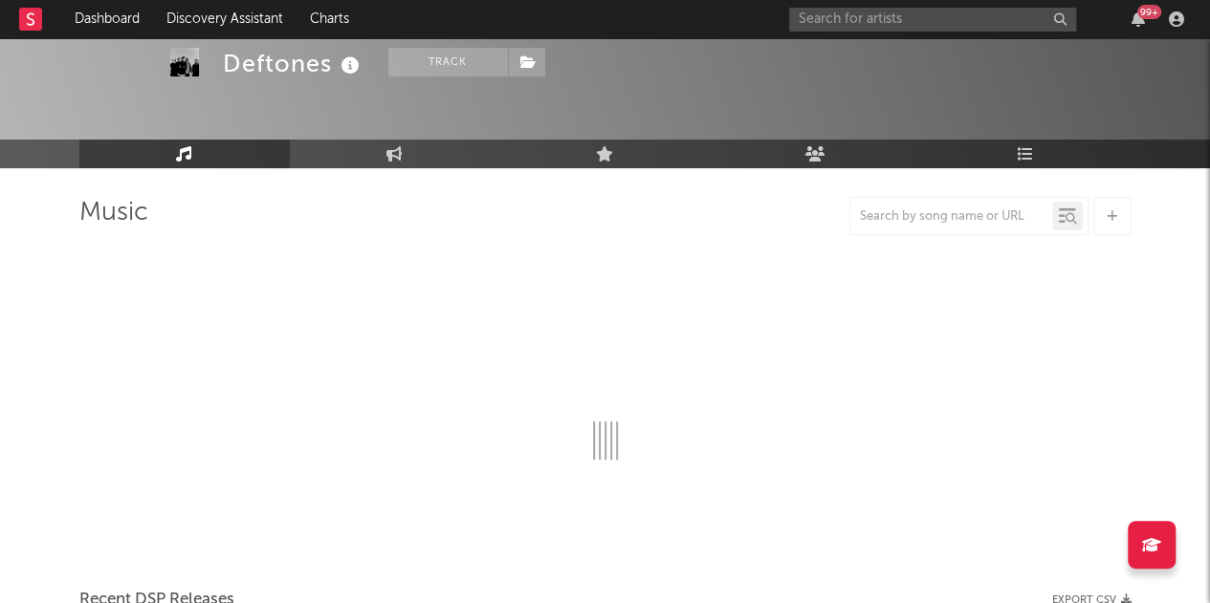
select select "6m"
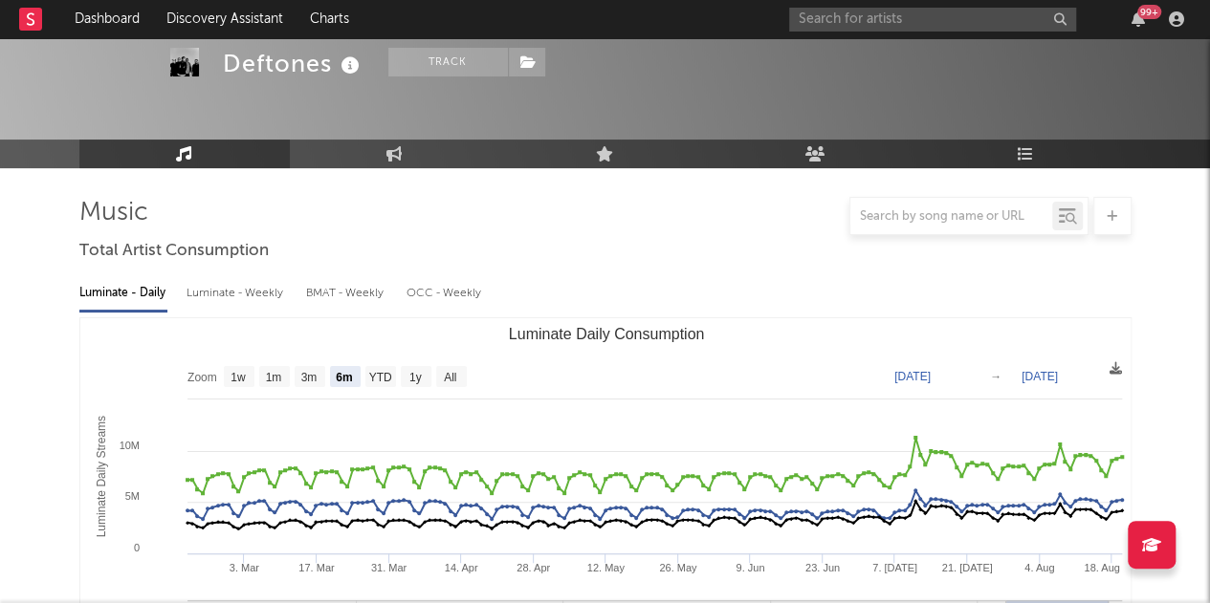
scroll to position [1088, 0]
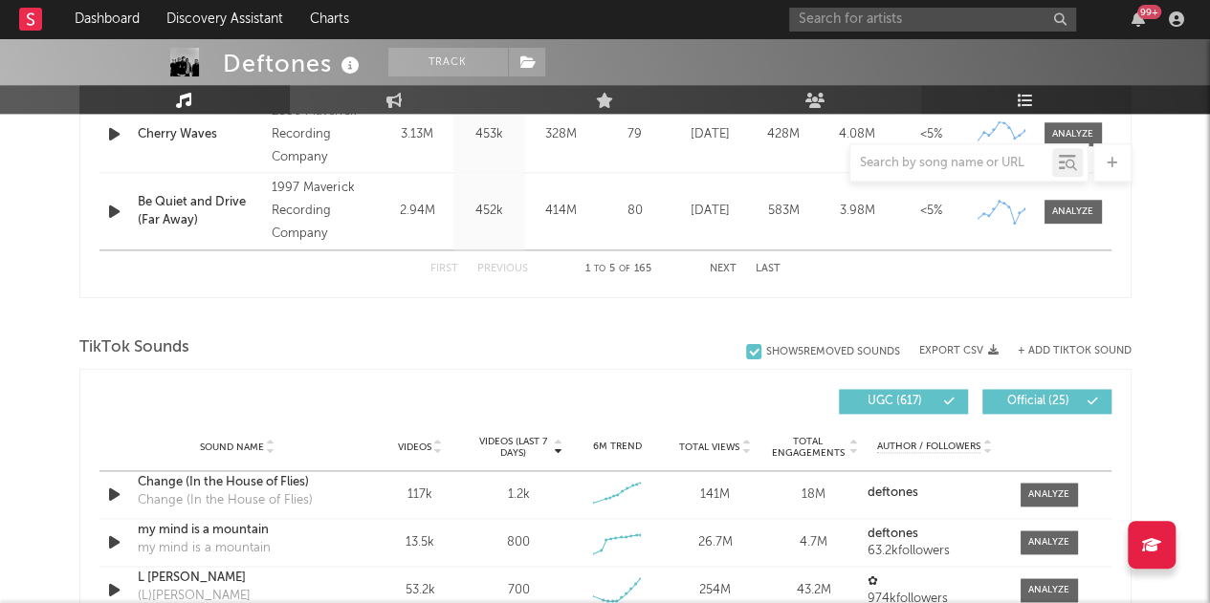
click at [1036, 99] on link "Playlists/Charts" at bounding box center [1026, 99] width 210 height 29
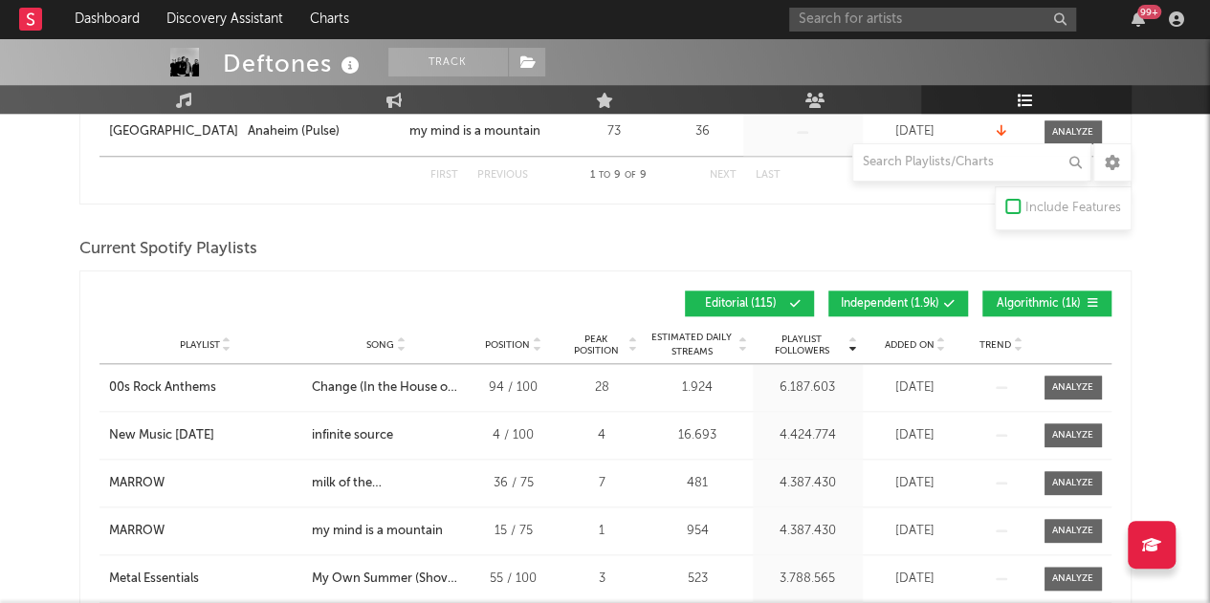
scroll to position [853, 0]
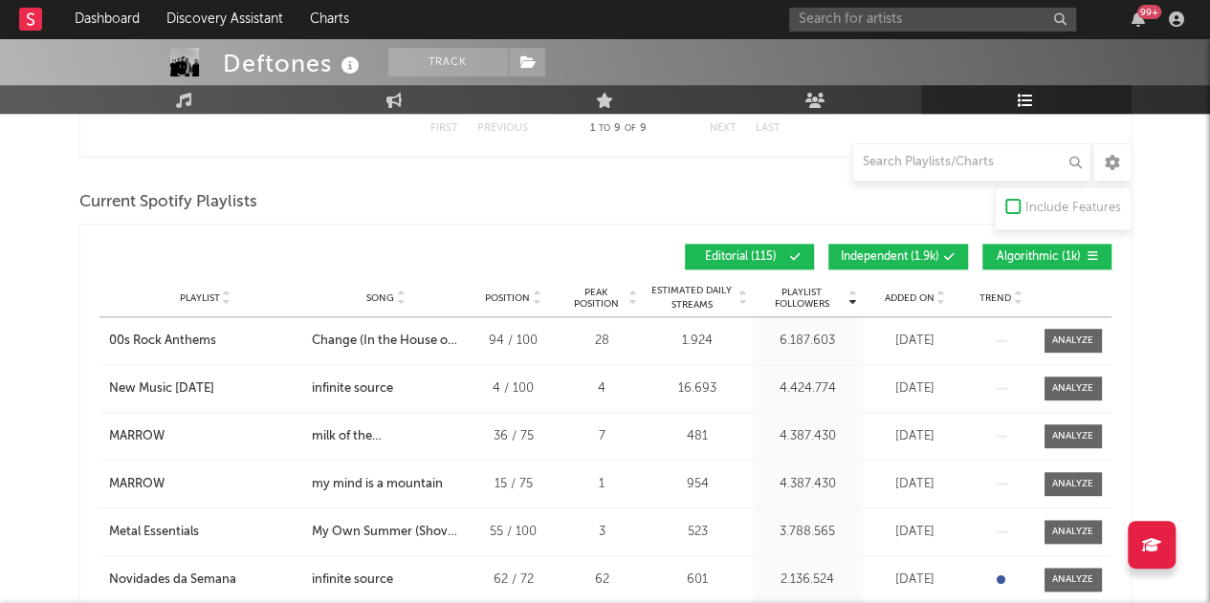
click at [931, 254] on span "Independent ( 1.9k )" at bounding box center [890, 257] width 99 height 11
click at [1018, 252] on span "Algorithmic ( 1k )" at bounding box center [1039, 257] width 88 height 11
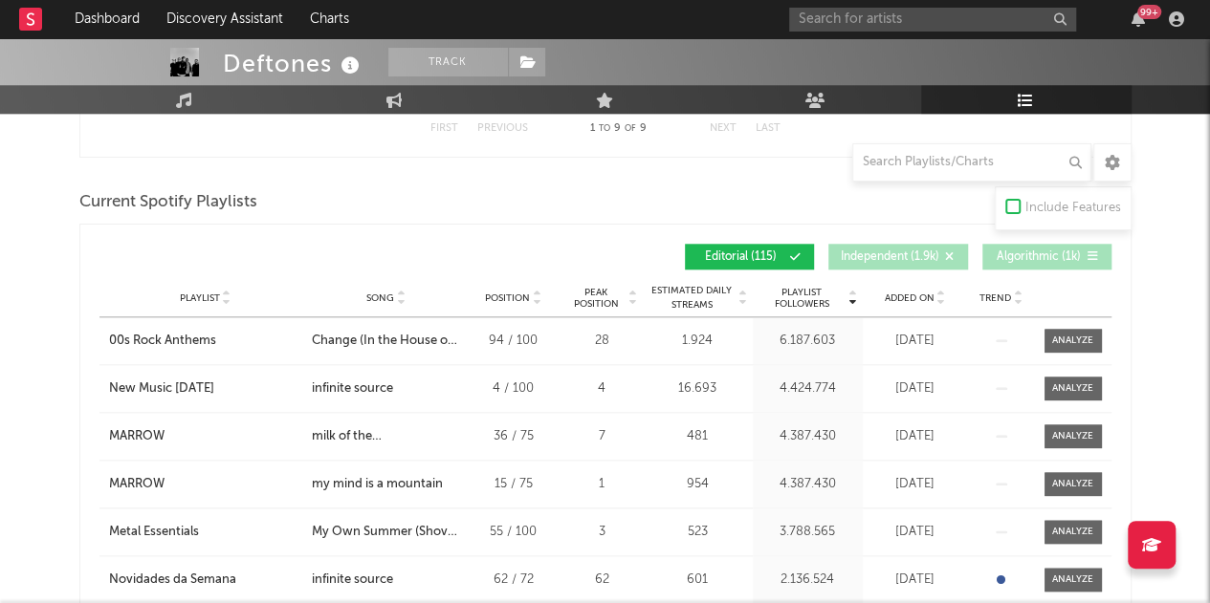
click at [901, 295] on span "Added On" at bounding box center [910, 298] width 50 height 11
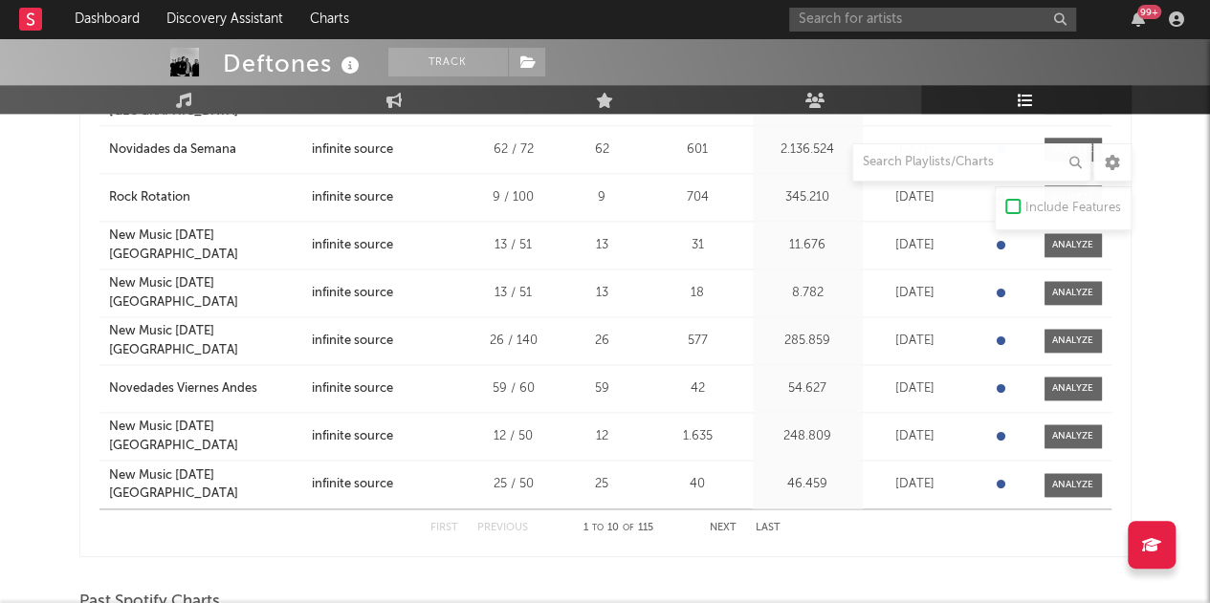
scroll to position [1156, 0]
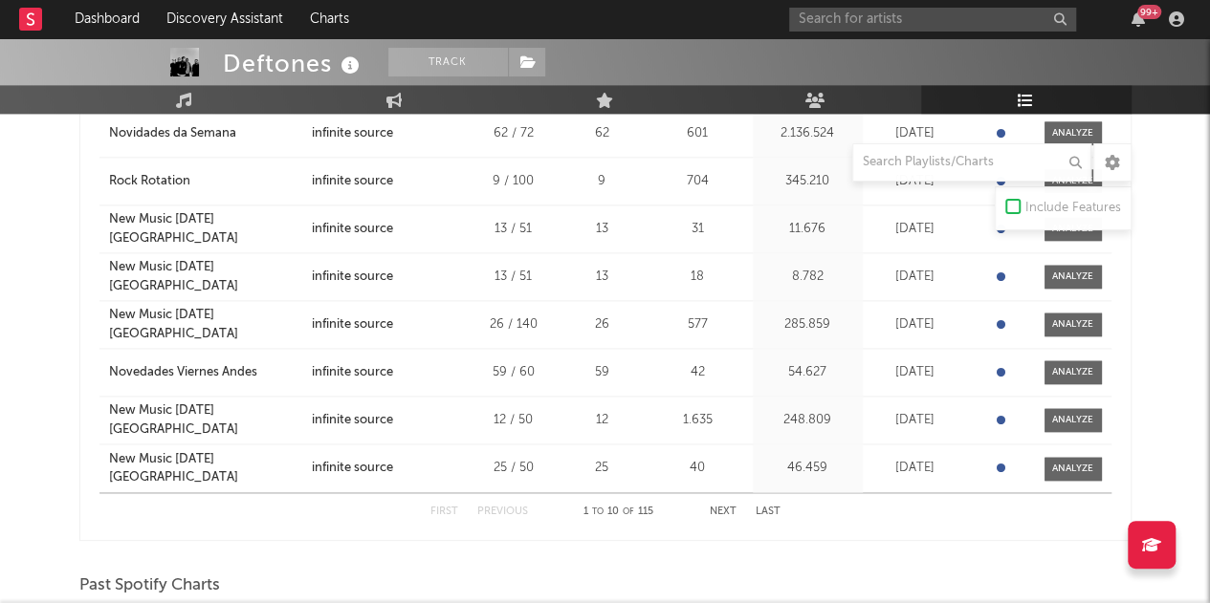
click at [718, 515] on div "First Previous 1 to 10 of 115 Next Last" at bounding box center [605, 511] width 350 height 37
click at [721, 510] on button "Next" at bounding box center [723, 512] width 27 height 11
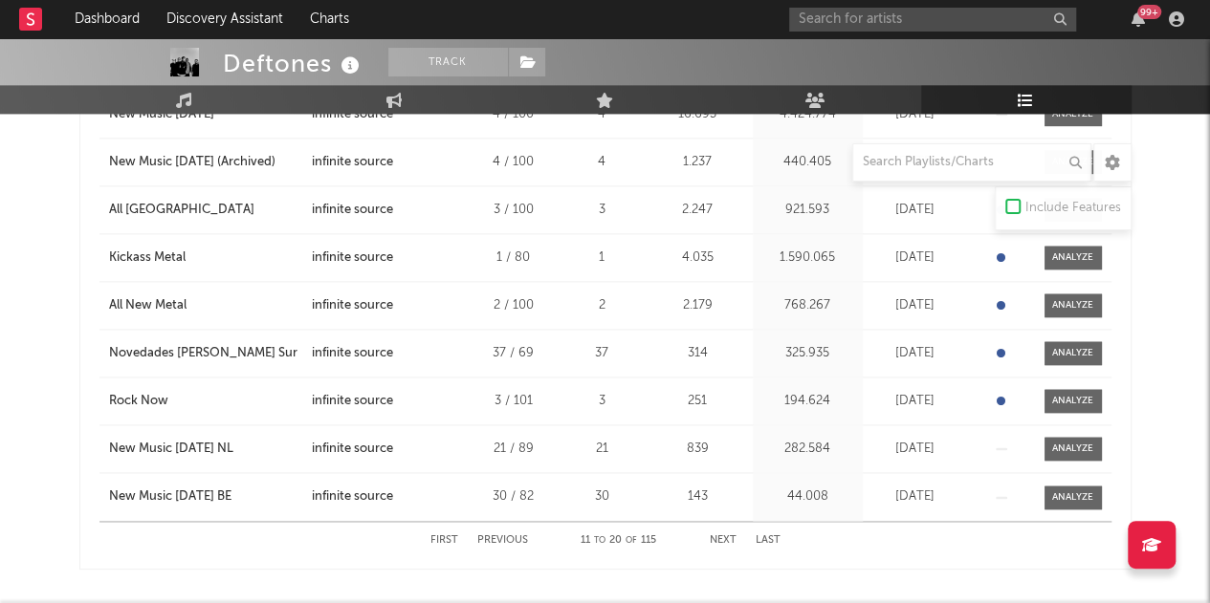
scroll to position [1175, 0]
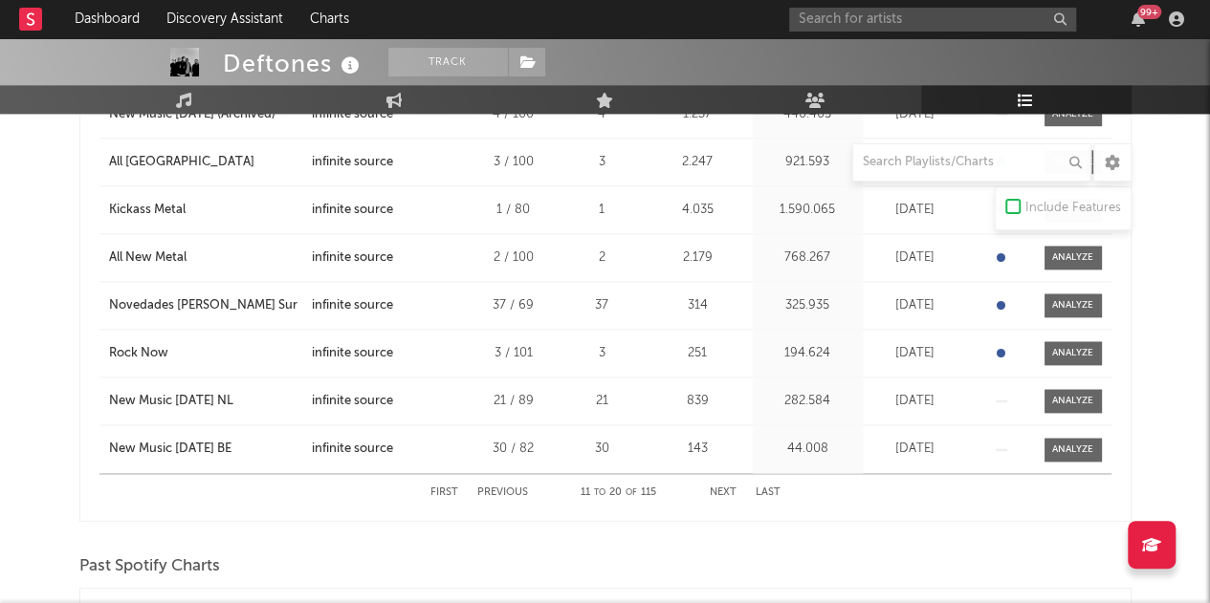
click at [713, 488] on button "Next" at bounding box center [723, 493] width 27 height 11
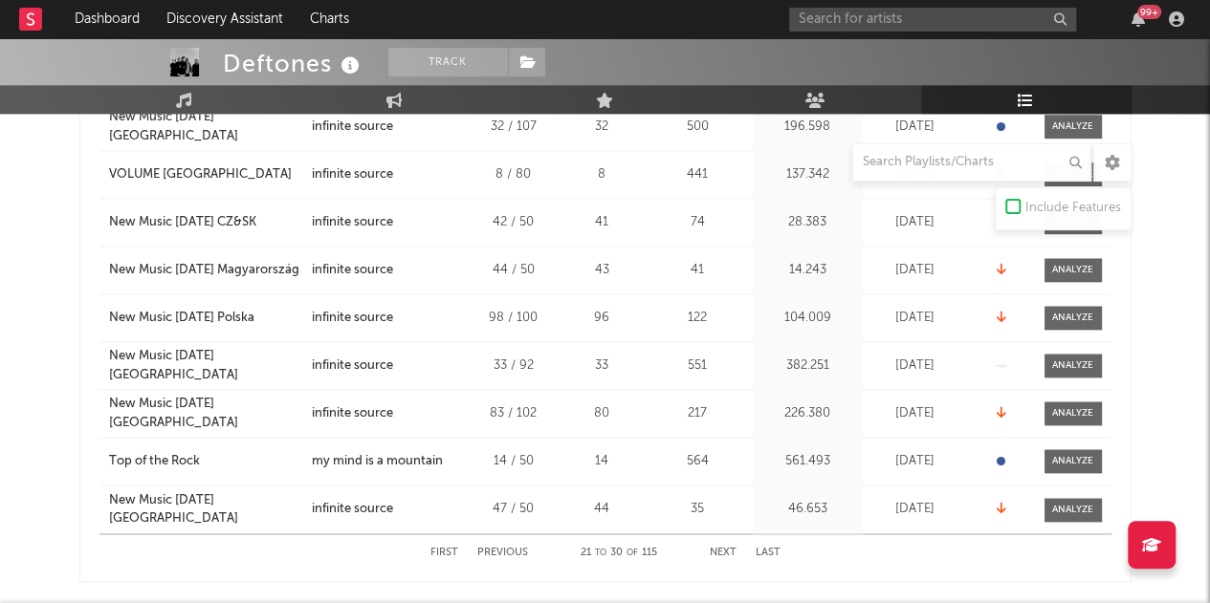
scroll to position [1114, 0]
click at [718, 549] on button "Next" at bounding box center [723, 554] width 27 height 11
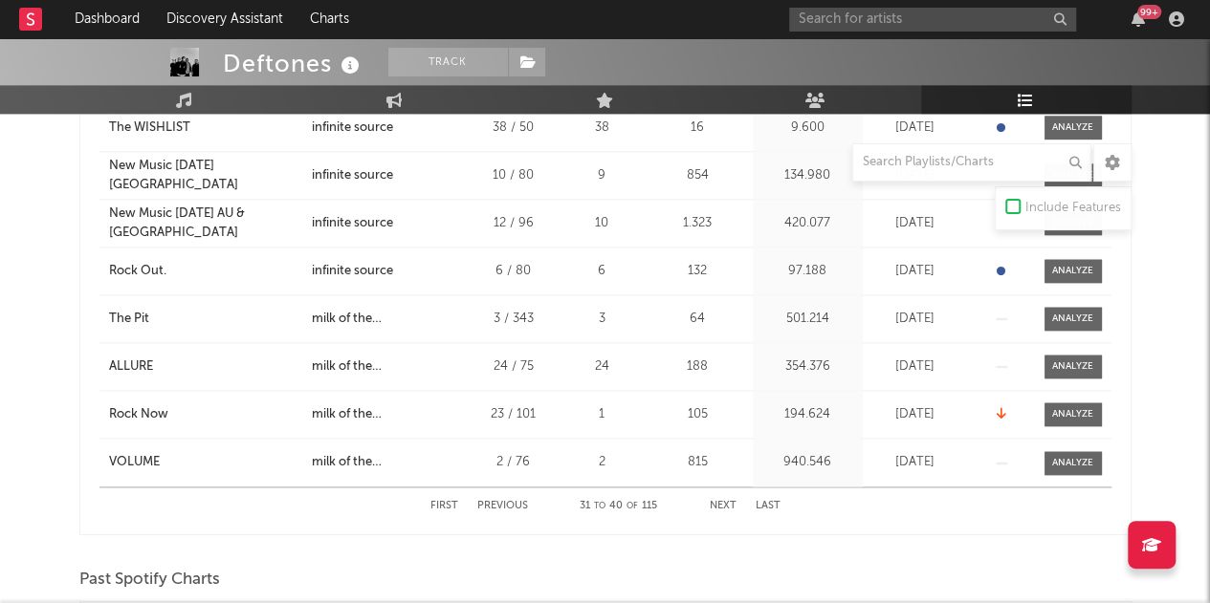
scroll to position [1180, 0]
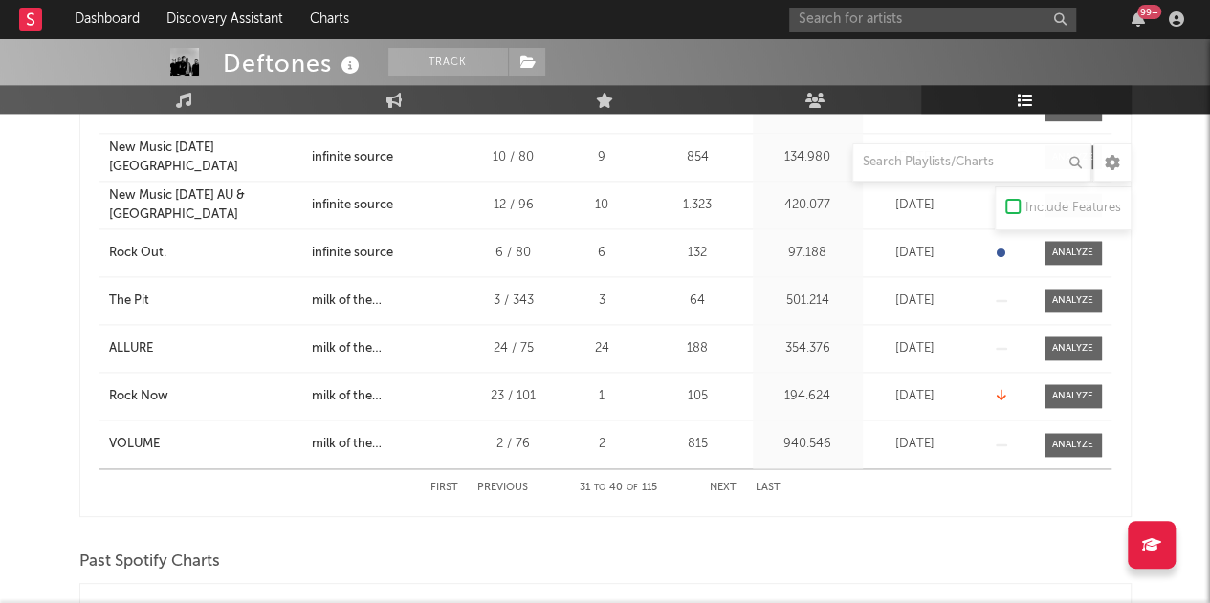
click at [722, 475] on div "First Previous 31 to 40 of 115 Next Last" at bounding box center [605, 488] width 350 height 37
click at [723, 483] on button "Next" at bounding box center [723, 488] width 27 height 11
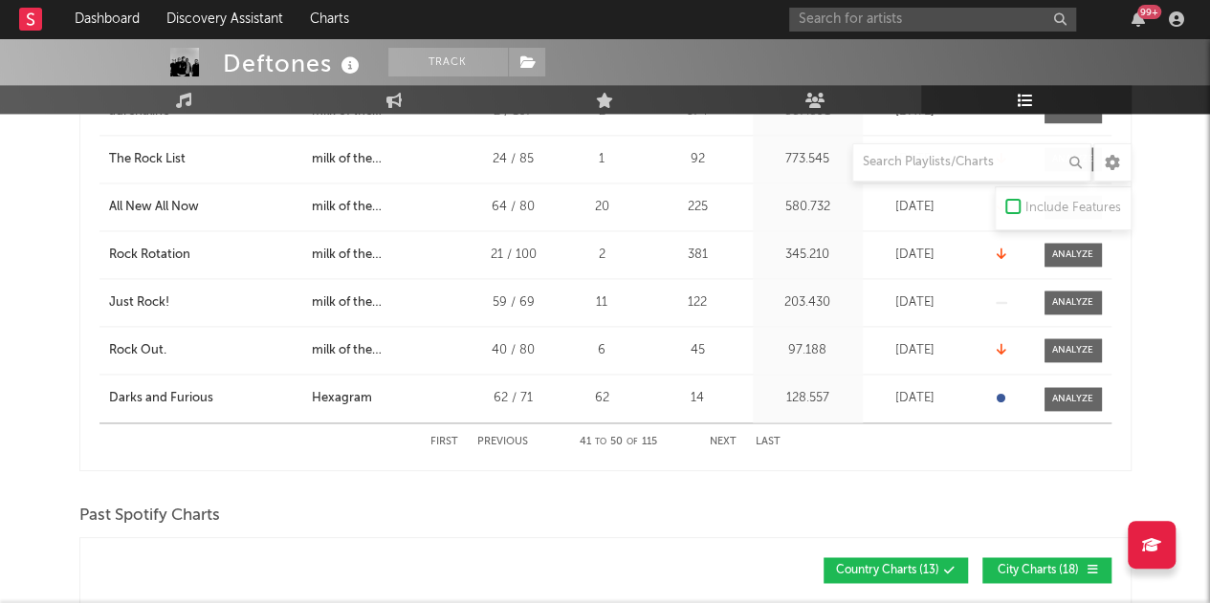
click at [728, 439] on button "Next" at bounding box center [723, 442] width 27 height 11
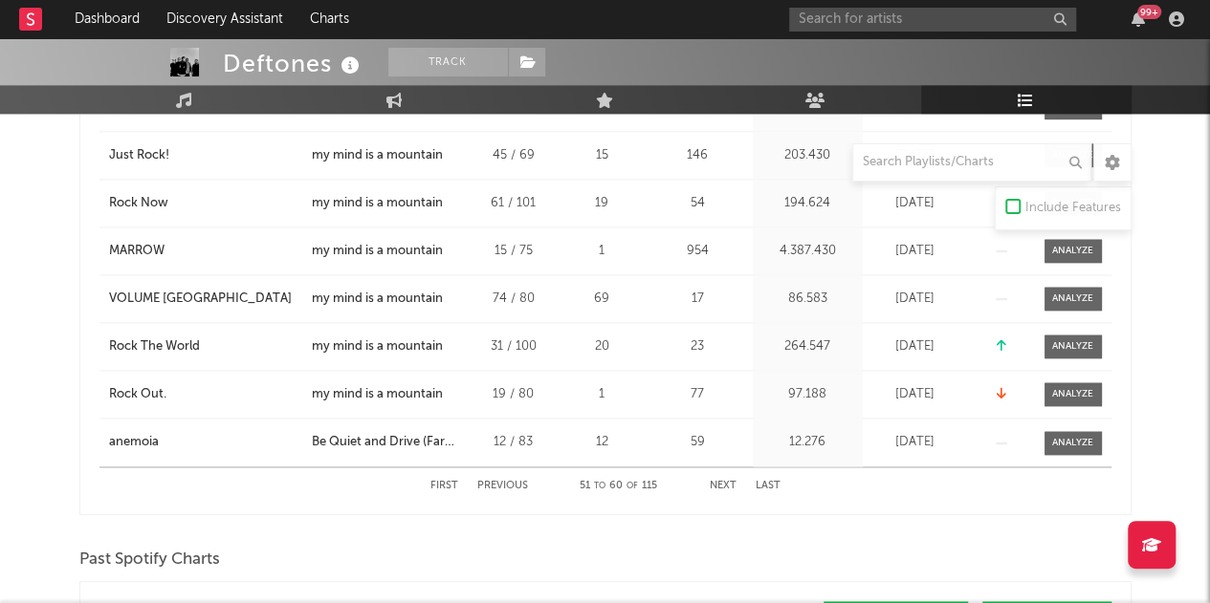
scroll to position [1203, 0]
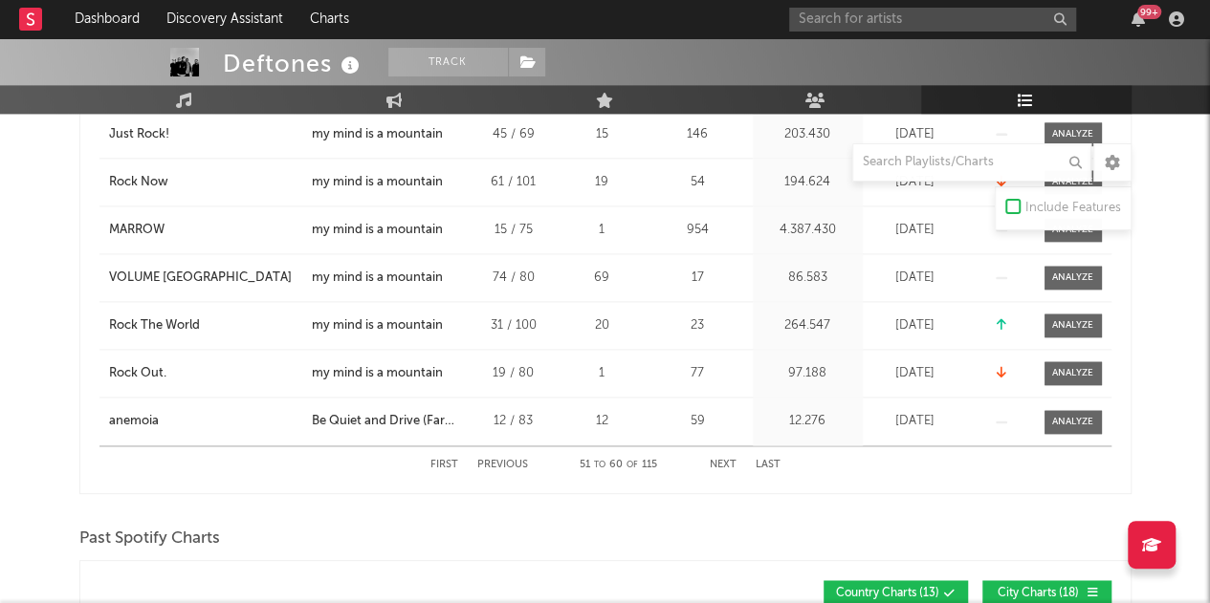
click at [722, 460] on button "Next" at bounding box center [723, 465] width 27 height 11
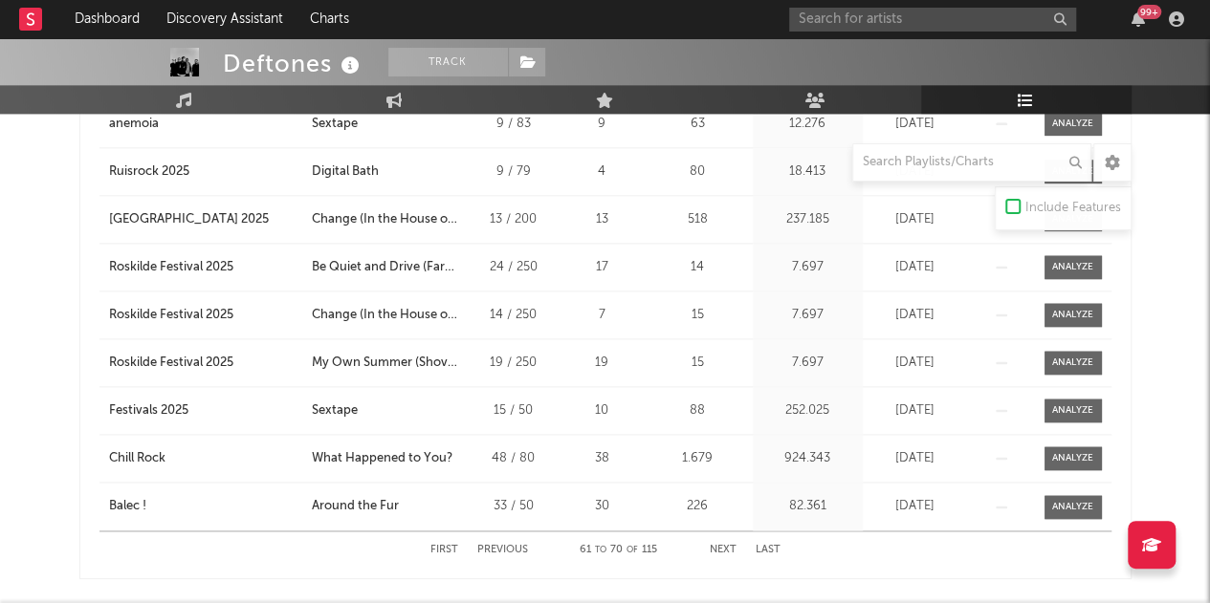
scroll to position [1119, 0]
click at [734, 544] on button "Next" at bounding box center [723, 549] width 27 height 11
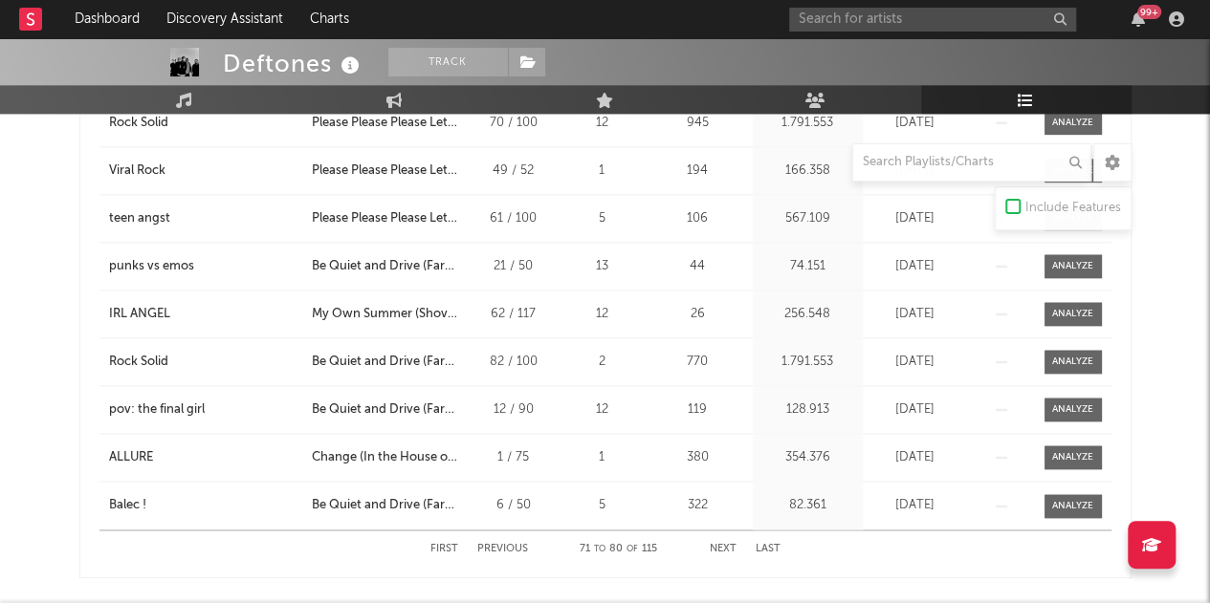
scroll to position [1212, 0]
